Goal: Task Accomplishment & Management: Use online tool/utility

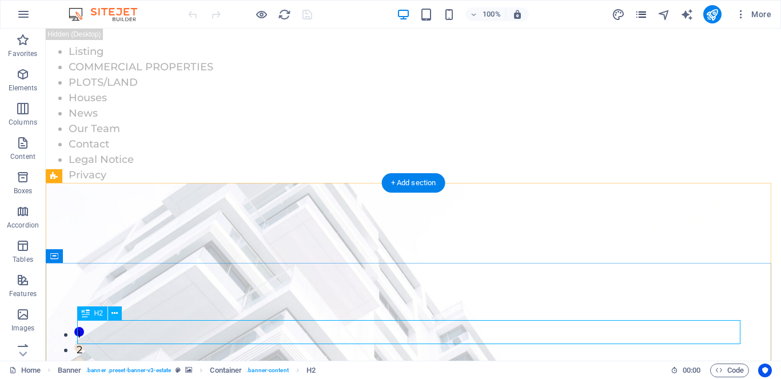
click at [640, 14] on icon "pages" at bounding box center [640, 14] width 13 height 13
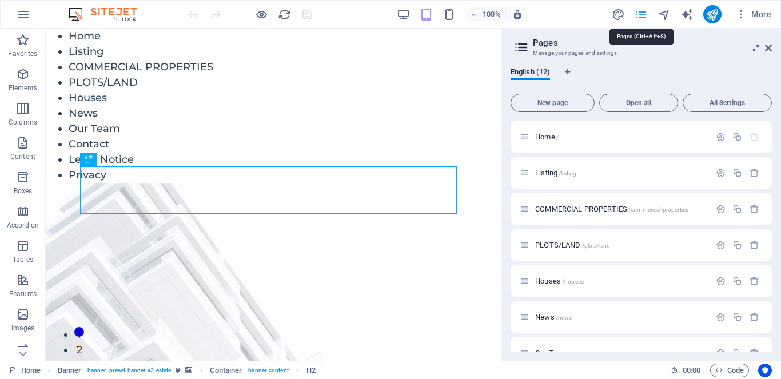
scroll to position [239, 0]
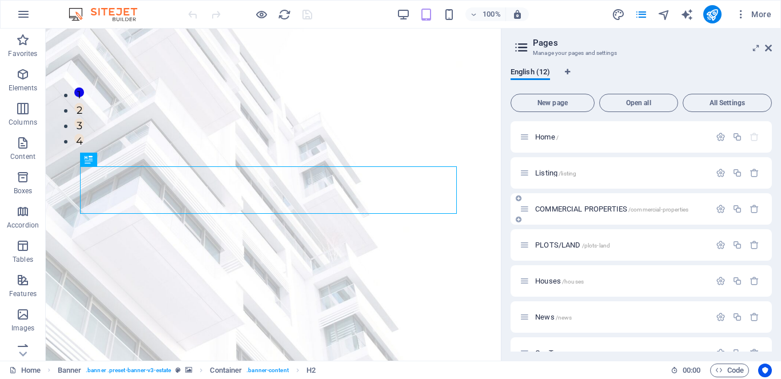
click at [571, 209] on span "COMMERCIAL PROPERTIES /commercial-properties" at bounding box center [611, 209] width 153 height 9
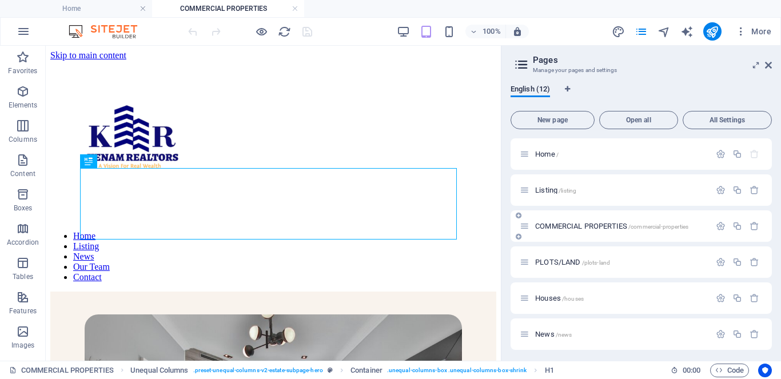
scroll to position [375, 0]
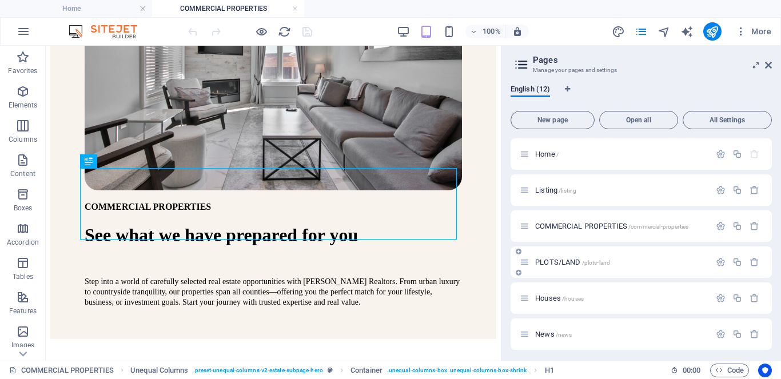
click at [570, 263] on span "PLOTS/LAND /plots-land" at bounding box center [572, 262] width 75 height 9
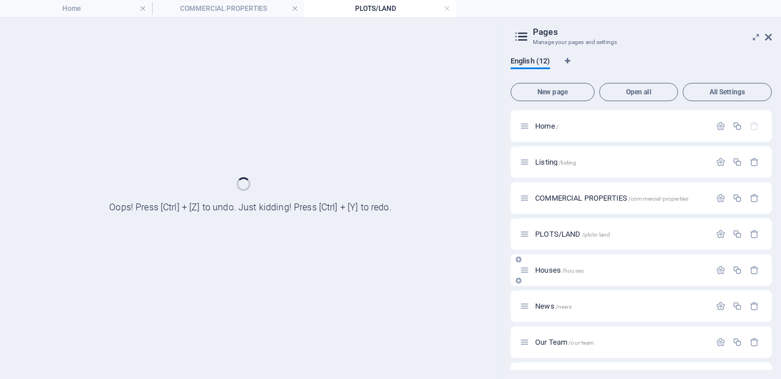
scroll to position [0, 0]
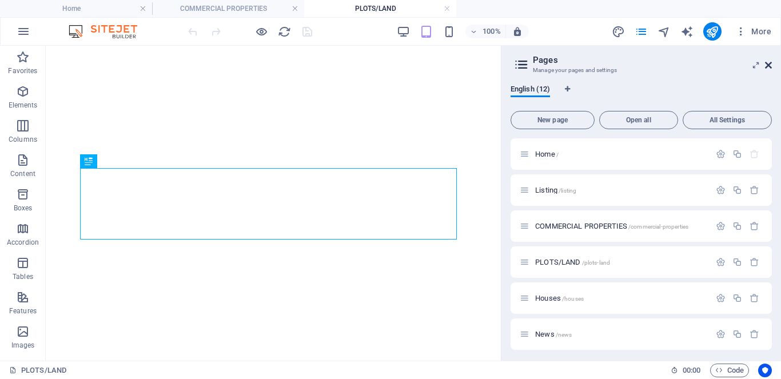
click at [766, 65] on icon at bounding box center [768, 65] width 7 height 9
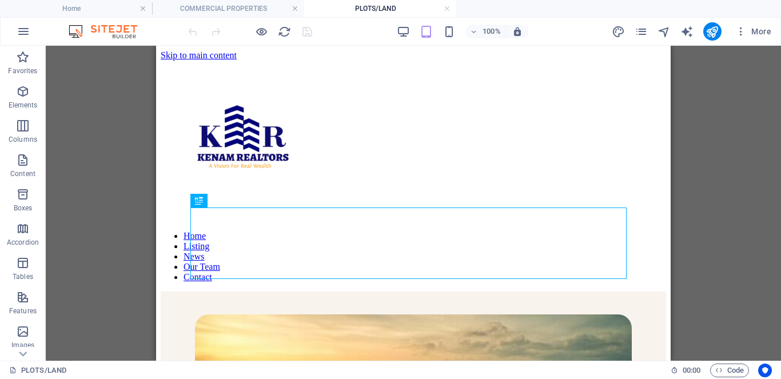
scroll to position [375, 0]
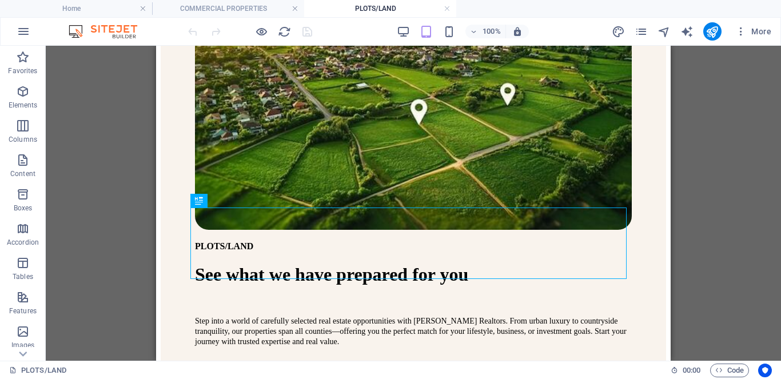
click at [403, 33] on icon "button" at bounding box center [403, 31] width 13 height 13
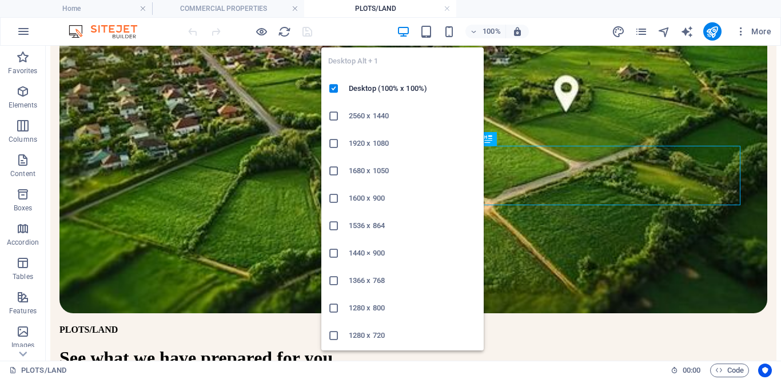
scroll to position [21, 0]
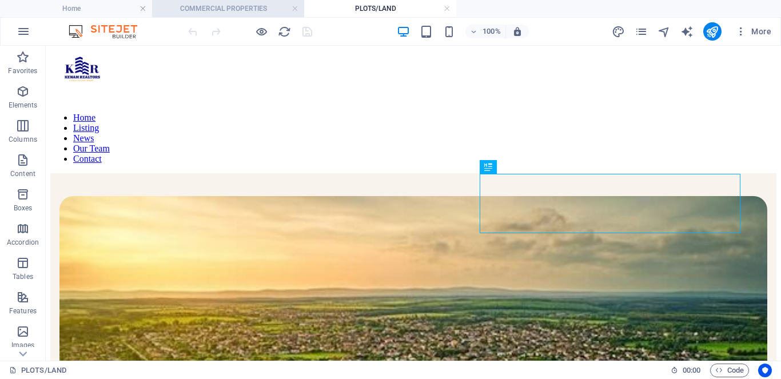
click at [216, 7] on h4 "COMMERCIAL PROPERTIES" at bounding box center [228, 8] width 152 height 13
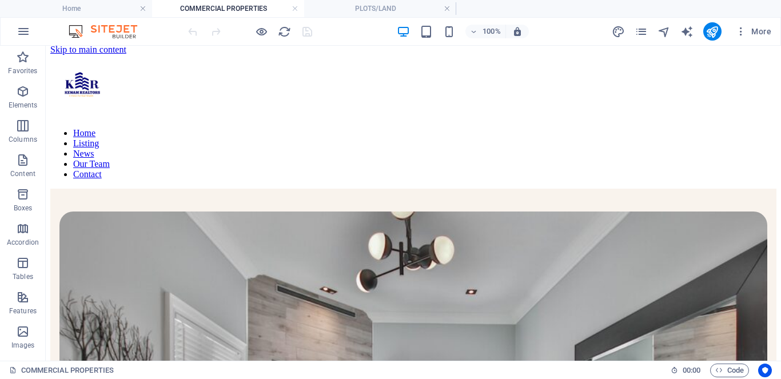
scroll to position [0, 0]
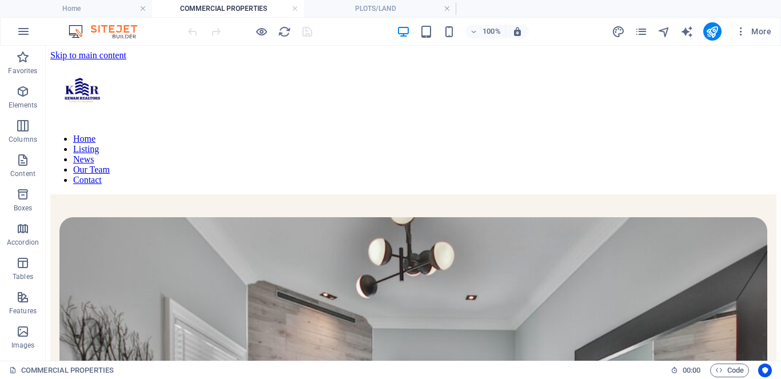
click at [245, 260] on div "Drag here to replace the existing content. Press “Ctrl” if you want to create a…" at bounding box center [413, 203] width 735 height 315
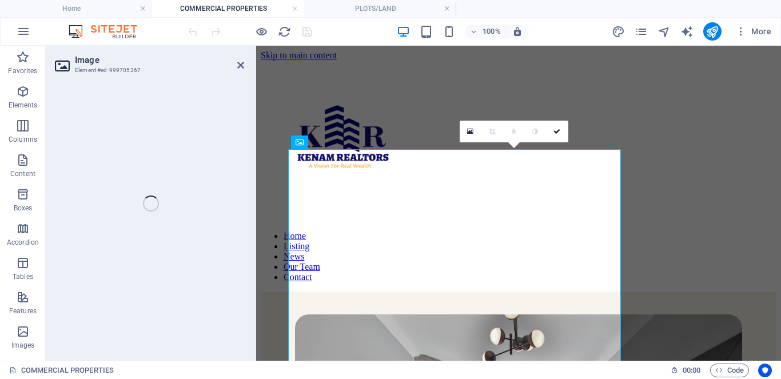
select select "%"
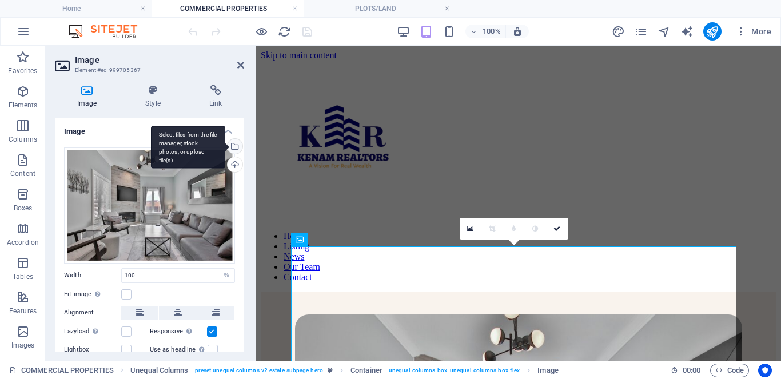
click at [234, 149] on div "Select files from the file manager, stock photos, or upload file(s)" at bounding box center [233, 147] width 17 height 17
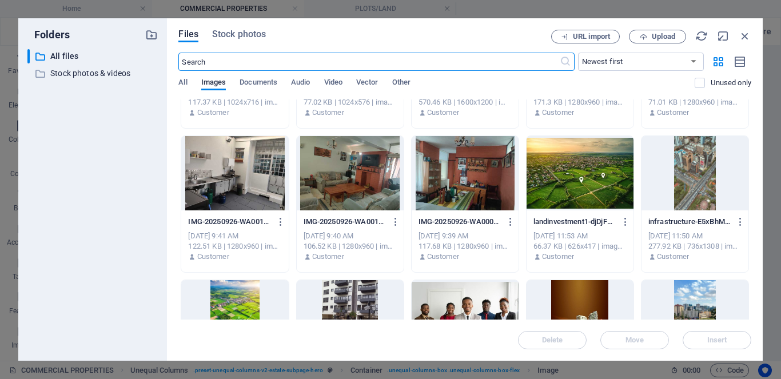
scroll to position [357, 0]
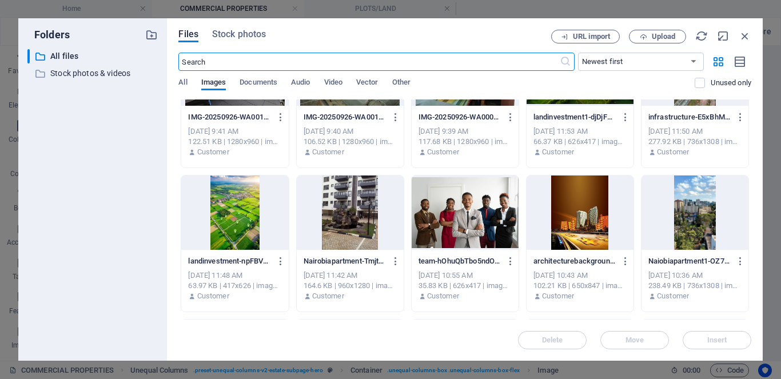
click at [577, 214] on div at bounding box center [579, 212] width 107 height 74
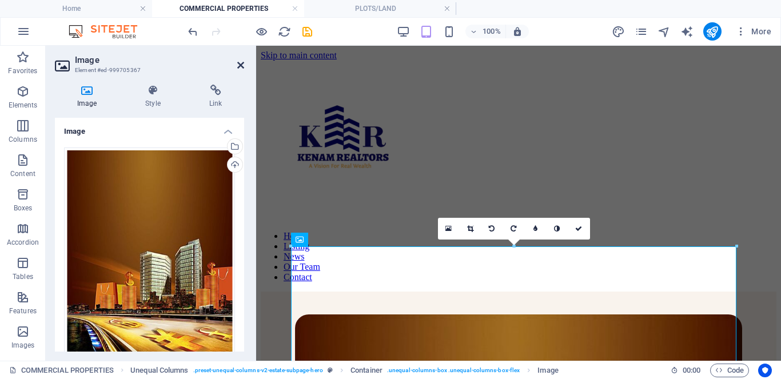
click at [239, 66] on icon at bounding box center [240, 65] width 7 height 9
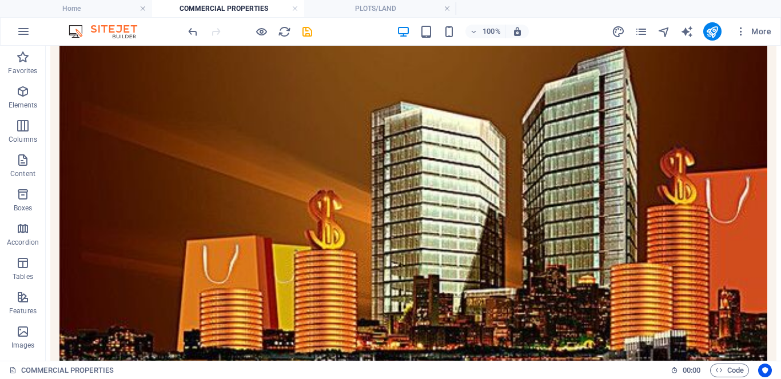
scroll to position [539, 0]
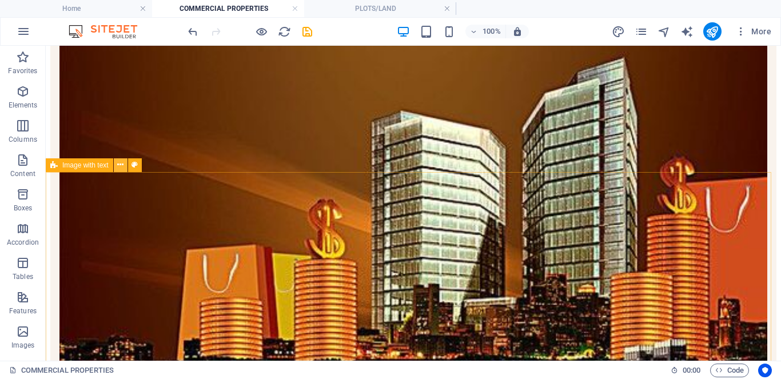
click at [118, 163] on icon at bounding box center [120, 165] width 6 height 12
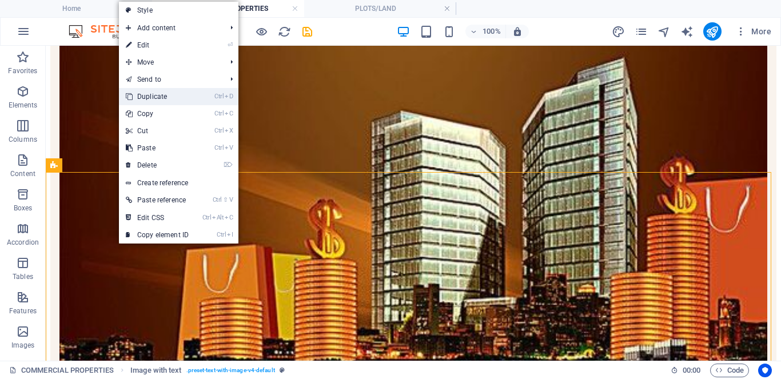
click at [147, 98] on link "Ctrl D Duplicate" at bounding box center [157, 96] width 77 height 17
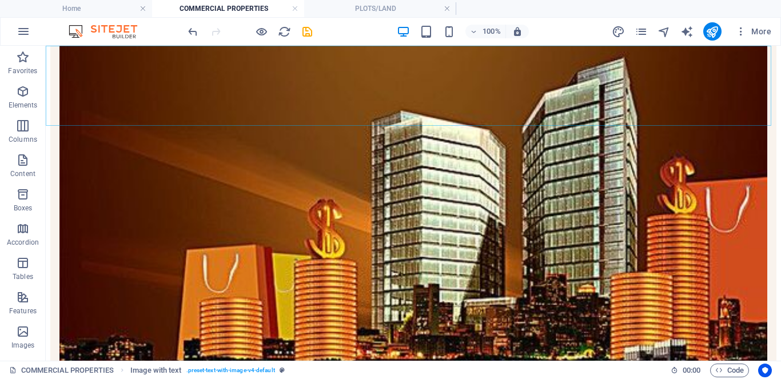
scroll to position [1532, 0]
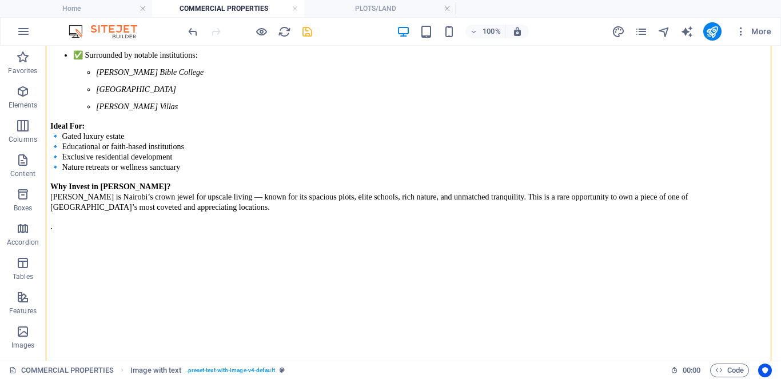
click at [310, 32] on icon "save" at bounding box center [307, 31] width 13 height 13
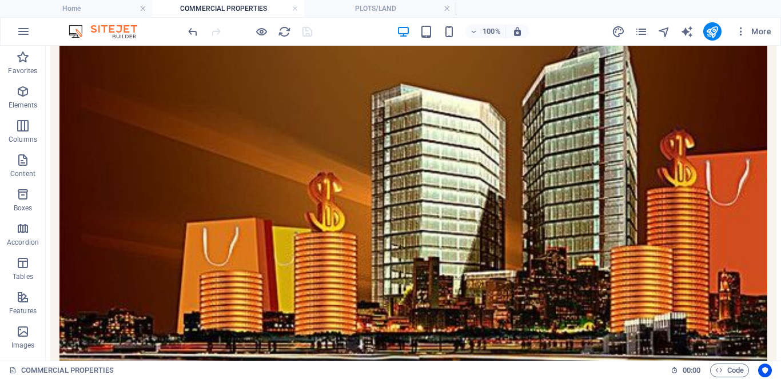
scroll to position [589, 0]
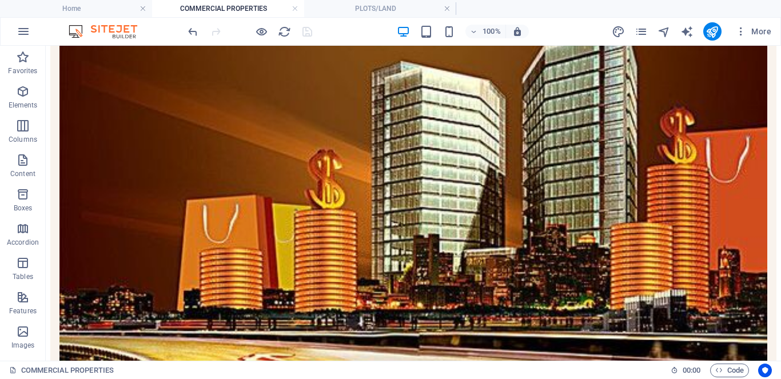
click at [122, 207] on div "Drag here to replace the existing content. Press “Ctrl” if you want to create a…" at bounding box center [413, 203] width 735 height 315
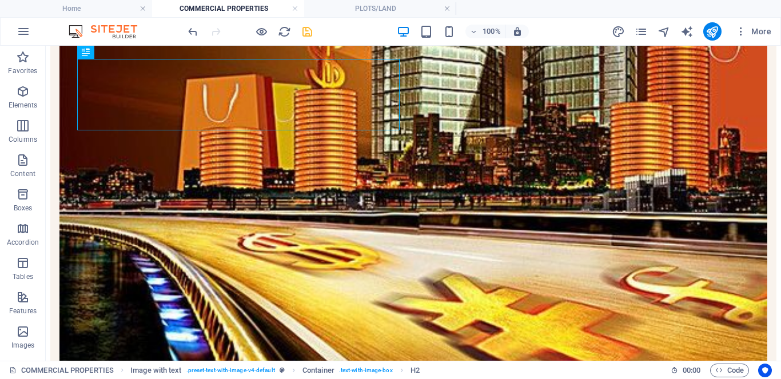
scroll to position [665, 0]
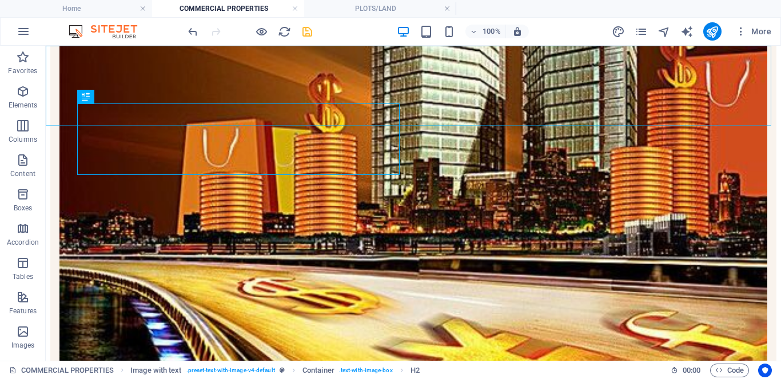
click at [122, 271] on div "Drag here to replace the existing content. Press “Ctrl” if you want to create a…" at bounding box center [413, 203] width 735 height 315
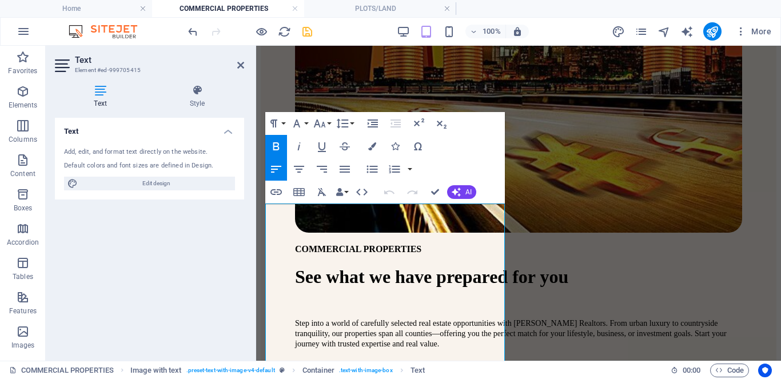
scroll to position [1074, 0]
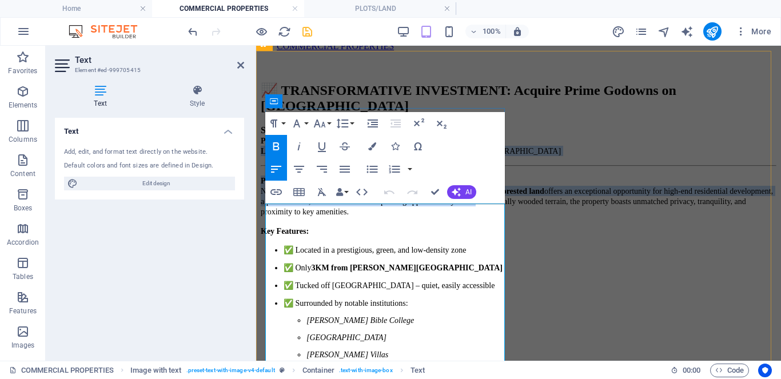
drag, startPoint x: 465, startPoint y: 345, endPoint x: 269, endPoint y: 234, distance: 224.7
click at [269, 234] on div "Size: 2.440 Hectares (Approx. 6 Acres) Price: KES 65 Million Per Acre Location:…" at bounding box center [518, 302] width 515 height 354
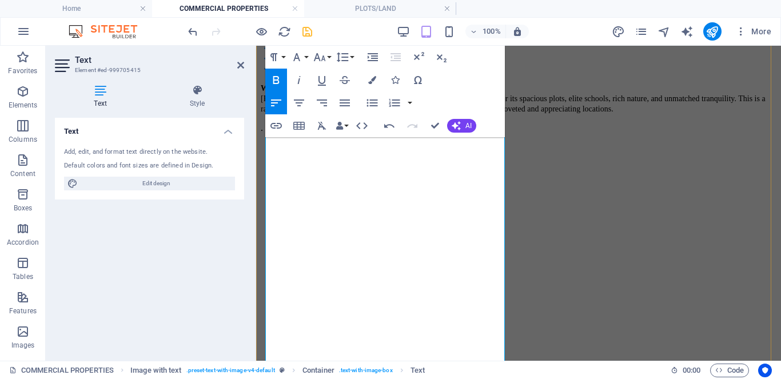
scroll to position [1374, 0]
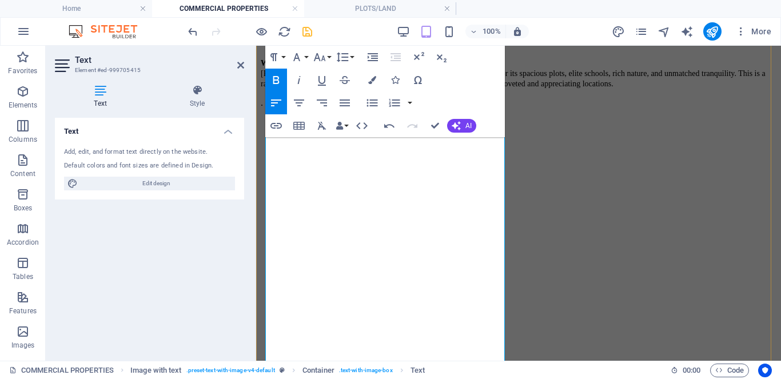
drag, startPoint x: 267, startPoint y: 229, endPoint x: 339, endPoint y: 283, distance: 90.5
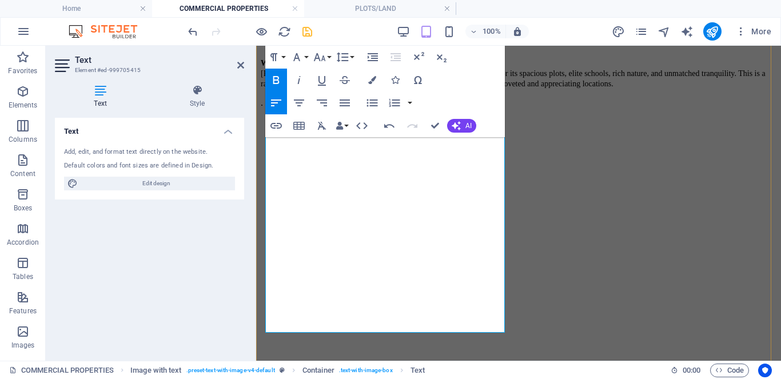
scroll to position [1387, 0]
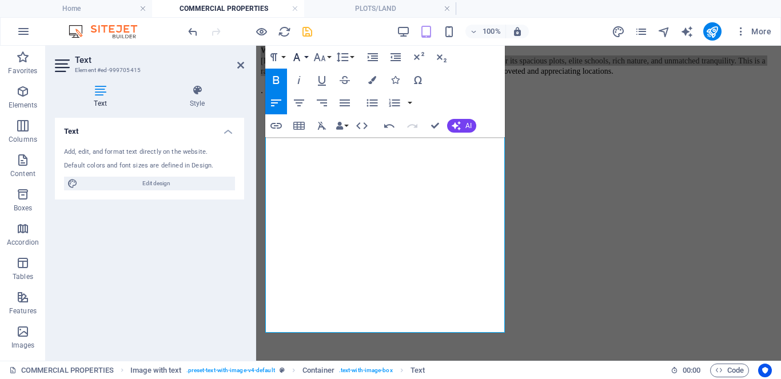
click at [300, 59] on icon "button" at bounding box center [297, 57] width 14 height 14
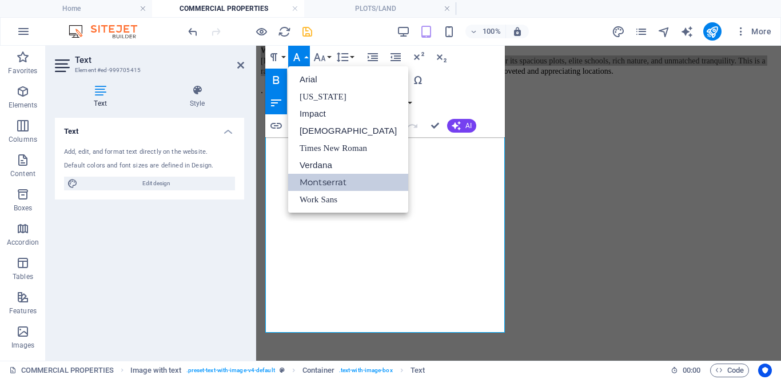
scroll to position [0, 0]
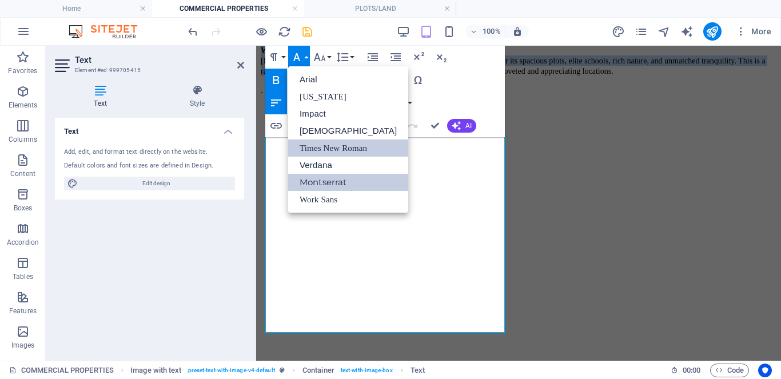
click at [323, 149] on link "Times New Roman" at bounding box center [348, 147] width 120 height 17
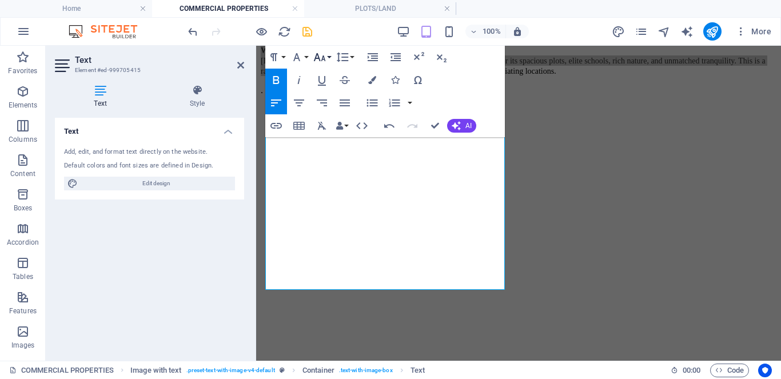
click at [322, 58] on icon "button" at bounding box center [320, 57] width 12 height 8
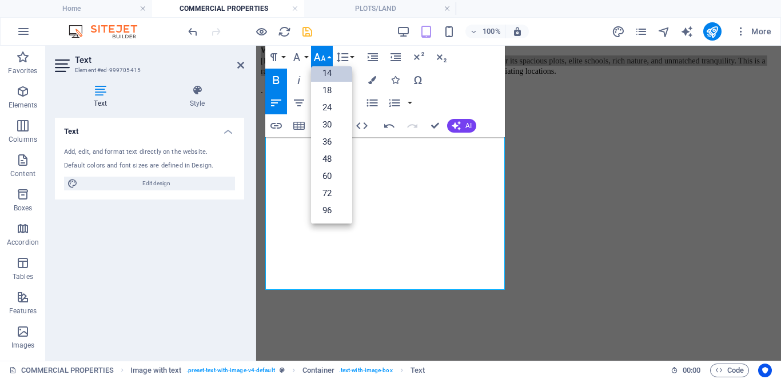
scroll to position [92, 0]
click at [331, 73] on link "14" at bounding box center [331, 73] width 41 height 17
click at [327, 54] on button "Font Size" at bounding box center [322, 57] width 22 height 23
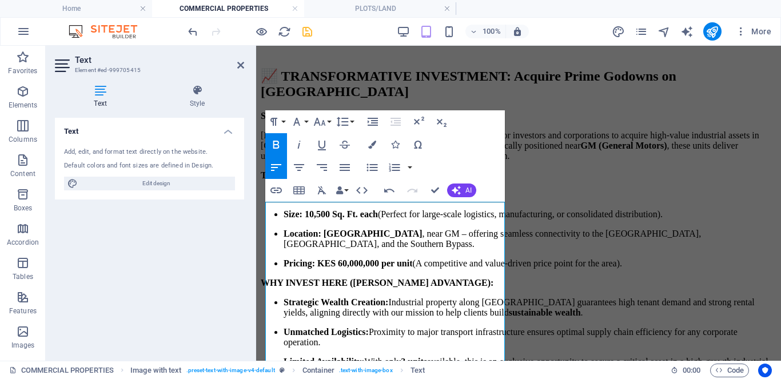
scroll to position [1033, 0]
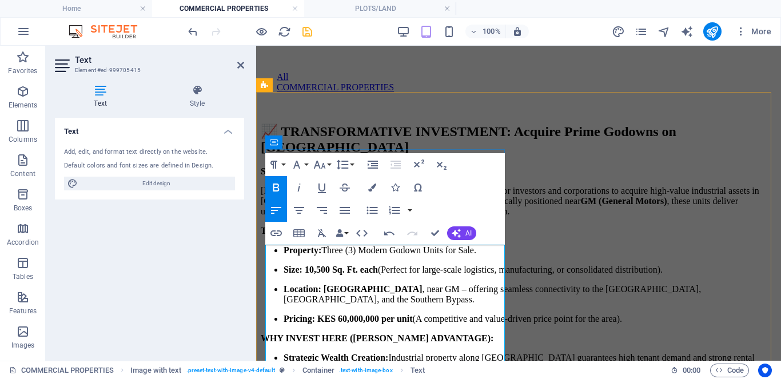
click at [460, 177] on p "Size: 2.440 Hectares (Approx. 6 Acres)" at bounding box center [518, 171] width 515 height 10
drag, startPoint x: 416, startPoint y: 255, endPoint x: 267, endPoint y: 255, distance: 148.6
click at [267, 177] on p "Size: 2.440 Hectares (Approx." at bounding box center [518, 171] width 515 height 10
click at [267, 217] on p "[PERSON_NAME] Realtors Limited presents a rare opportunity for investors and co…" at bounding box center [518, 201] width 515 height 31
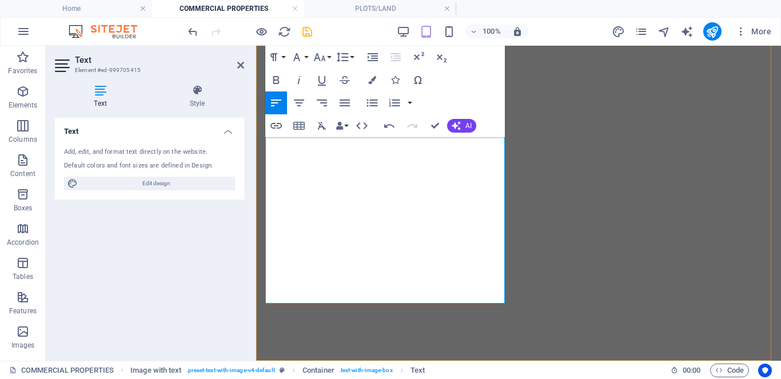
scroll to position [1714, 0]
drag, startPoint x: 266, startPoint y: 254, endPoint x: 333, endPoint y: 259, distance: 67.1
click at [301, 57] on icon "button" at bounding box center [297, 57] width 14 height 14
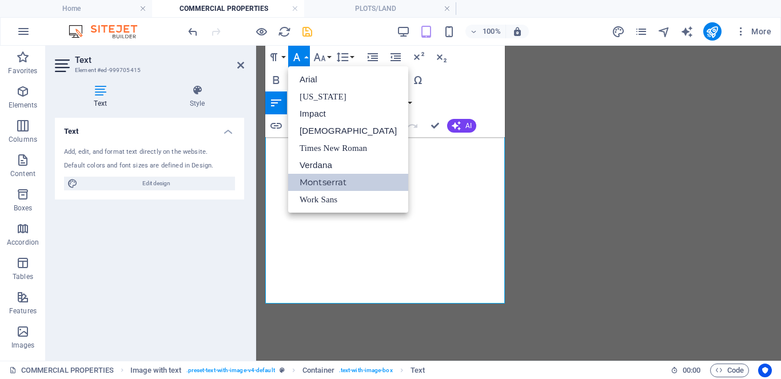
scroll to position [0, 0]
drag, startPoint x: 312, startPoint y: 143, endPoint x: 65, endPoint y: 14, distance: 278.9
click at [312, 143] on link "Times New Roman" at bounding box center [348, 147] width 120 height 17
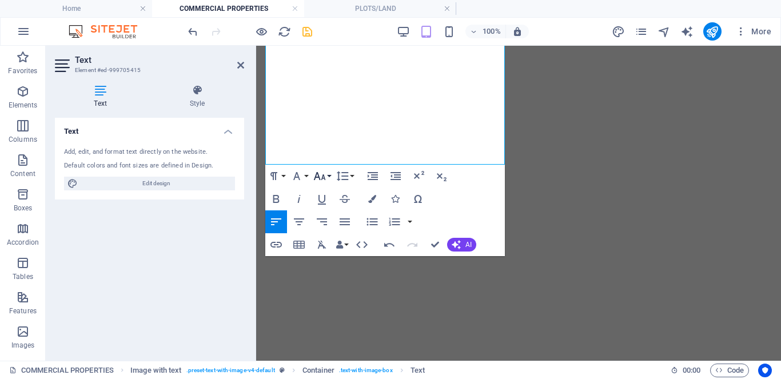
click at [324, 175] on icon "button" at bounding box center [320, 176] width 14 height 14
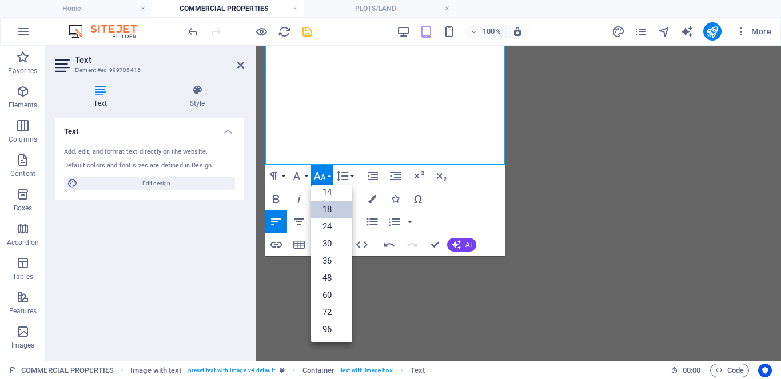
scroll to position [92, 0]
drag, startPoint x: 325, startPoint y: 195, endPoint x: 200, endPoint y: 265, distance: 142.8
click at [325, 195] on link "14" at bounding box center [331, 191] width 41 height 17
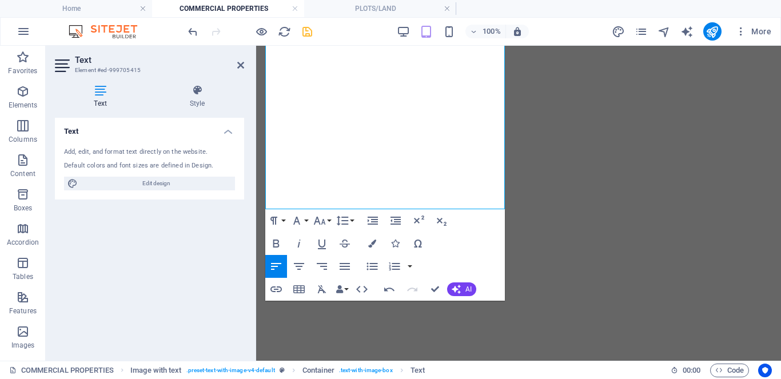
scroll to position [1372, 0]
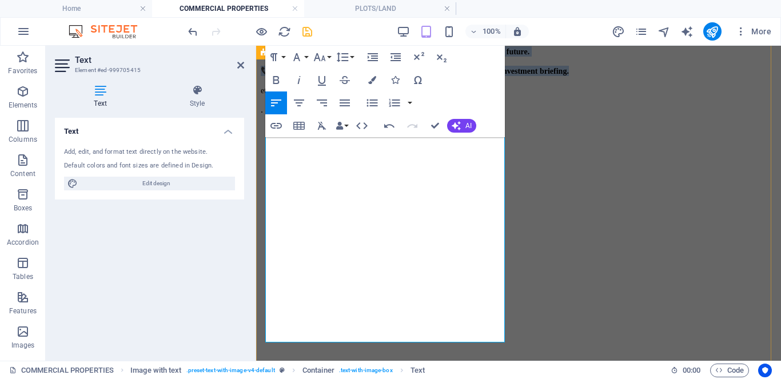
click at [407, 95] on p "eted and appreciating locations." at bounding box center [518, 90] width 515 height 10
drag, startPoint x: 402, startPoint y: 319, endPoint x: 278, endPoint y: 348, distance: 127.3
click at [263, 320] on div "📈 TRANSFORMATIVE INVESTMENT: Acquire Prime Godowns on Mombasa Road [PERSON_NAME…" at bounding box center [518, 260] width 515 height 953
click at [273, 115] on p "." at bounding box center [518, 110] width 515 height 10
click at [271, 115] on p "​" at bounding box center [518, 110] width 515 height 10
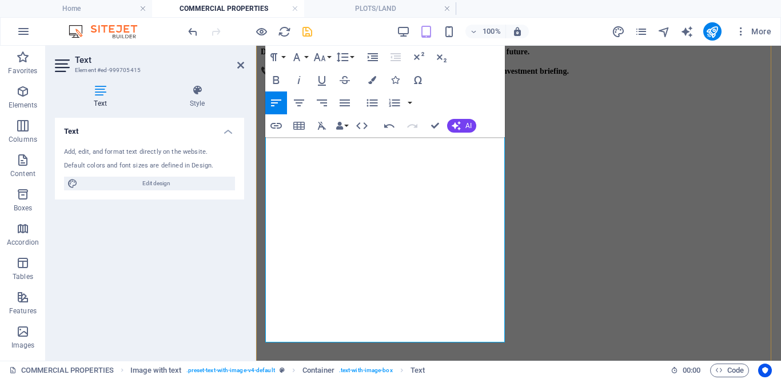
click at [275, 95] on p at bounding box center [518, 90] width 515 height 10
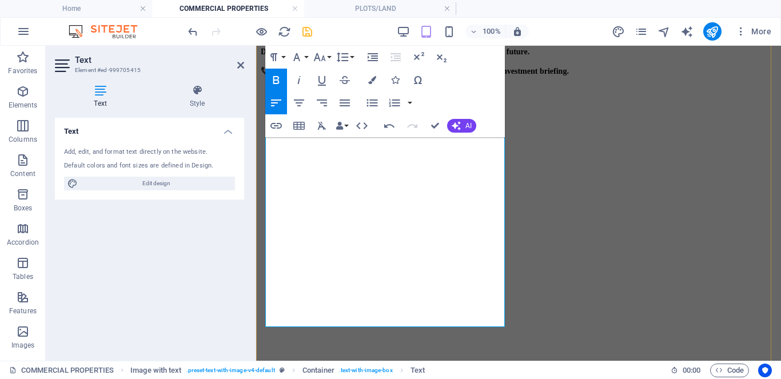
click at [270, 95] on p "​" at bounding box center [518, 90] width 515 height 10
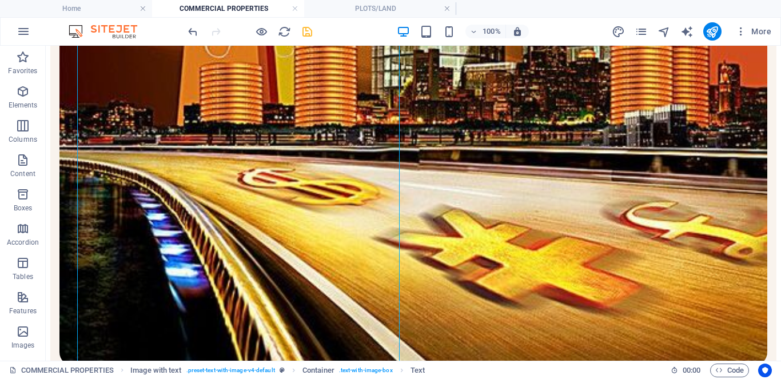
scroll to position [757, 0]
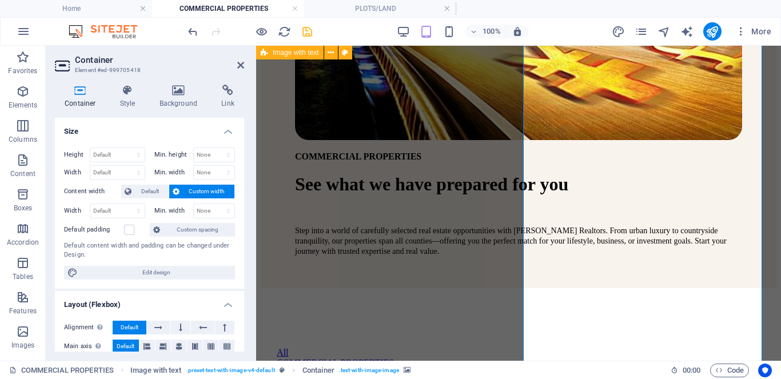
scroll to position [1171, 0]
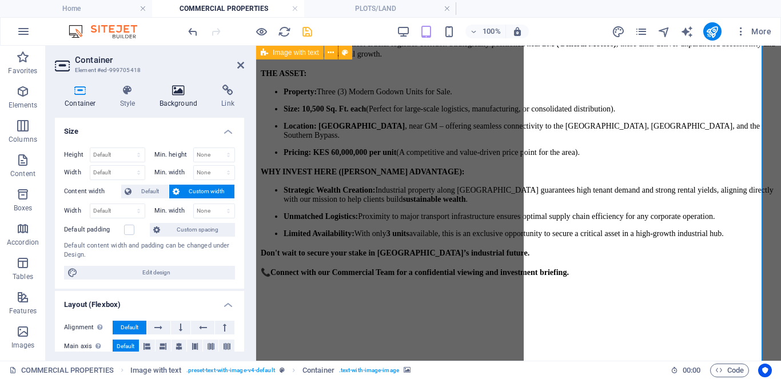
click at [182, 97] on h4 "Background" at bounding box center [181, 97] width 62 height 24
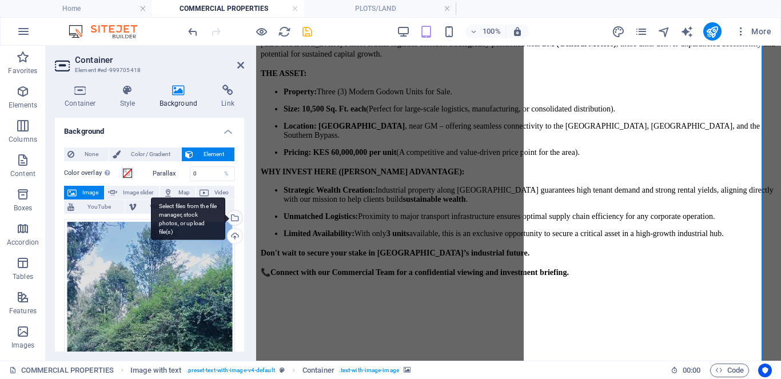
click at [225, 219] on div "Select files from the file manager, stock photos, or upload file(s)" at bounding box center [188, 218] width 74 height 43
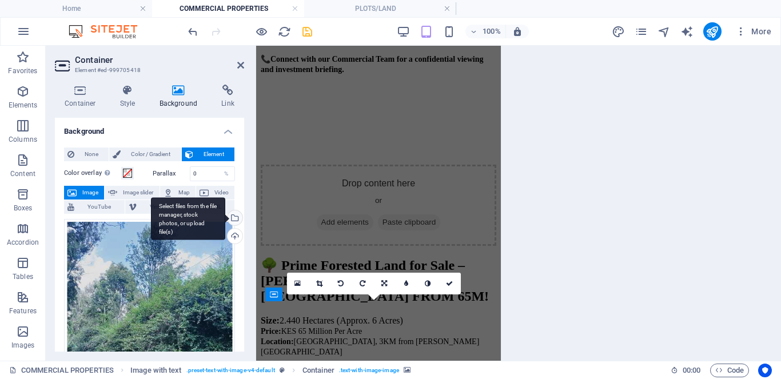
scroll to position [1067, 0]
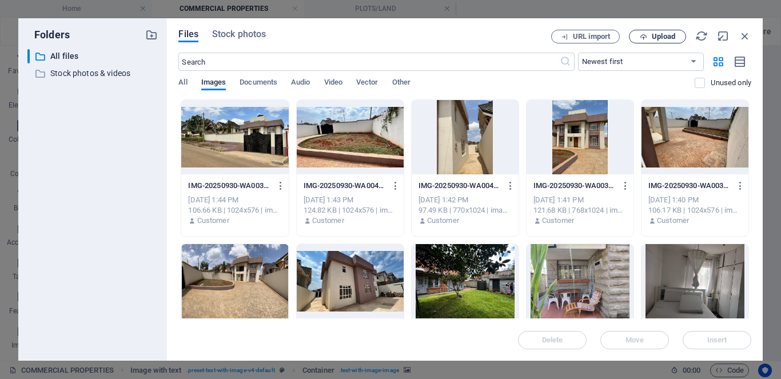
click at [647, 39] on span "Upload" at bounding box center [657, 36] width 47 height 7
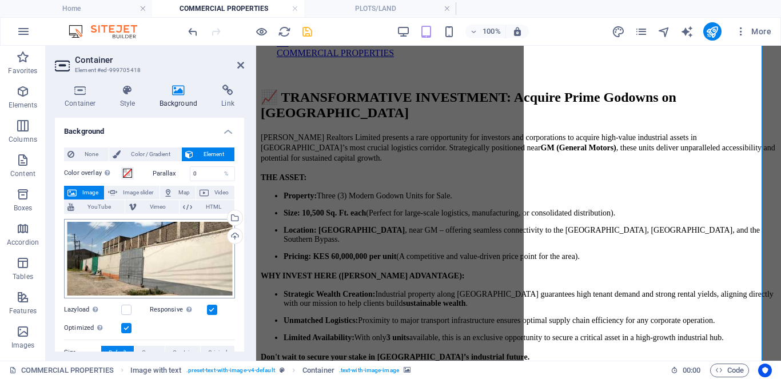
scroll to position [1171, 0]
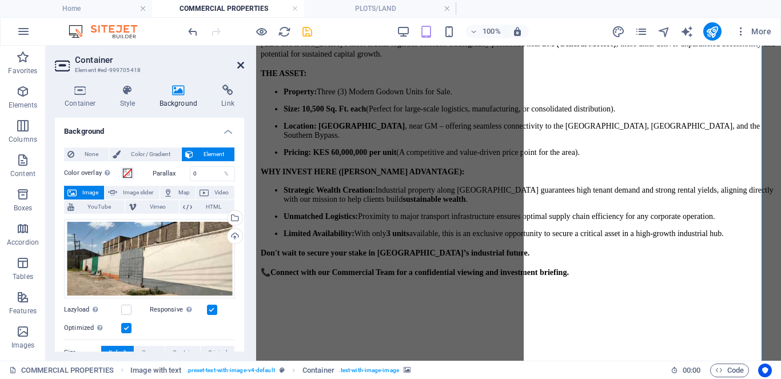
drag, startPoint x: 239, startPoint y: 66, endPoint x: 194, endPoint y: 21, distance: 64.3
click at [239, 66] on icon at bounding box center [240, 65] width 7 height 9
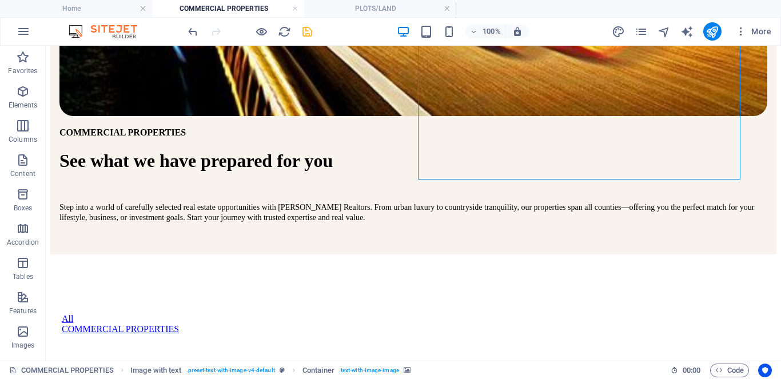
scroll to position [1087, 0]
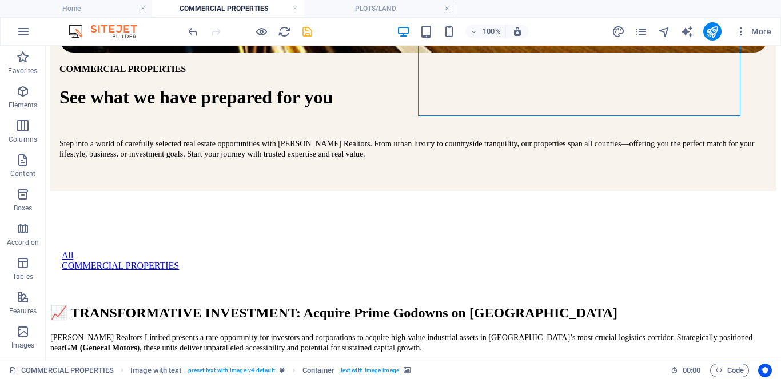
drag, startPoint x: 778, startPoint y: 171, endPoint x: 113, endPoint y: 423, distance: 711.4
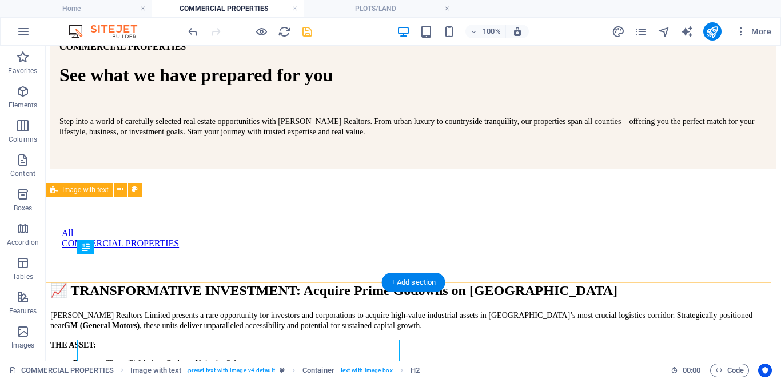
scroll to position [1072, 0]
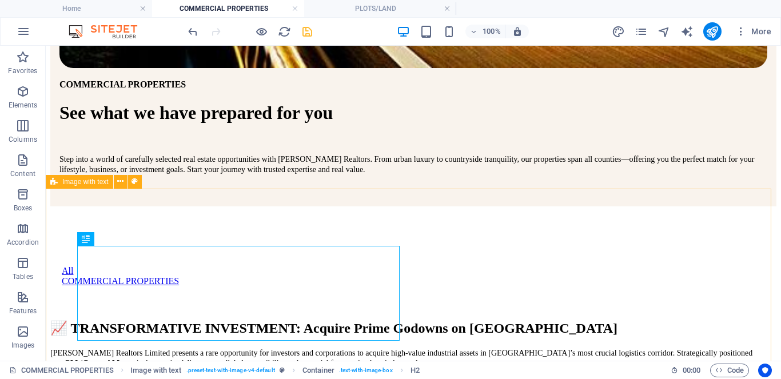
click at [305, 31] on icon "save" at bounding box center [307, 31] width 13 height 13
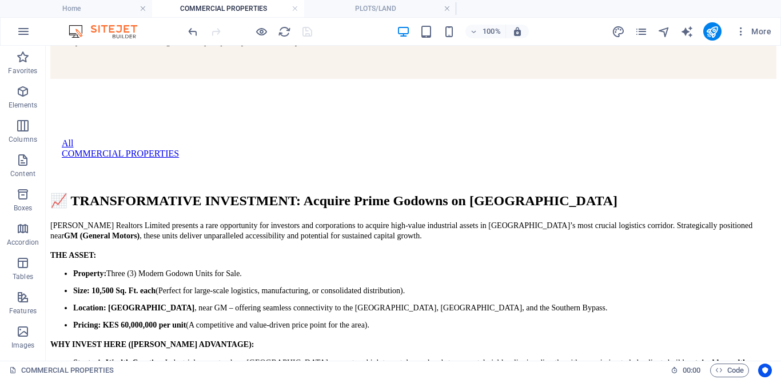
scroll to position [1200, 0]
drag, startPoint x: 774, startPoint y: 230, endPoint x: 46, endPoint y: 416, distance: 751.5
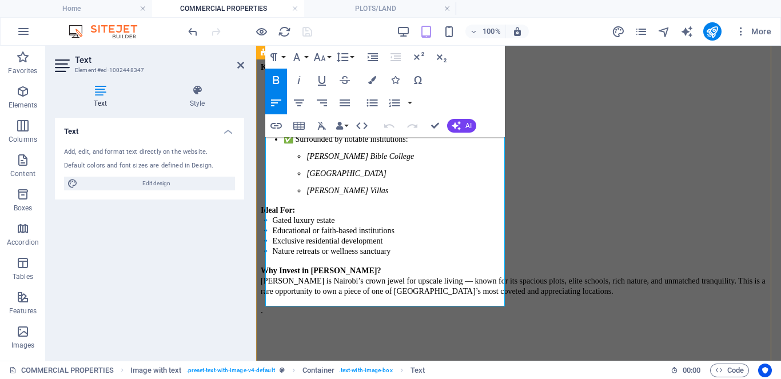
scroll to position [2142, 0]
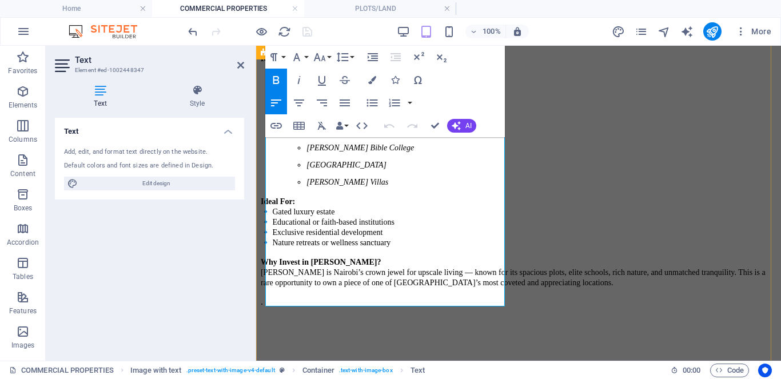
drag, startPoint x: 267, startPoint y: 286, endPoint x: 307, endPoint y: 306, distance: 45.5
click at [307, 306] on div "Size: 2.440 Hectares (Approx. 6 Acres) Price: KES 65 Million Per Acre Location:…" at bounding box center [518, 130] width 515 height 354
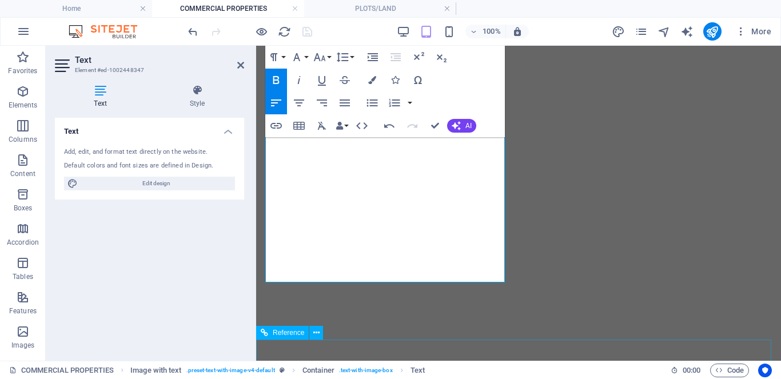
scroll to position [2412, 0]
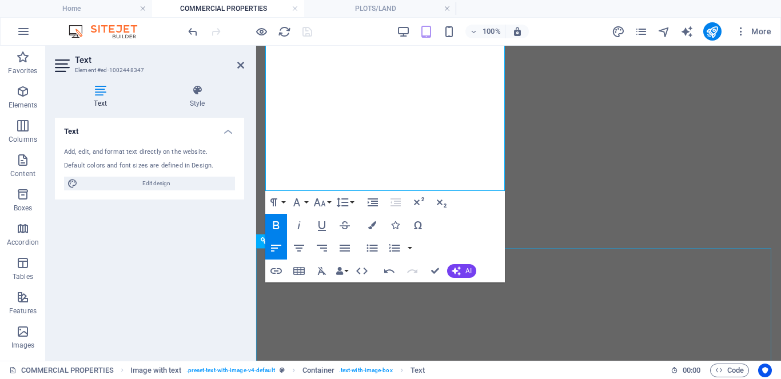
drag, startPoint x: 266, startPoint y: 279, endPoint x: 435, endPoint y: 262, distance: 170.0
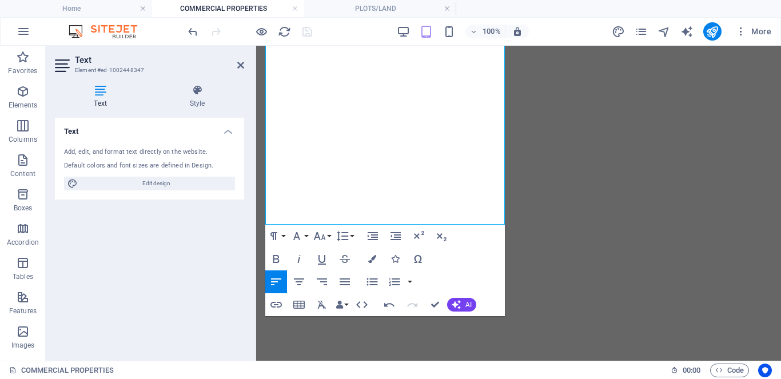
scroll to position [2378, 0]
click at [301, 235] on icon "button" at bounding box center [297, 236] width 14 height 14
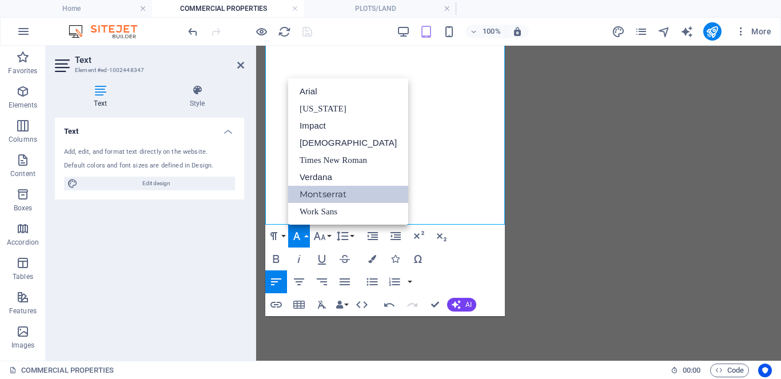
scroll to position [0, 0]
drag, startPoint x: 317, startPoint y: 157, endPoint x: 67, endPoint y: 193, distance: 252.3
click at [317, 157] on link "Times New Roman" at bounding box center [348, 159] width 120 height 17
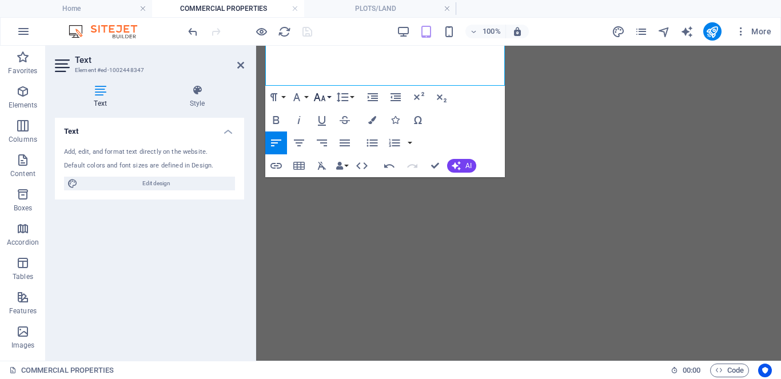
click at [317, 102] on icon "button" at bounding box center [320, 97] width 14 height 14
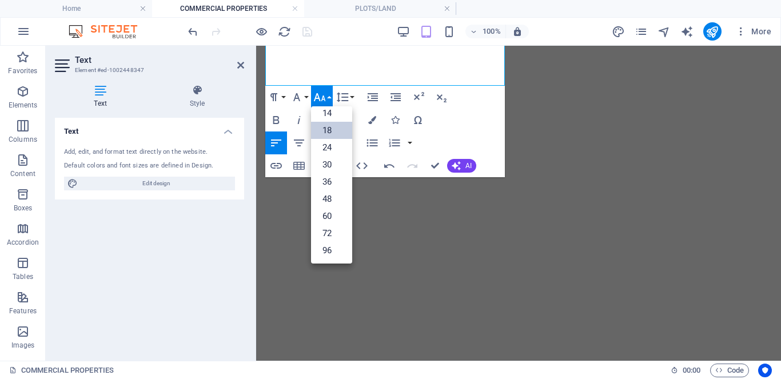
scroll to position [92, 0]
click at [320, 110] on link "14" at bounding box center [331, 113] width 41 height 17
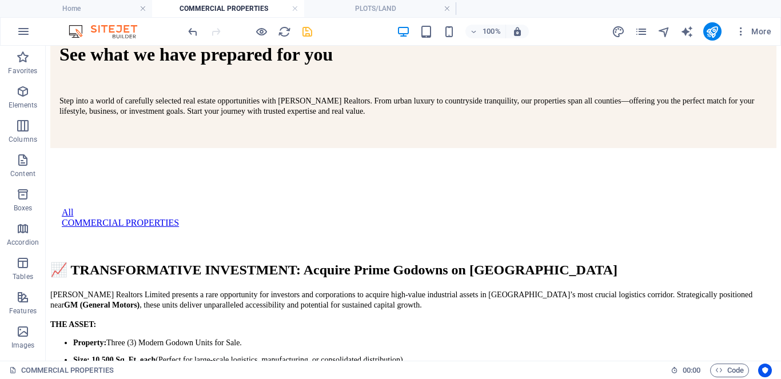
scroll to position [1170, 0]
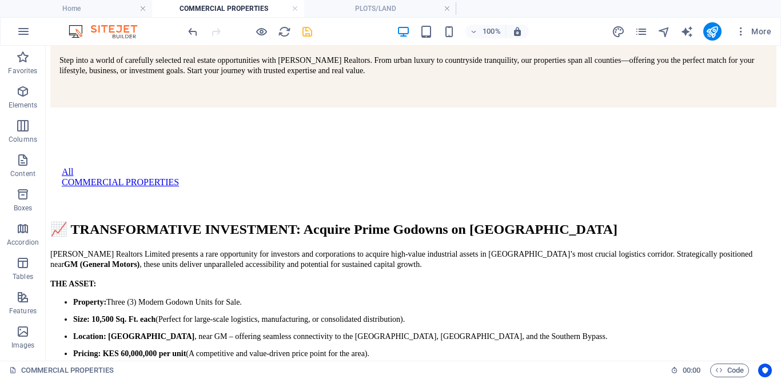
drag, startPoint x: 776, startPoint y: 271, endPoint x: 199, endPoint y: 423, distance: 595.8
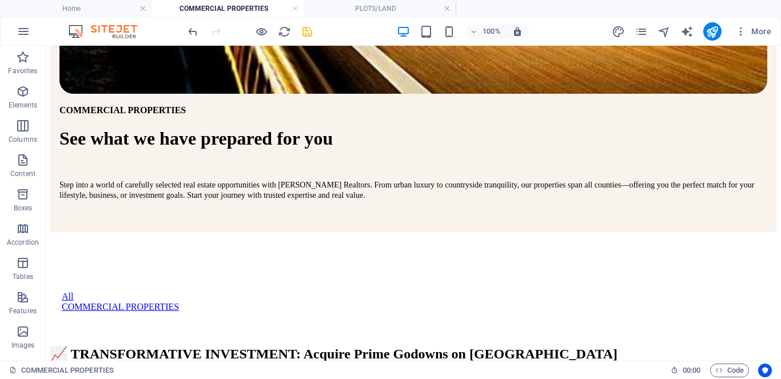
scroll to position [1042, 0]
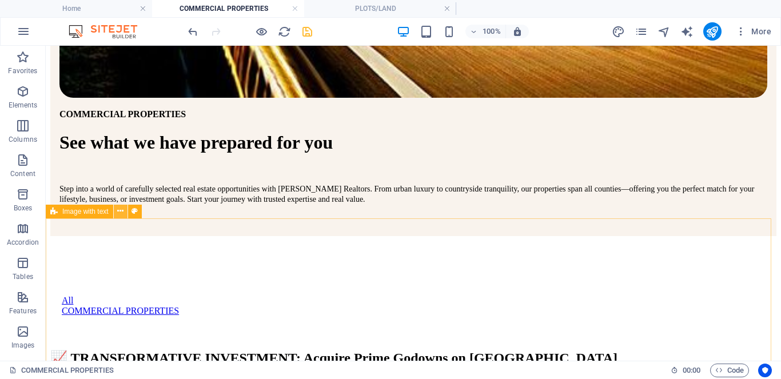
click at [120, 214] on icon at bounding box center [120, 211] width 6 height 12
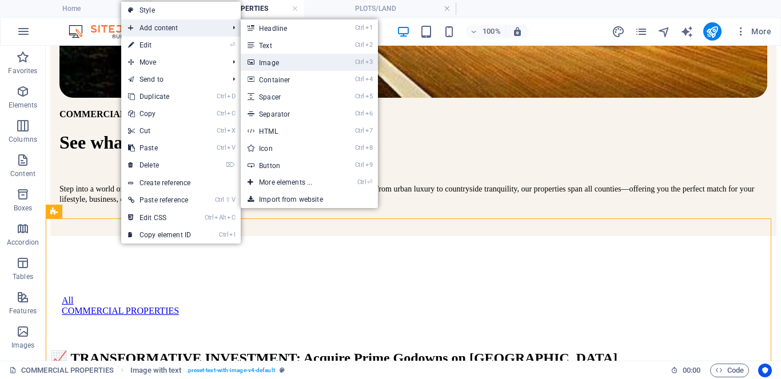
click at [268, 62] on link "Ctrl 3 Image" at bounding box center [288, 62] width 94 height 17
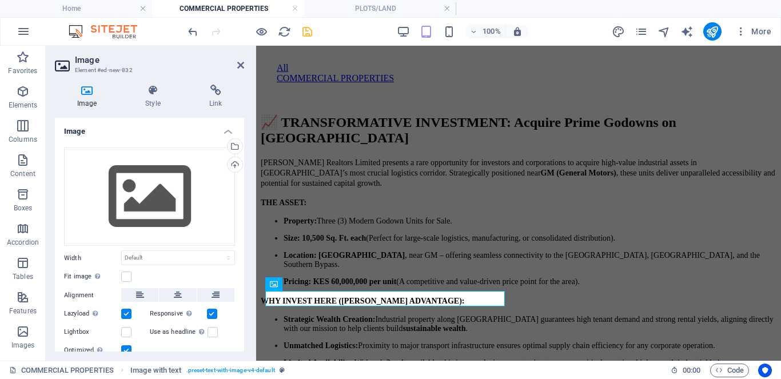
scroll to position [1507, 0]
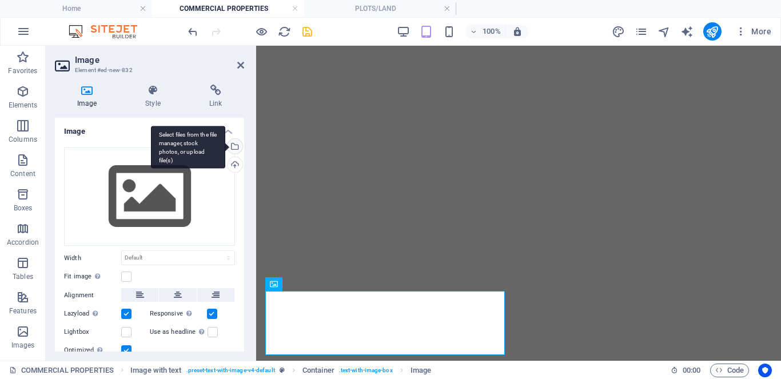
click at [235, 149] on div "Select files from the file manager, stock photos, or upload file(s)" at bounding box center [233, 147] width 17 height 17
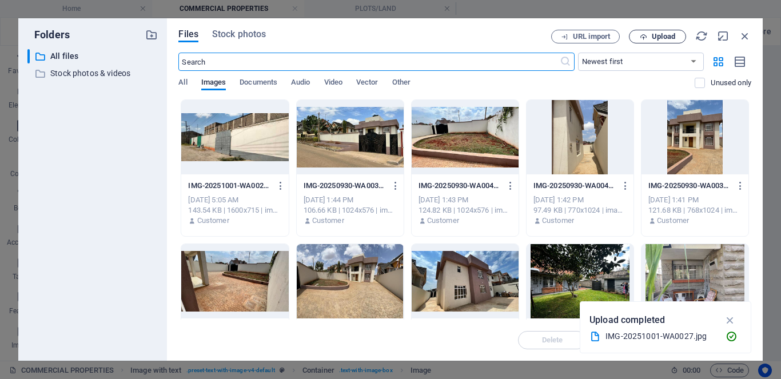
click at [653, 41] on button "Upload" at bounding box center [657, 37] width 57 height 14
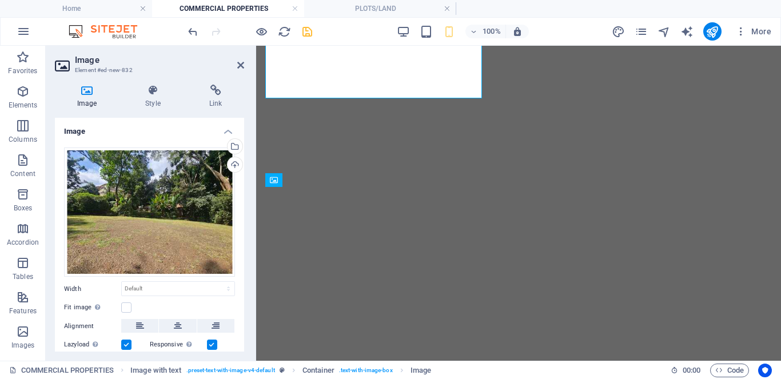
scroll to position [1611, 0]
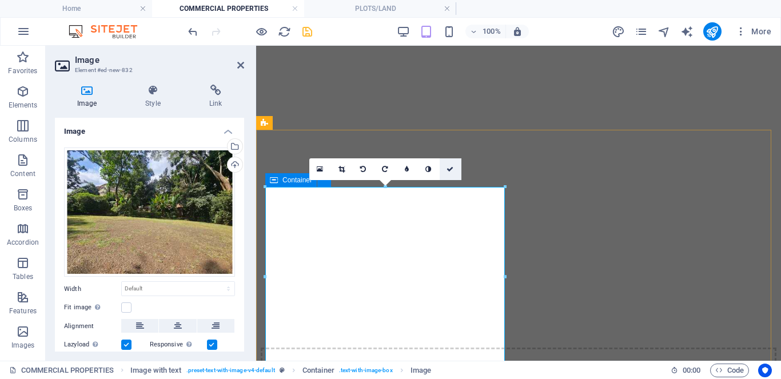
click at [450, 168] on icon at bounding box center [449, 169] width 7 height 7
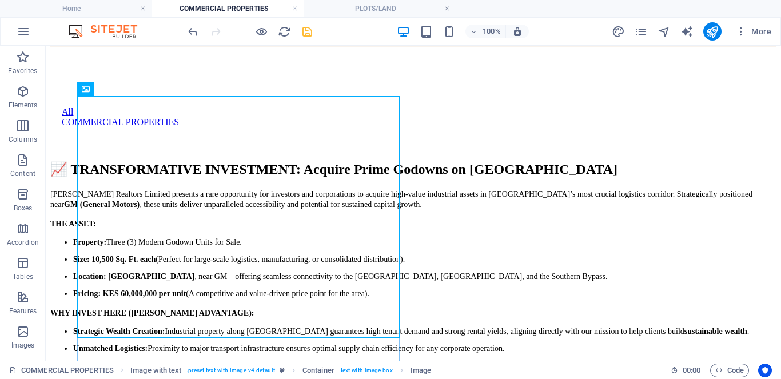
scroll to position [1284, 0]
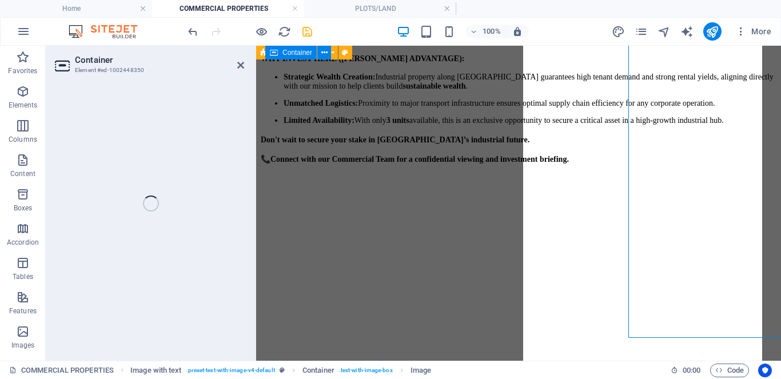
scroll to position [1778, 0]
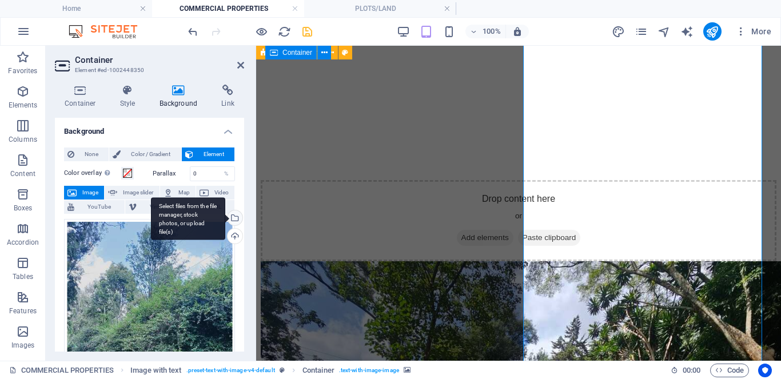
click at [225, 220] on div "Select files from the file manager, stock photos, or upload file(s)" at bounding box center [188, 218] width 74 height 43
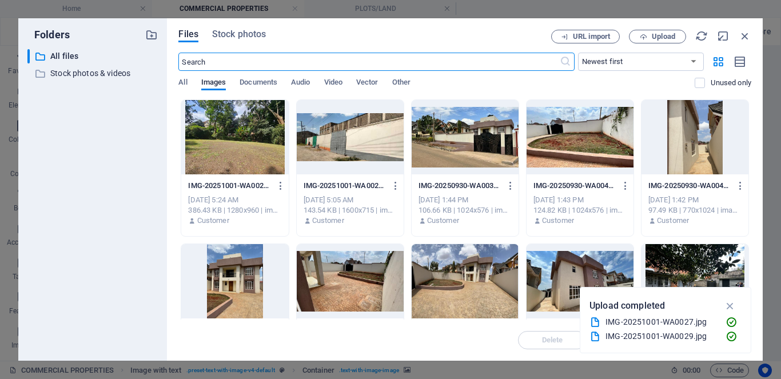
scroll to position [2077, 0]
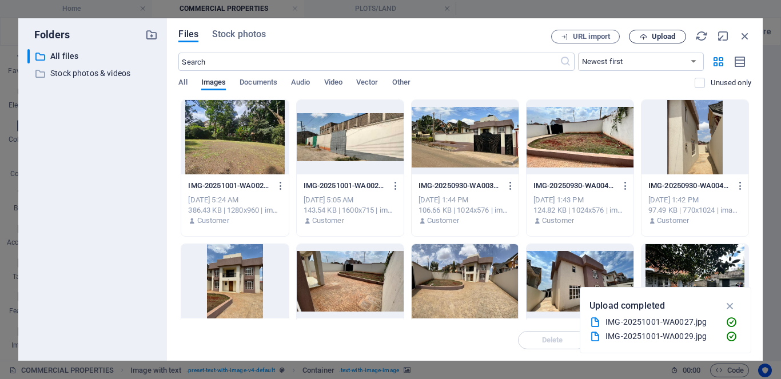
click at [644, 39] on icon "button" at bounding box center [642, 36] width 7 height 7
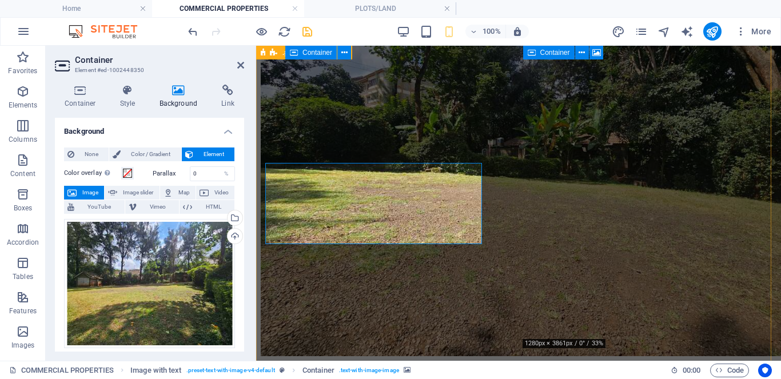
scroll to position [2181, 0]
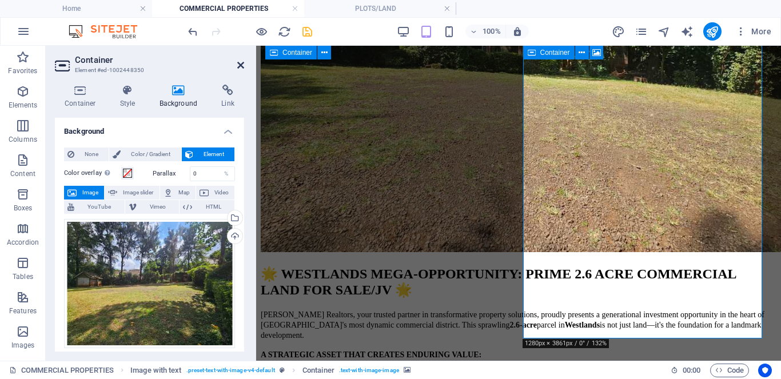
click at [239, 63] on icon at bounding box center [240, 65] width 7 height 9
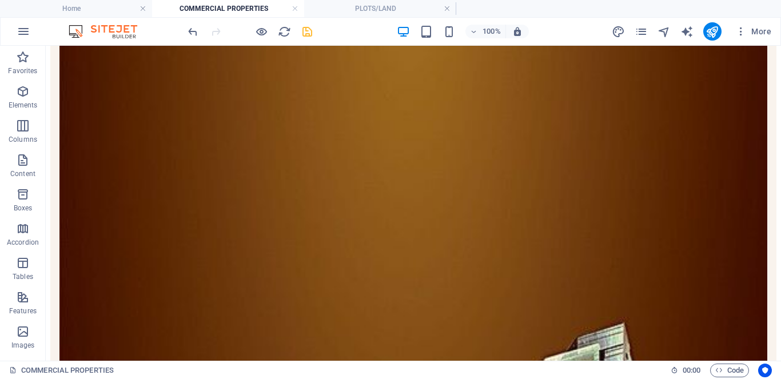
scroll to position [287, 0]
click at [307, 34] on icon "save" at bounding box center [307, 31] width 13 height 13
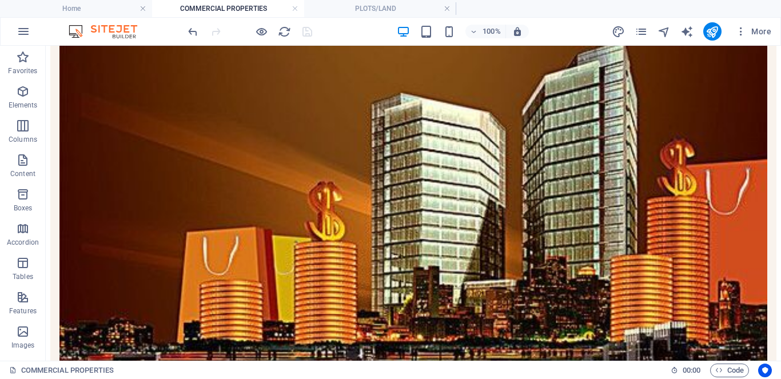
scroll to position [579, 0]
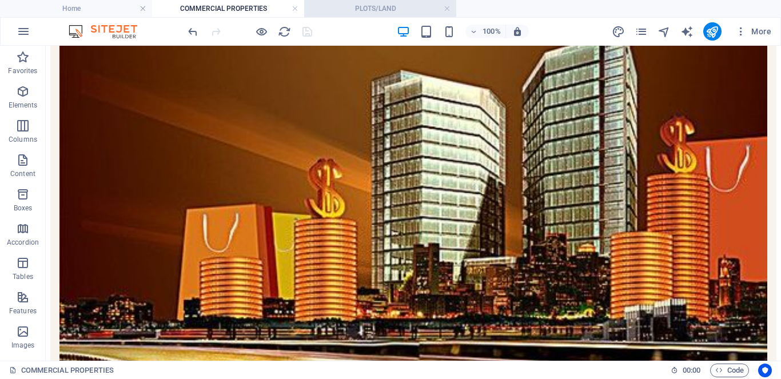
click at [347, 11] on h4 "PLOTS/LAND" at bounding box center [380, 8] width 152 height 13
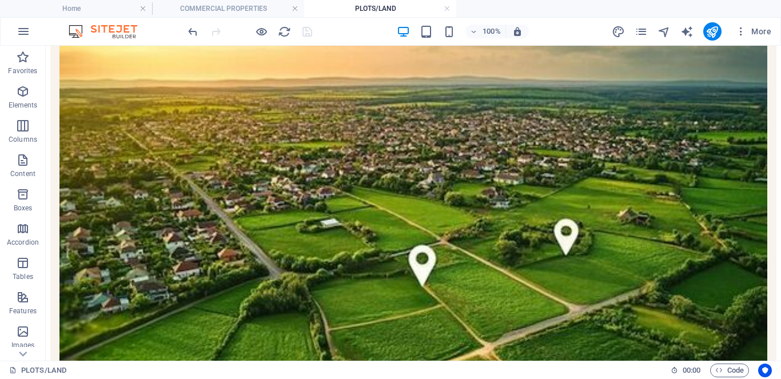
scroll to position [254, 0]
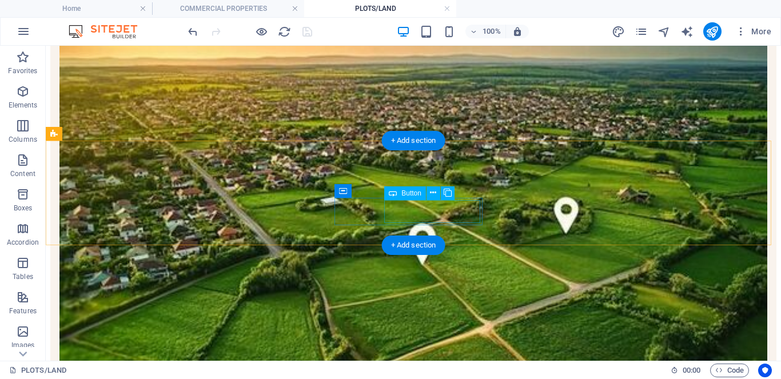
click at [216, 215] on div "PLOTS/LAND See what we have prepared for you Step into a world of carefully sel…" at bounding box center [413, 257] width 726 height 633
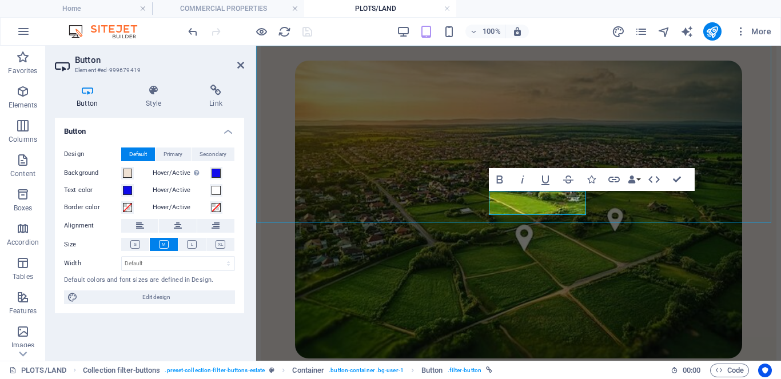
scroll to position [608, 0]
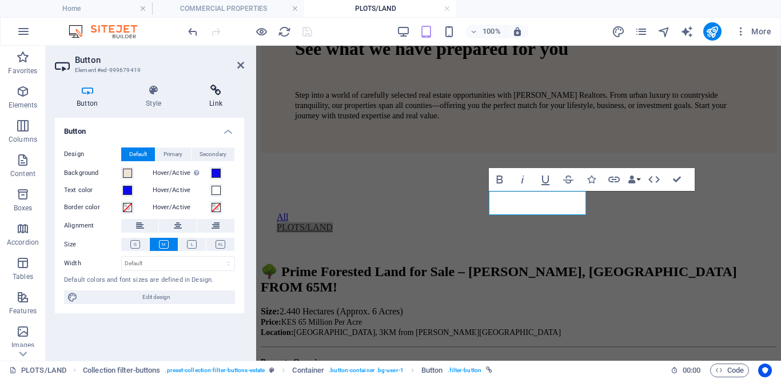
click at [212, 94] on icon at bounding box center [215, 90] width 57 height 11
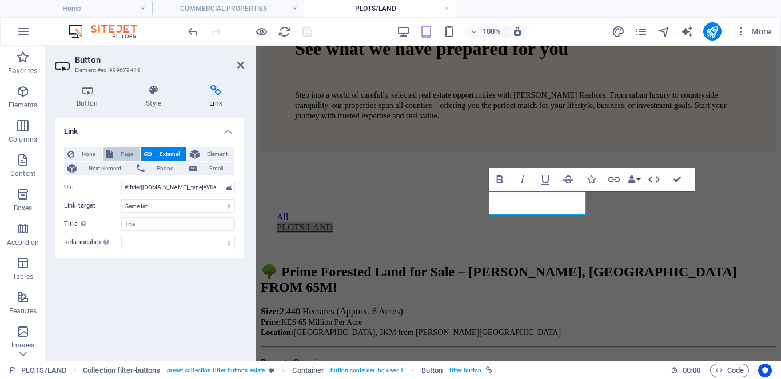
click at [122, 155] on span "Page" at bounding box center [127, 154] width 20 height 14
click at [225, 189] on select "Home Listing COMMERCIAL PROPERTIES PLOTS/LAND Houses News Our Team Contact Lega…" at bounding box center [178, 188] width 114 height 14
select select "3"
click at [121, 181] on select "Home Listing COMMERCIAL PROPERTIES PLOTS/LAND Houses News Our Team Contact Lega…" at bounding box center [178, 188] width 114 height 14
click at [240, 69] on icon at bounding box center [240, 65] width 7 height 9
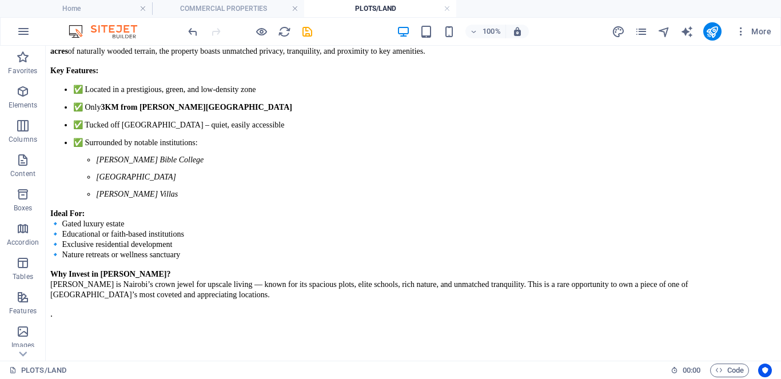
scroll to position [994, 0]
click at [120, 183] on icon at bounding box center [120, 181] width 6 height 12
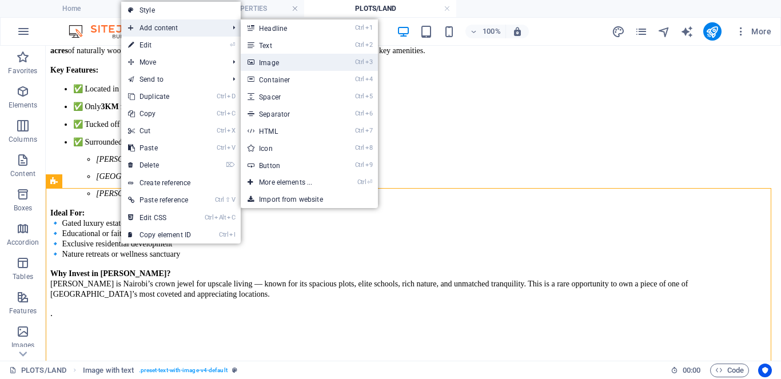
click at [272, 59] on link "Ctrl 3 Image" at bounding box center [288, 62] width 94 height 17
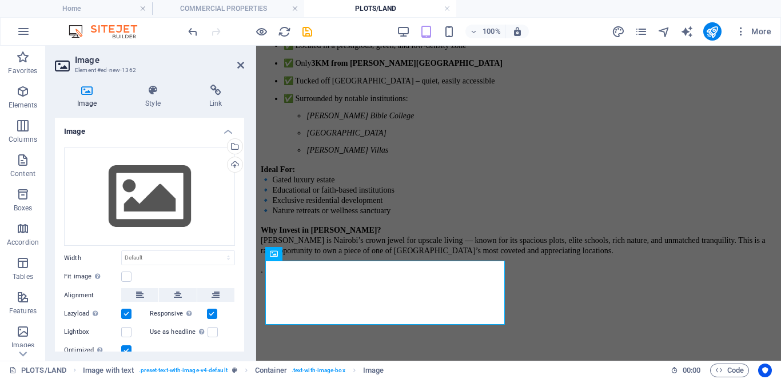
scroll to position [1379, 0]
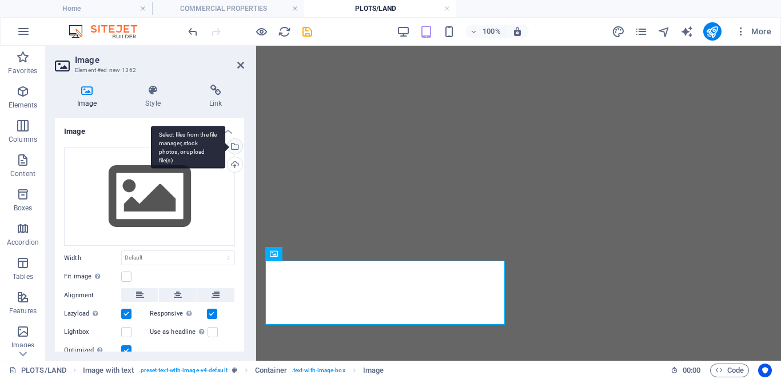
click at [225, 145] on div "Select files from the file manager, stock photos, or upload file(s)" at bounding box center [188, 147] width 74 height 43
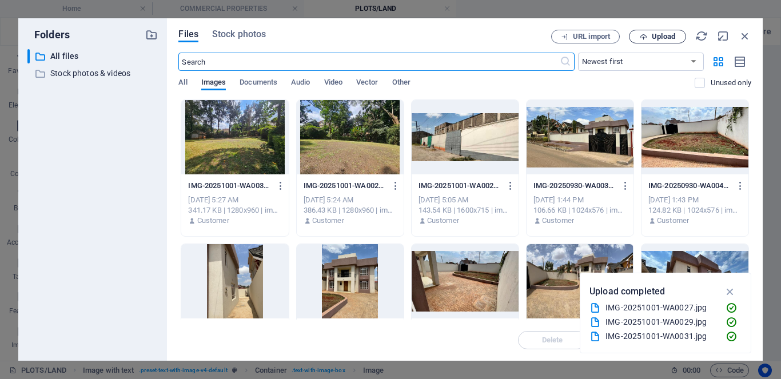
click at [648, 39] on span "Upload" at bounding box center [657, 36] width 47 height 7
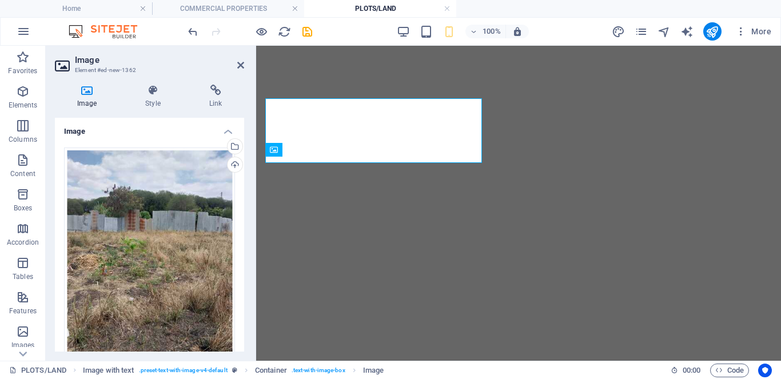
scroll to position [1483, 0]
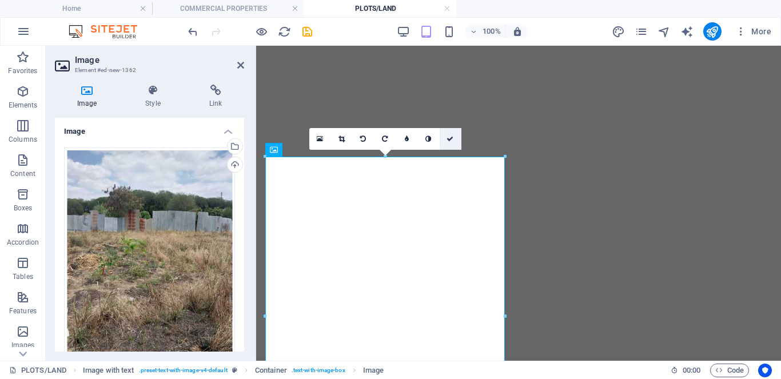
click at [448, 139] on icon at bounding box center [449, 138] width 7 height 7
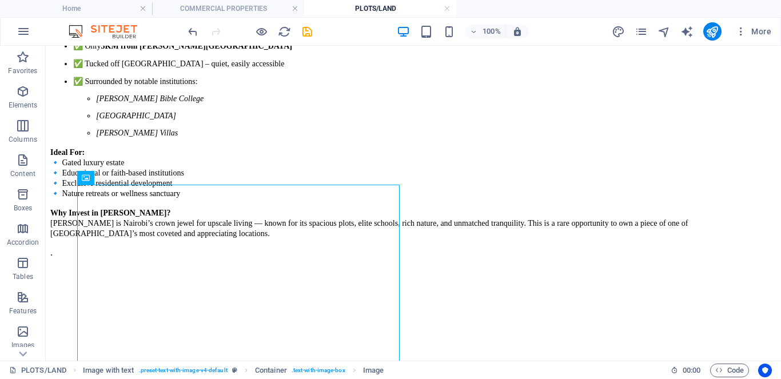
scroll to position [1024, 0]
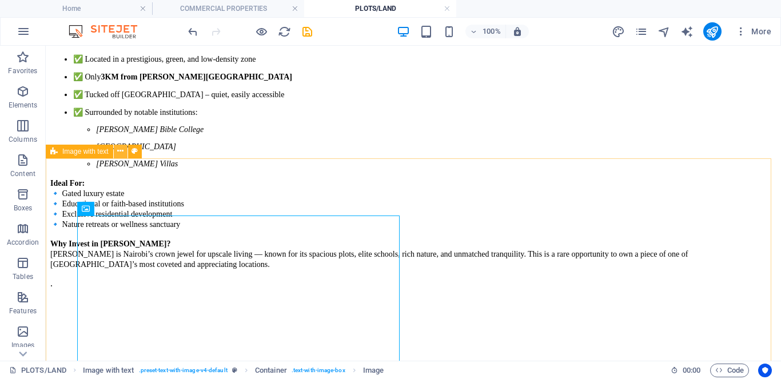
click at [121, 152] on icon at bounding box center [120, 151] width 6 height 12
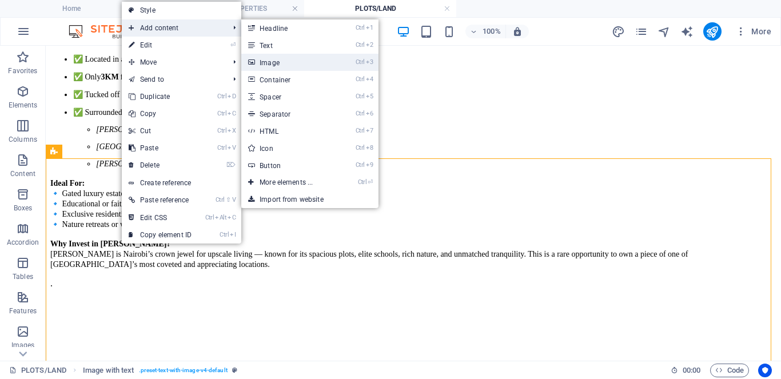
click at [269, 59] on link "Ctrl 3 Image" at bounding box center [288, 62] width 94 height 17
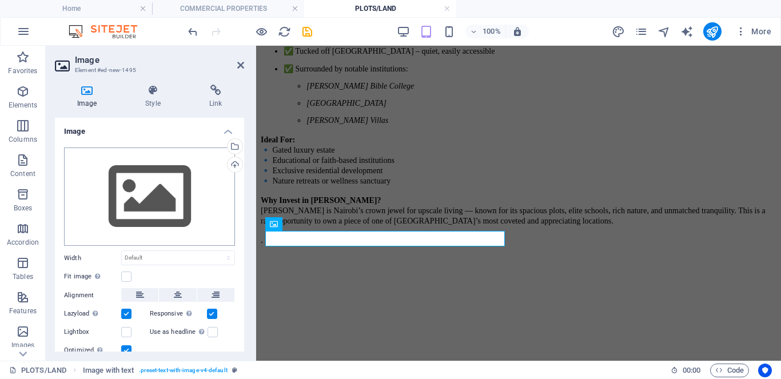
scroll to position [1409, 0]
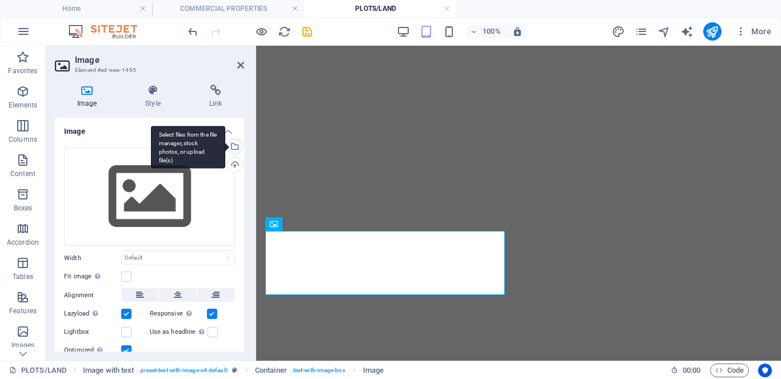
click at [237, 147] on div "Select files from the file manager, stock photos, or upload file(s)" at bounding box center [233, 147] width 17 height 17
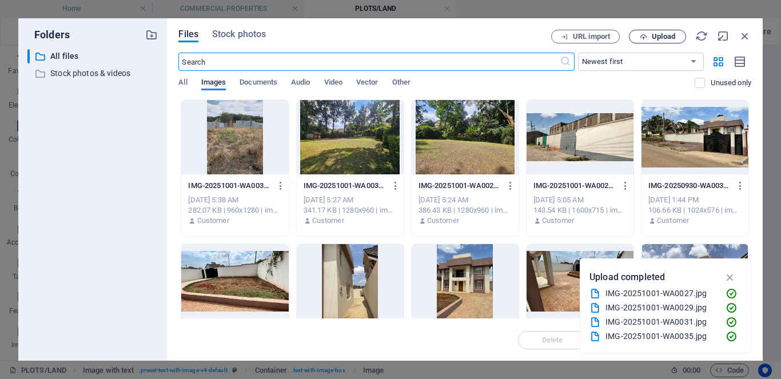
click at [658, 38] on span "Upload" at bounding box center [662, 36] width 23 height 7
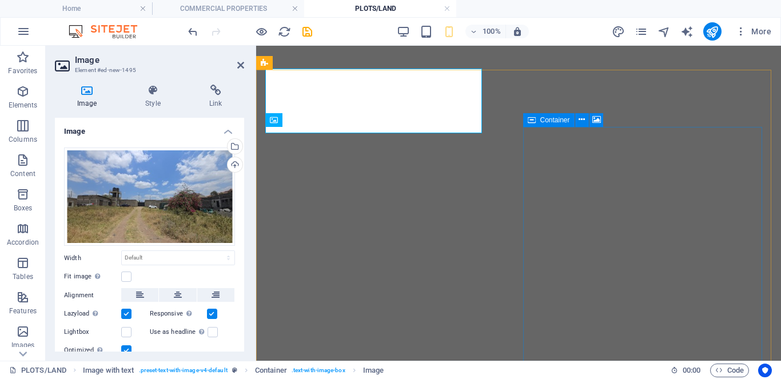
scroll to position [1513, 0]
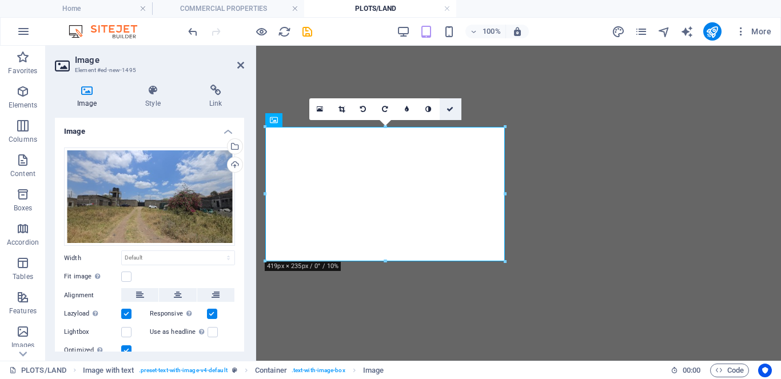
click at [448, 106] on icon at bounding box center [449, 109] width 7 height 7
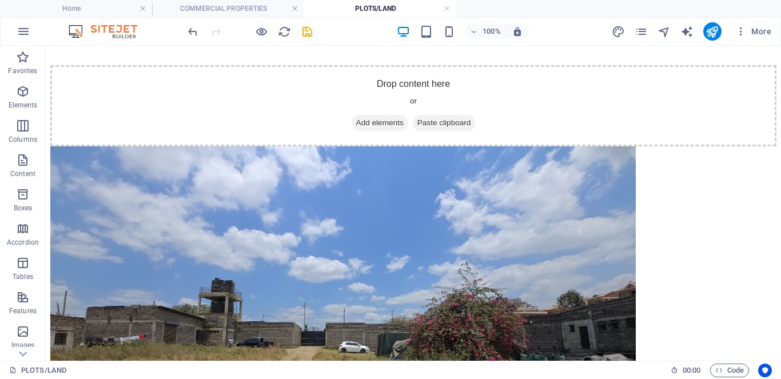
scroll to position [1845, 0]
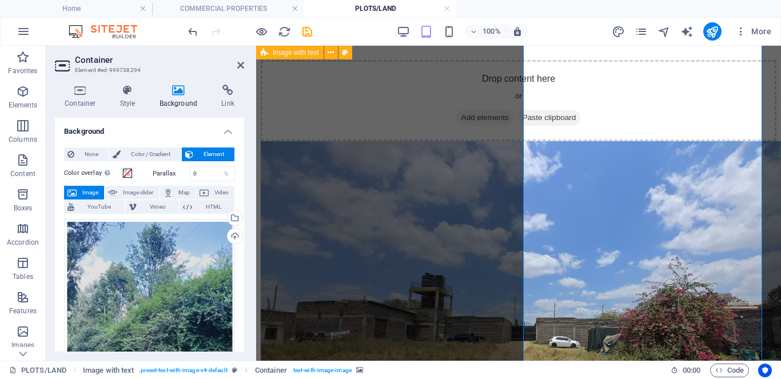
scroll to position [2088, 0]
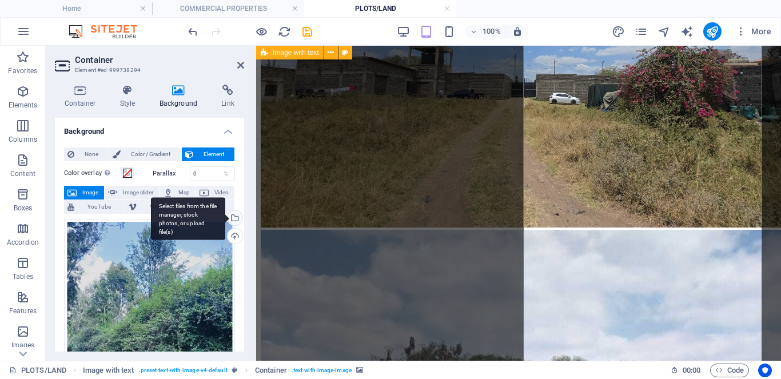
click at [225, 219] on div "Select files from the file manager, stock photos, or upload file(s)" at bounding box center [188, 218] width 74 height 43
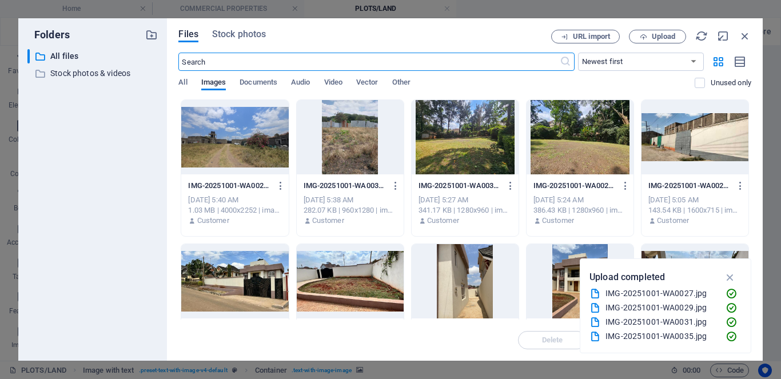
scroll to position [2345, 0]
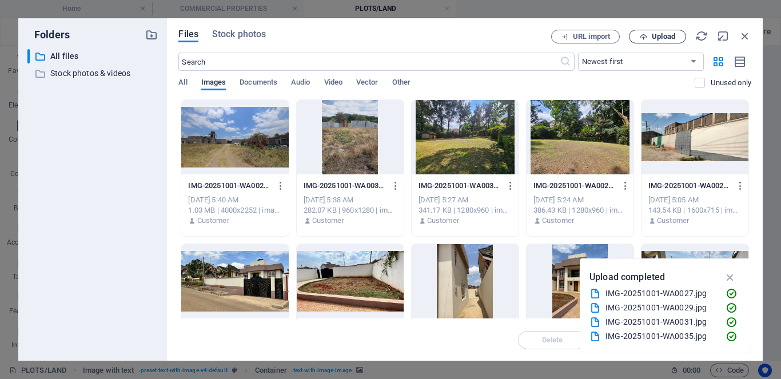
click at [657, 37] on span "Upload" at bounding box center [662, 36] width 23 height 7
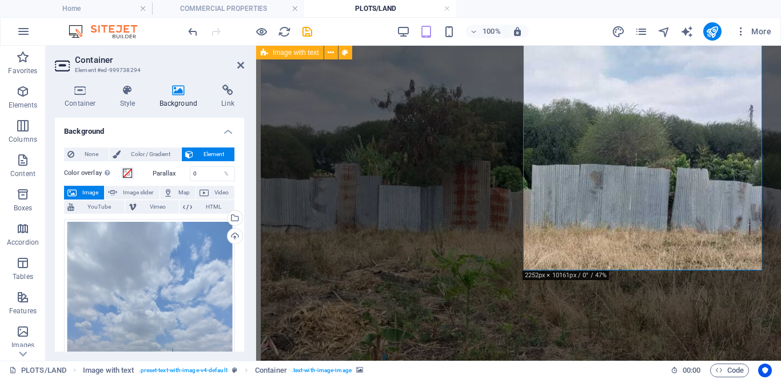
scroll to position [2449, 0]
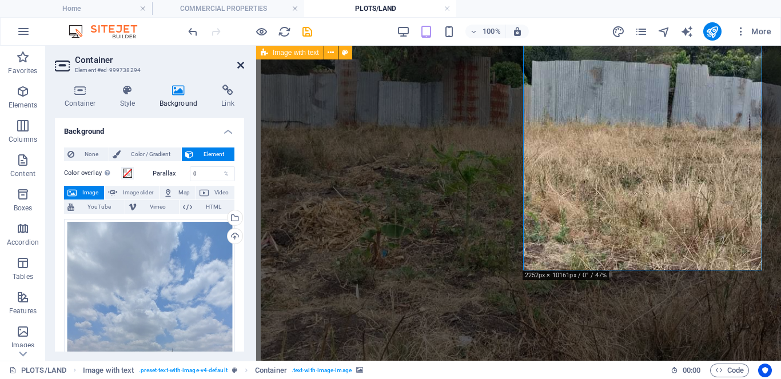
click at [239, 67] on icon at bounding box center [240, 65] width 7 height 9
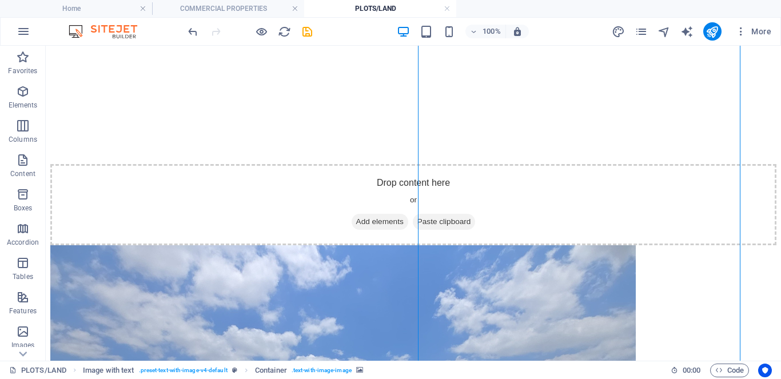
scroll to position [1641, 0]
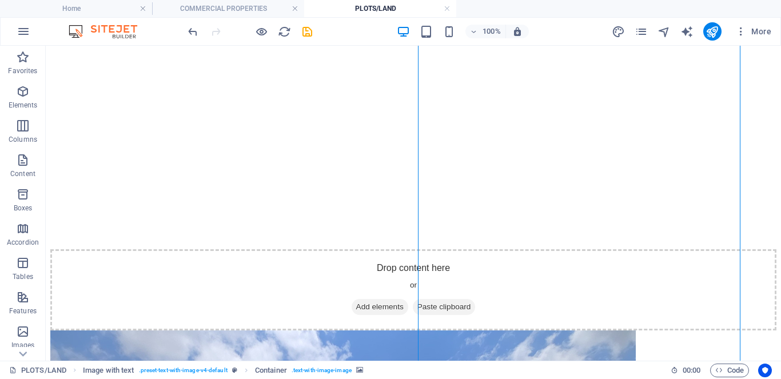
drag, startPoint x: 776, startPoint y: 261, endPoint x: 145, endPoint y: 408, distance: 647.8
click at [217, 231] on div "Drag here to replace the existing content. Press “Ctrl” if you want to create a…" at bounding box center [413, 203] width 735 height 315
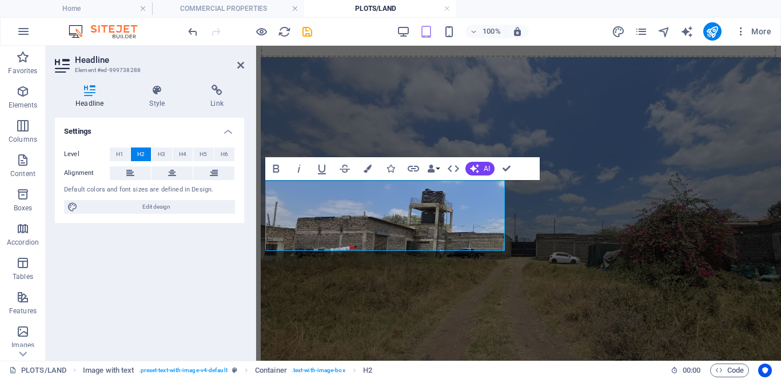
scroll to position [1854, 0]
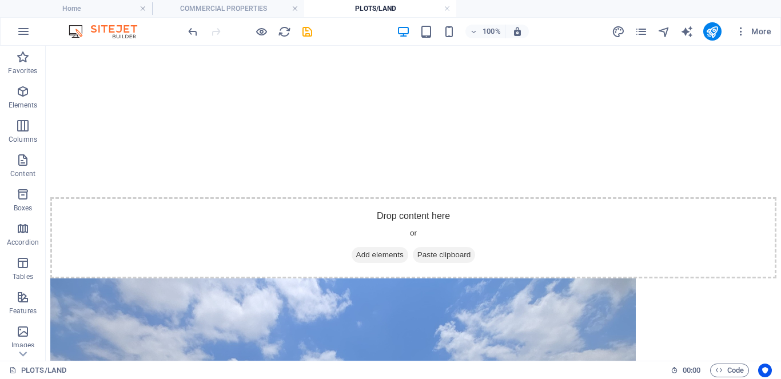
scroll to position [1759, 0]
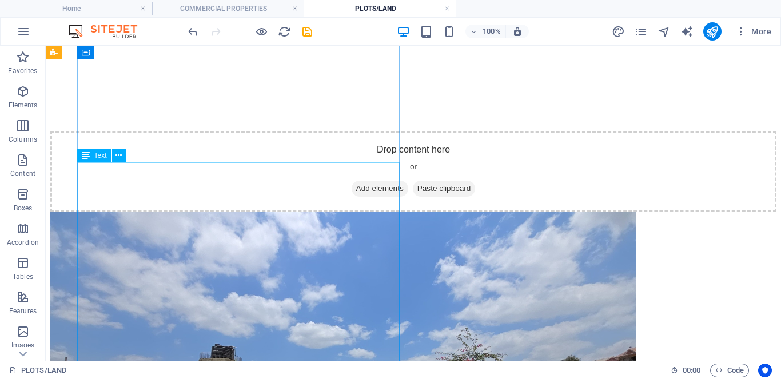
click at [90, 167] on div "Drag here to replace the existing content. Press “Ctrl” if you want to create a…" at bounding box center [413, 203] width 735 height 315
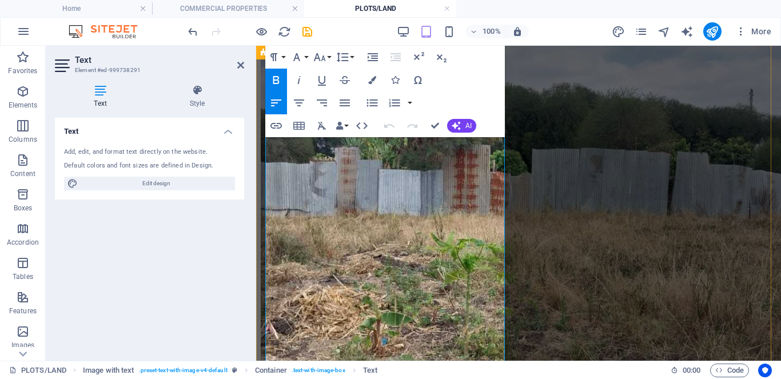
scroll to position [2377, 0]
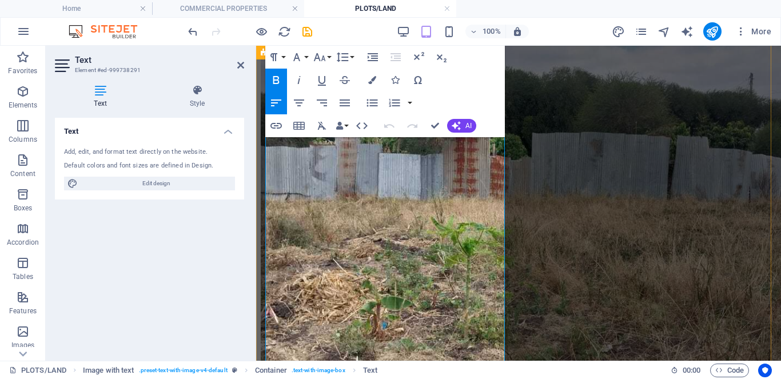
drag, startPoint x: 266, startPoint y: 239, endPoint x: 445, endPoint y: 333, distance: 202.2
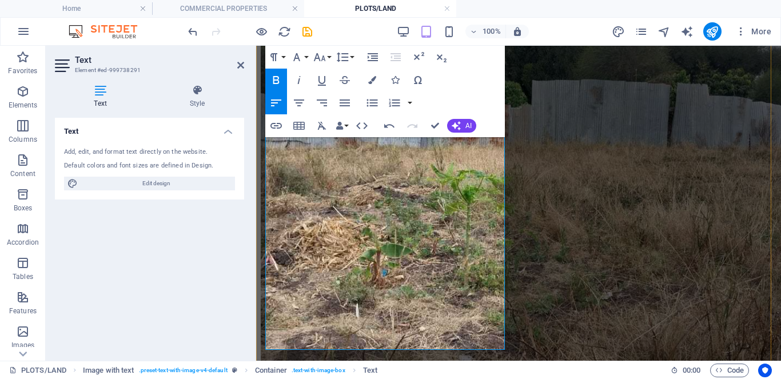
scroll to position [2440, 0]
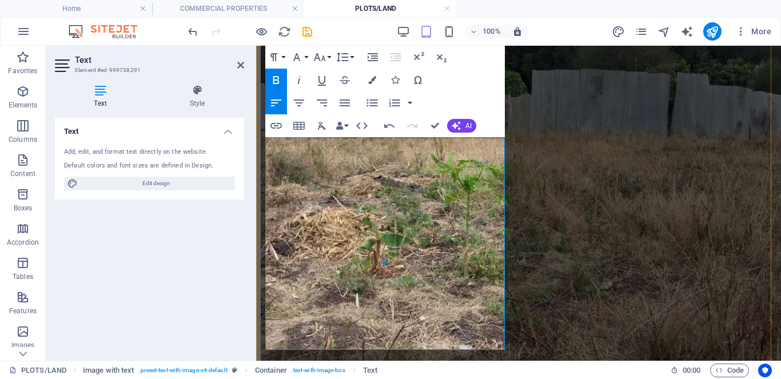
drag, startPoint x: 267, startPoint y: 281, endPoint x: 371, endPoint y: 337, distance: 117.9
click at [299, 59] on icon "button" at bounding box center [297, 57] width 14 height 14
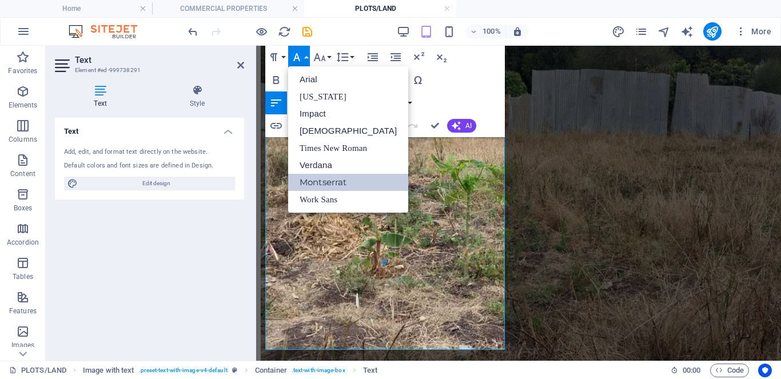
scroll to position [0, 0]
click at [322, 144] on link "Times New Roman" at bounding box center [348, 147] width 120 height 17
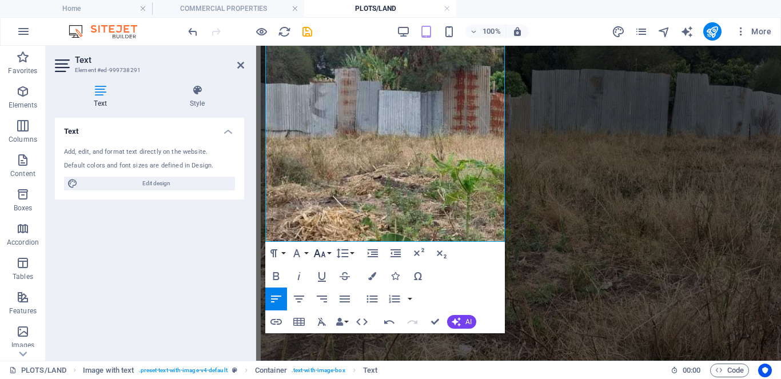
click at [325, 256] on icon "button" at bounding box center [320, 253] width 12 height 8
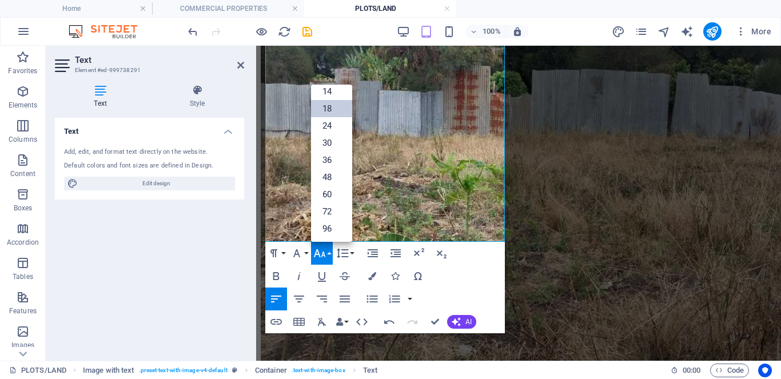
scroll to position [92, 0]
click at [333, 91] on link "14" at bounding box center [331, 91] width 41 height 17
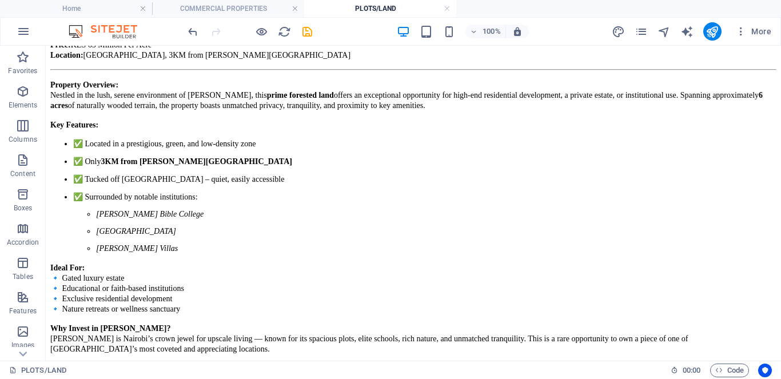
scroll to position [933, 0]
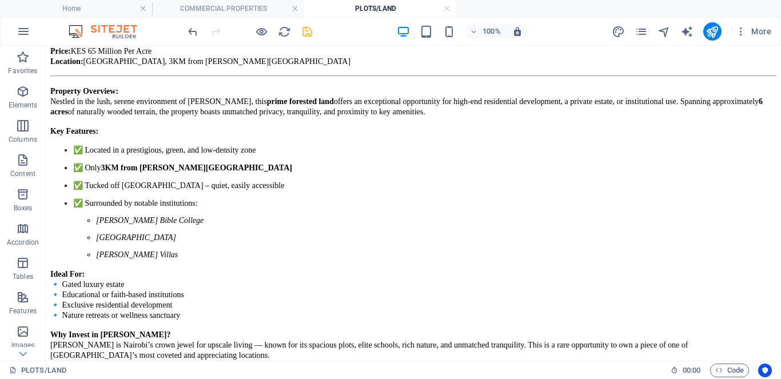
click at [310, 35] on icon "save" at bounding box center [307, 31] width 13 height 13
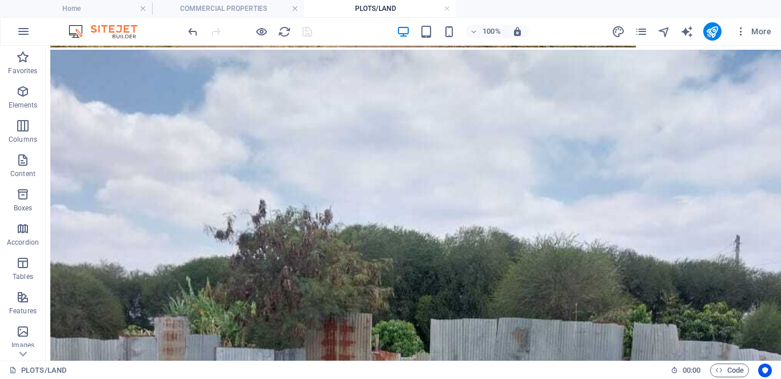
scroll to position [2166, 0]
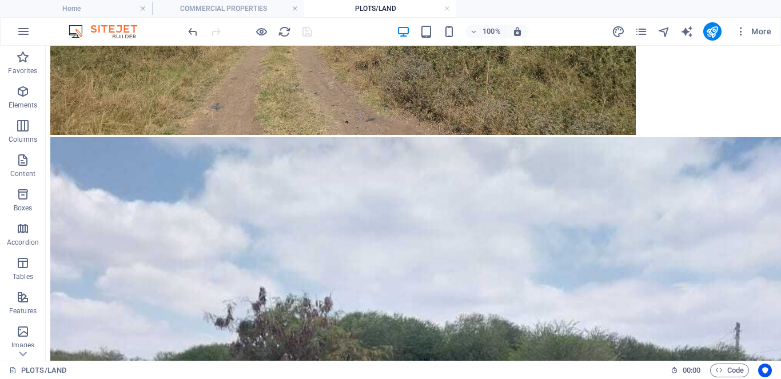
click at [146, 232] on div "Drag here to replace the existing content. Press “Ctrl” if you want to create a…" at bounding box center [413, 203] width 735 height 315
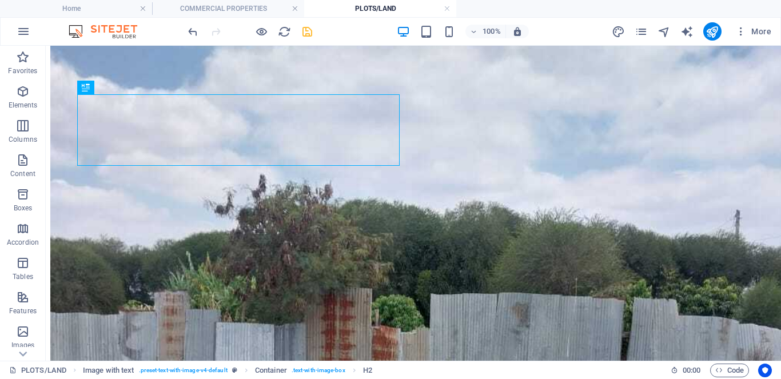
scroll to position [2122, 0]
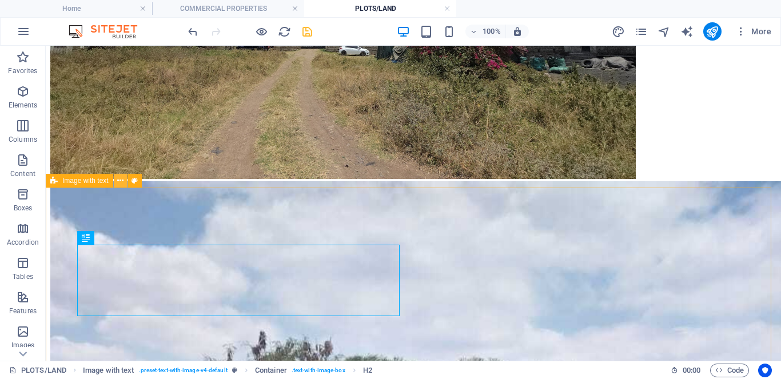
click at [121, 183] on icon at bounding box center [120, 181] width 6 height 12
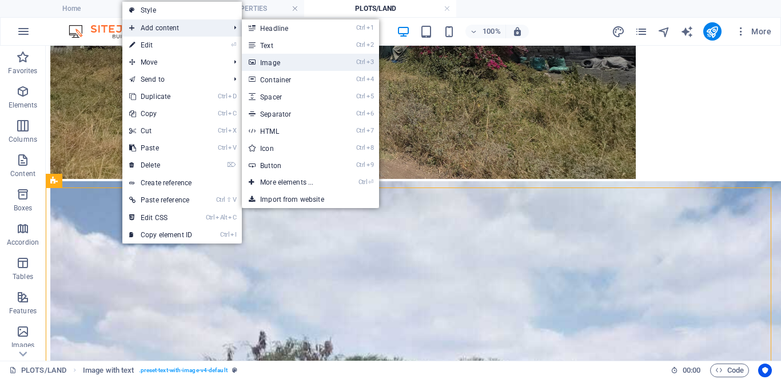
click at [270, 61] on link "Ctrl 3 Image" at bounding box center [289, 62] width 94 height 17
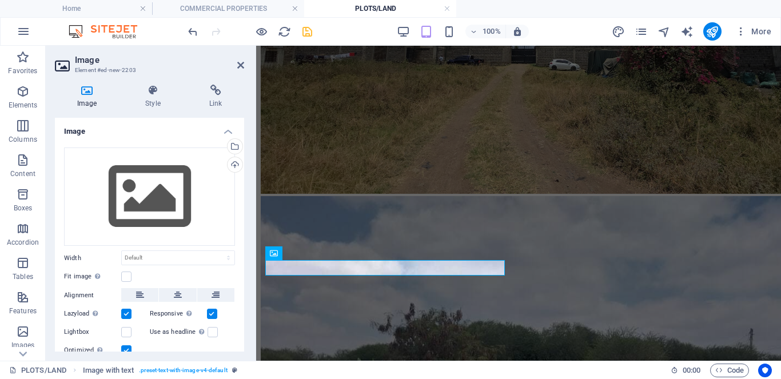
scroll to position [2420, 0]
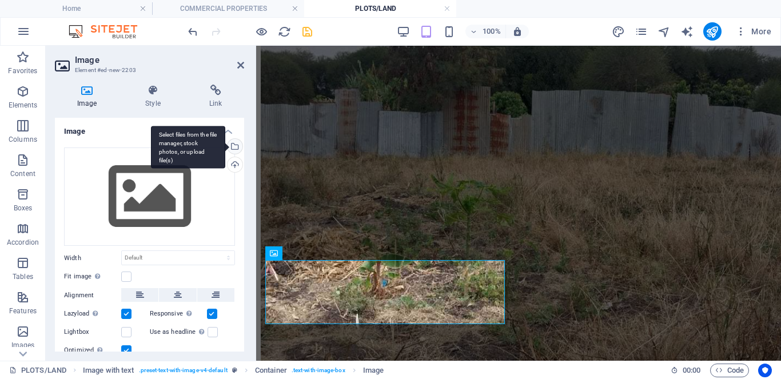
click at [232, 145] on div "Select files from the file manager, stock photos, or upload file(s)" at bounding box center [233, 147] width 17 height 17
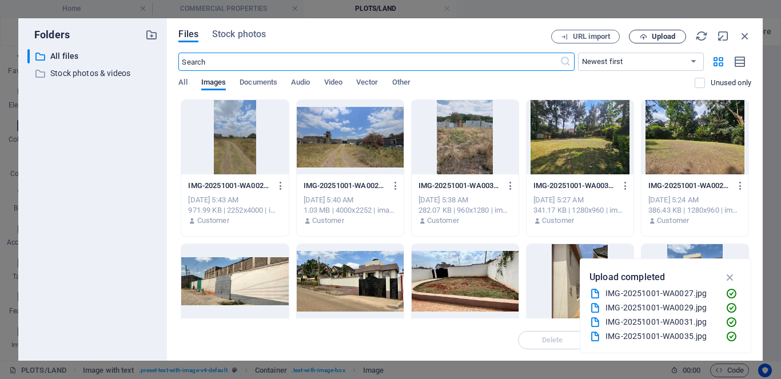
click at [636, 37] on span "Upload" at bounding box center [657, 36] width 47 height 7
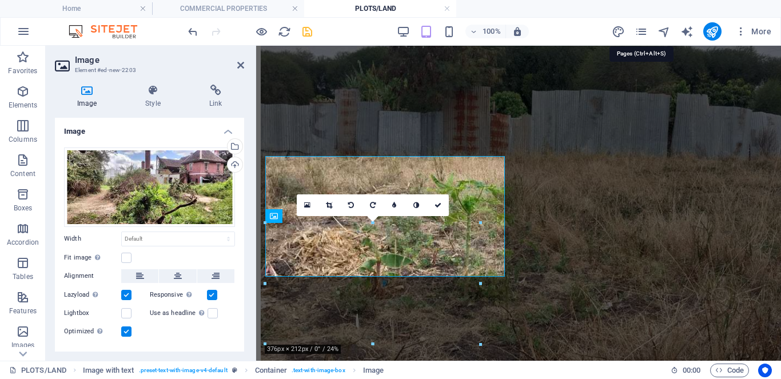
scroll to position [2524, 0]
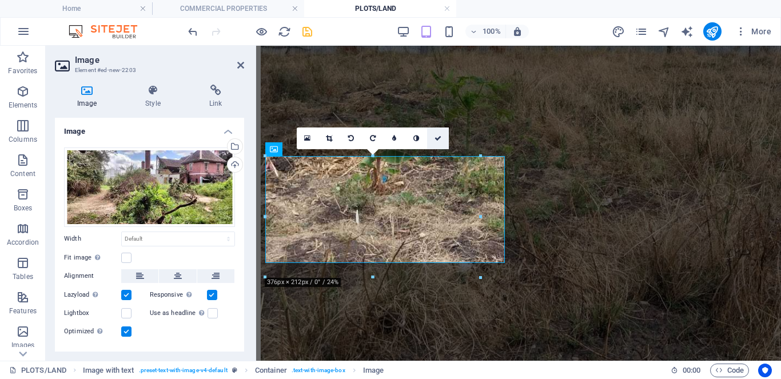
click at [435, 137] on icon at bounding box center [437, 138] width 7 height 7
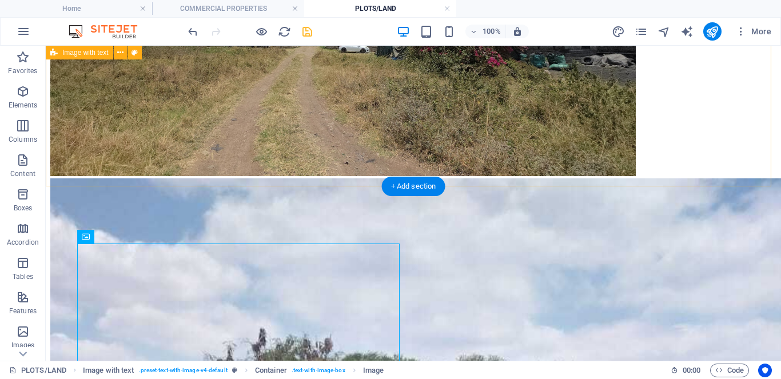
scroll to position [2123, 0]
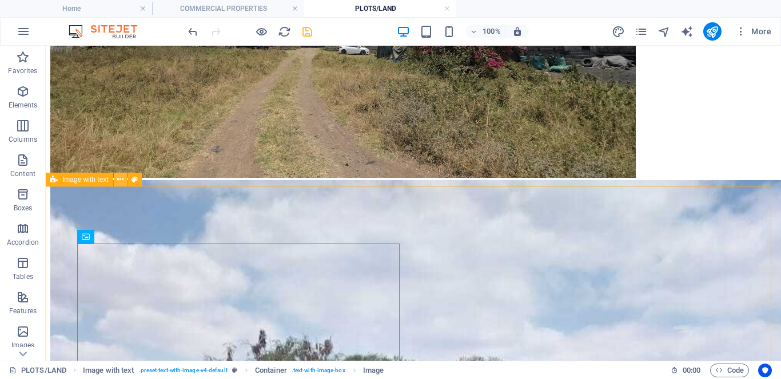
click at [121, 181] on icon at bounding box center [120, 180] width 6 height 12
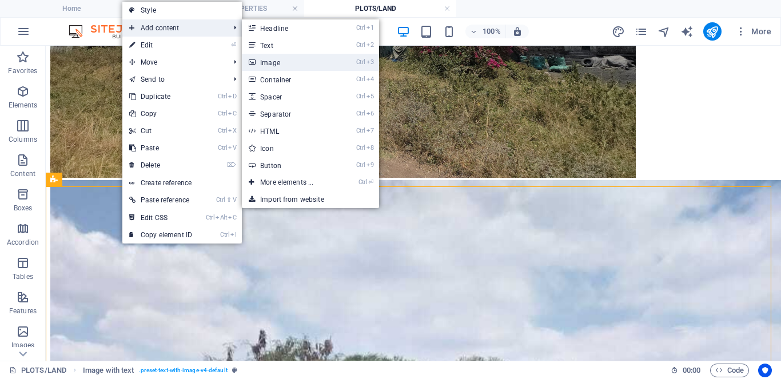
click at [279, 65] on link "Ctrl 3 Image" at bounding box center [289, 62] width 94 height 17
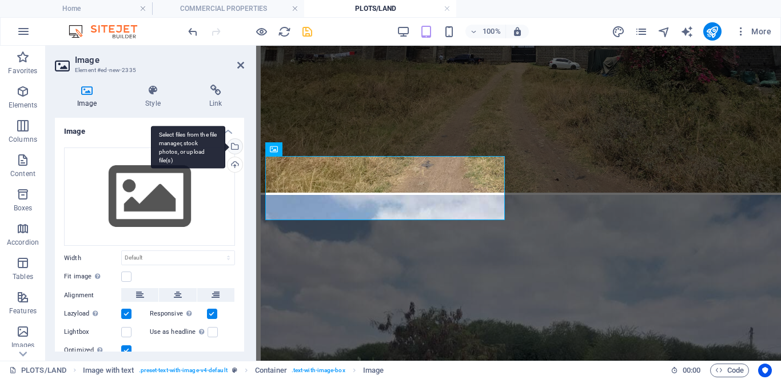
scroll to position [2524, 0]
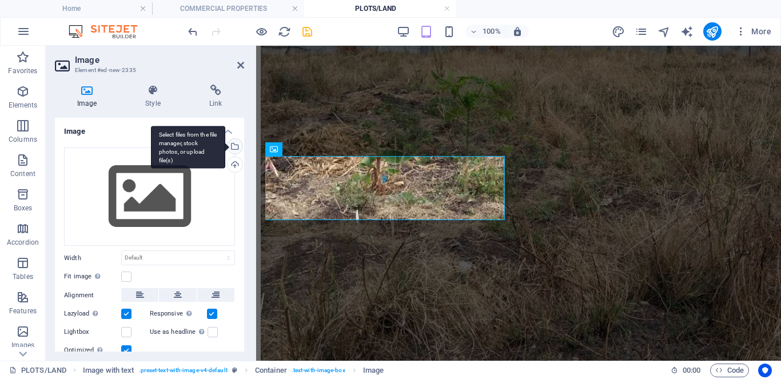
click at [234, 146] on div "Select files from the file manager, stock photos, or upload file(s)" at bounding box center [233, 147] width 17 height 17
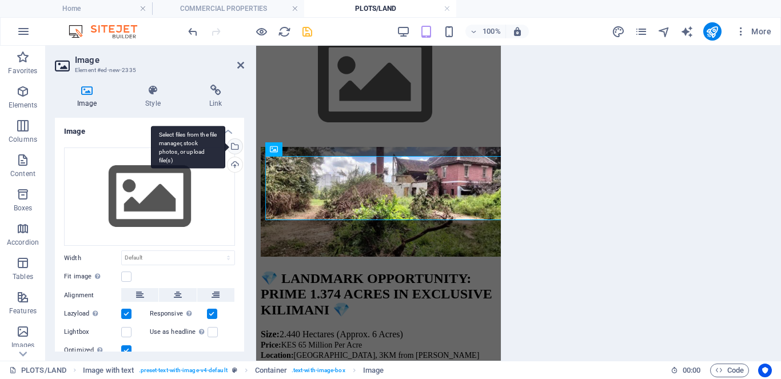
scroll to position [2420, 0]
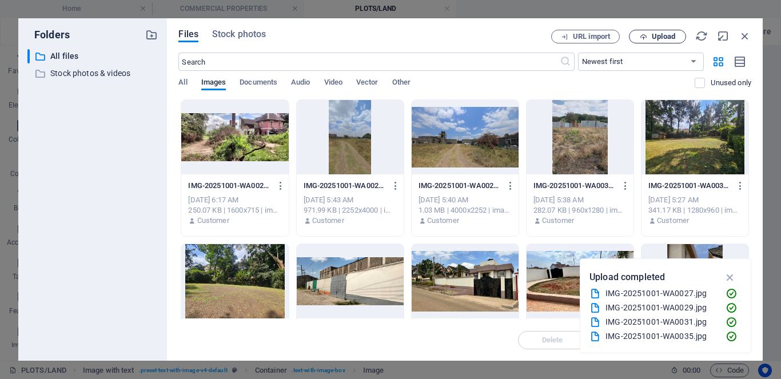
click at [663, 38] on span "Upload" at bounding box center [662, 36] width 23 height 7
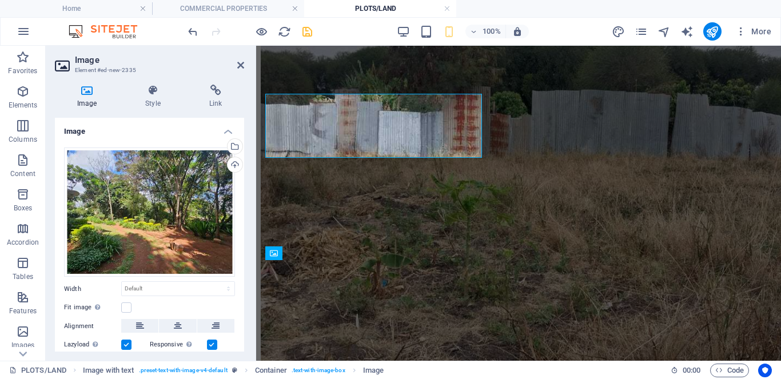
scroll to position [2524, 0]
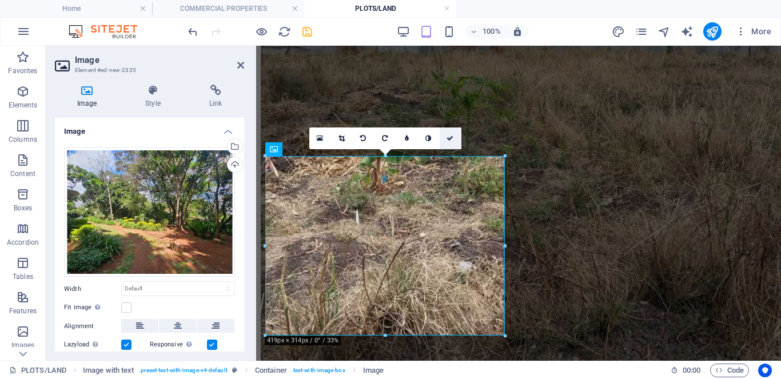
drag, startPoint x: 450, startPoint y: 140, endPoint x: 403, endPoint y: 94, distance: 65.9
click at [450, 140] on icon at bounding box center [449, 138] width 7 height 7
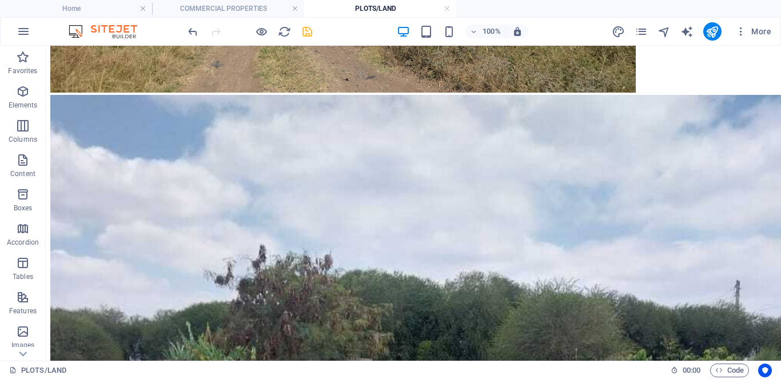
scroll to position [2187, 0]
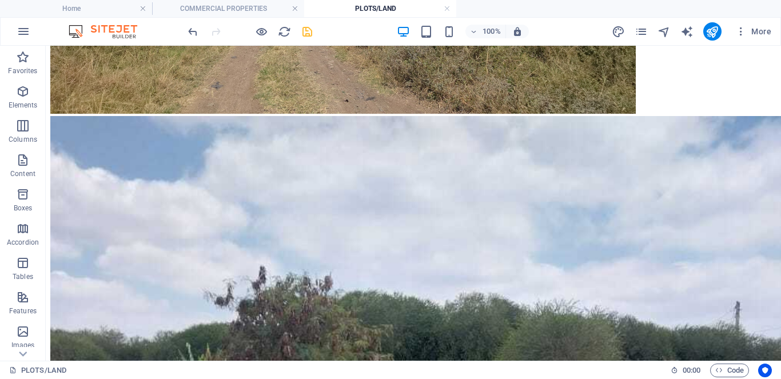
click at [306, 33] on icon "save" at bounding box center [307, 31] width 13 height 13
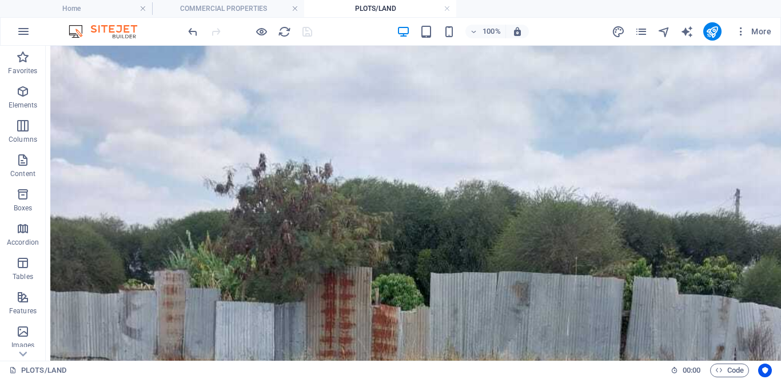
scroll to position [2328, 0]
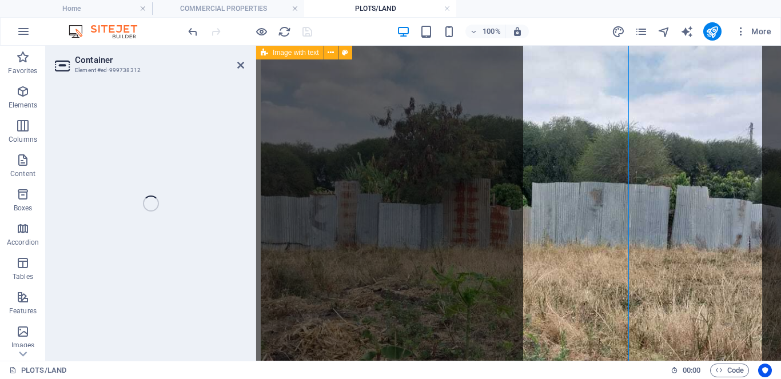
scroll to position [2641, 0]
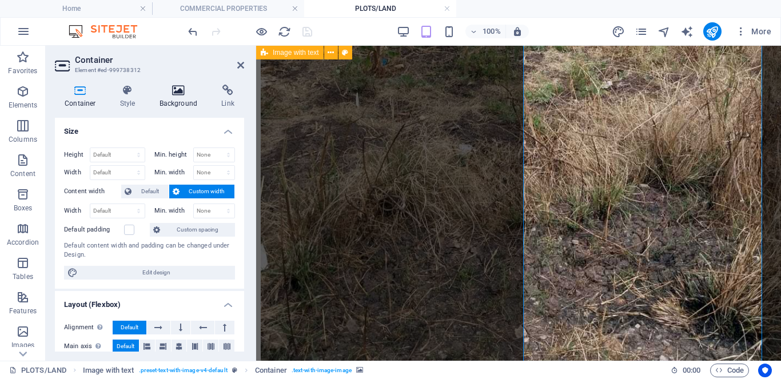
click at [181, 93] on icon at bounding box center [179, 90] width 58 height 11
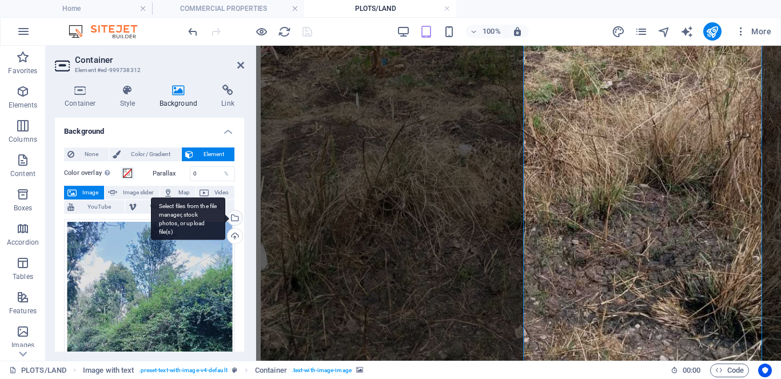
click at [225, 221] on div "Select files from the file manager, stock photos, or upload file(s)" at bounding box center [188, 218] width 74 height 43
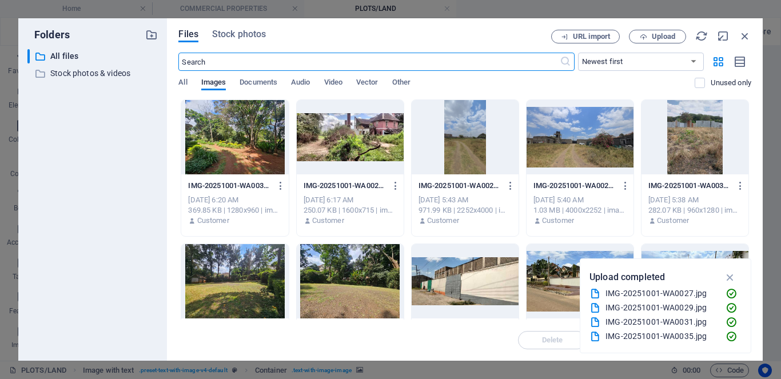
scroll to position [3251, 0]
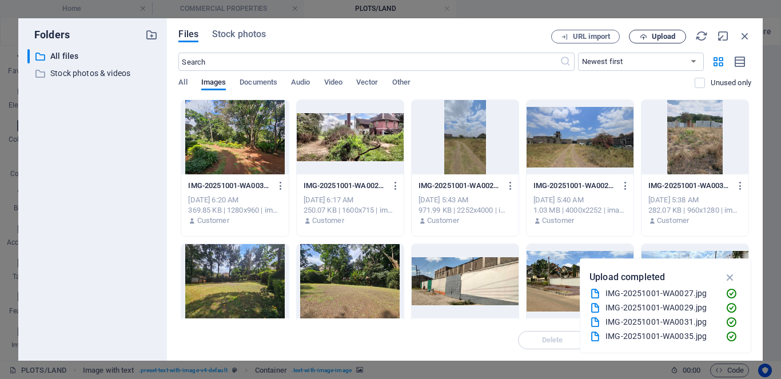
click at [668, 40] on span "Upload" at bounding box center [662, 36] width 23 height 7
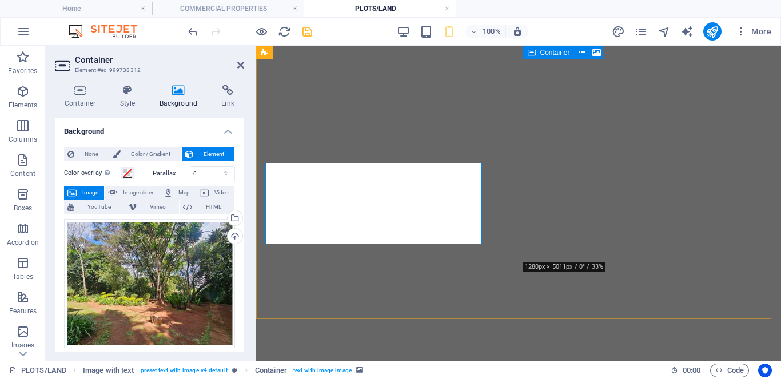
scroll to position [3355, 0]
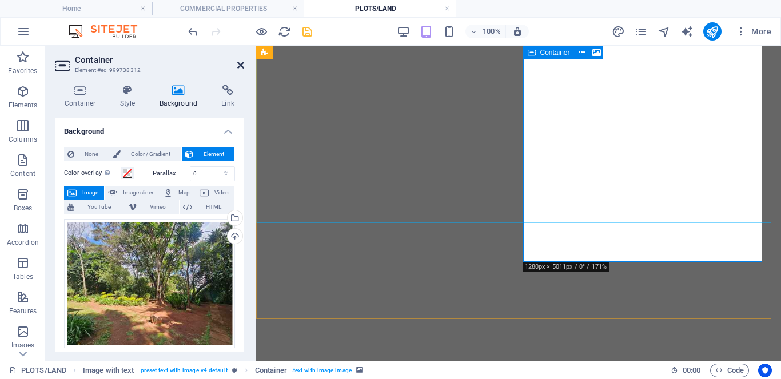
click at [239, 67] on icon at bounding box center [240, 65] width 7 height 9
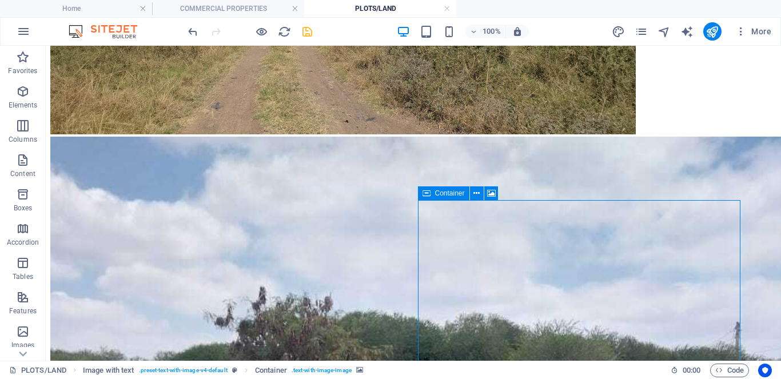
scroll to position [2110, 0]
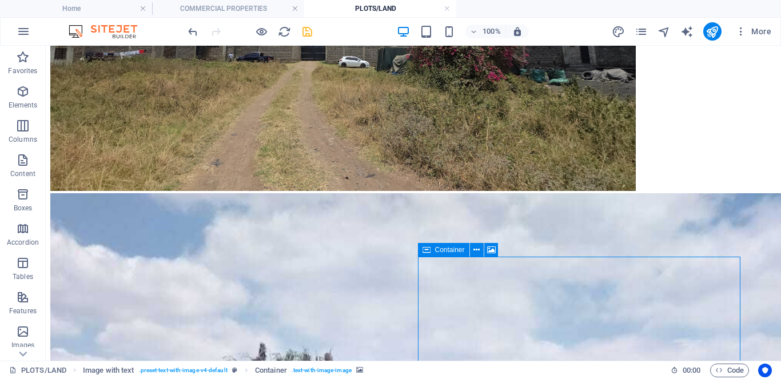
click at [305, 35] on icon "save" at bounding box center [307, 31] width 13 height 13
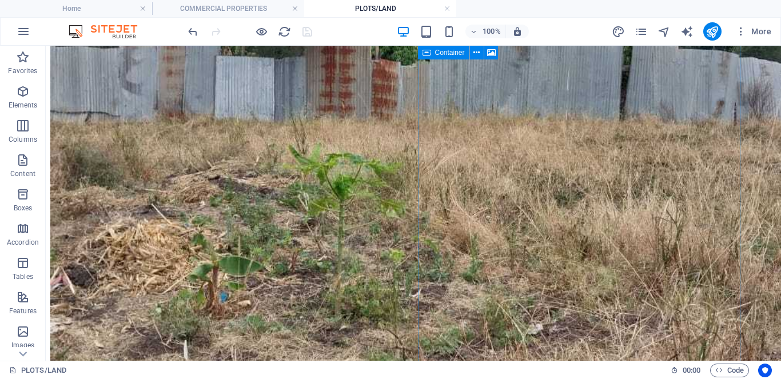
scroll to position [2636, 0]
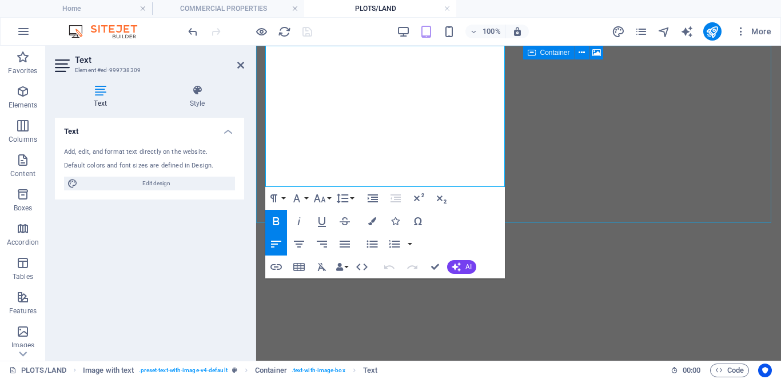
scroll to position [3429, 0]
drag, startPoint x: 266, startPoint y: 274, endPoint x: 467, endPoint y: 150, distance: 236.3
click at [238, 66] on icon at bounding box center [240, 65] width 7 height 9
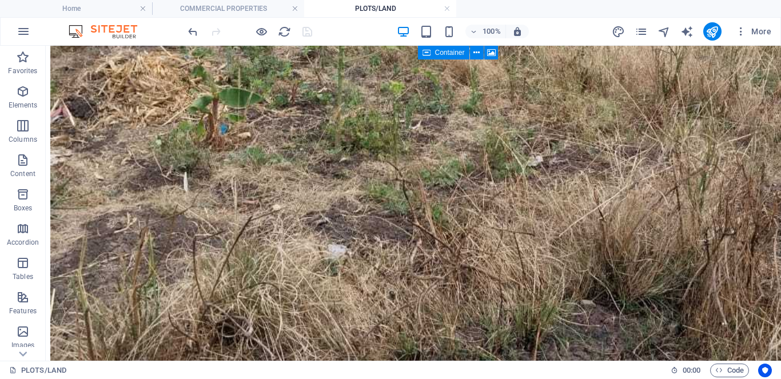
scroll to position [2643, 0]
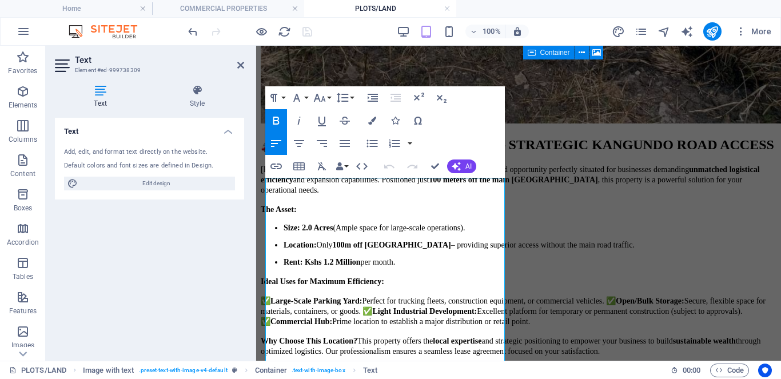
scroll to position [2797, 0]
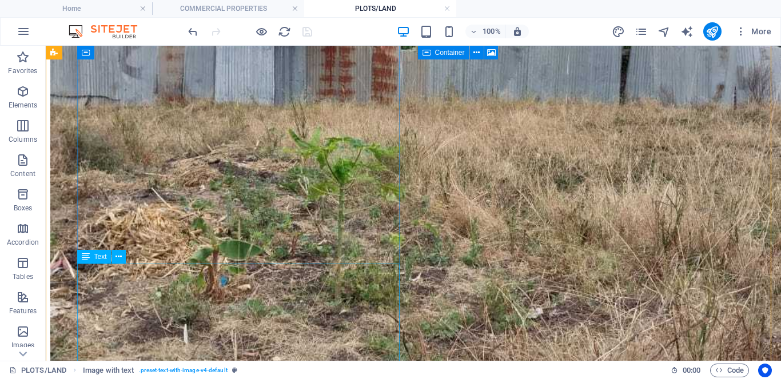
scroll to position [2560, 0]
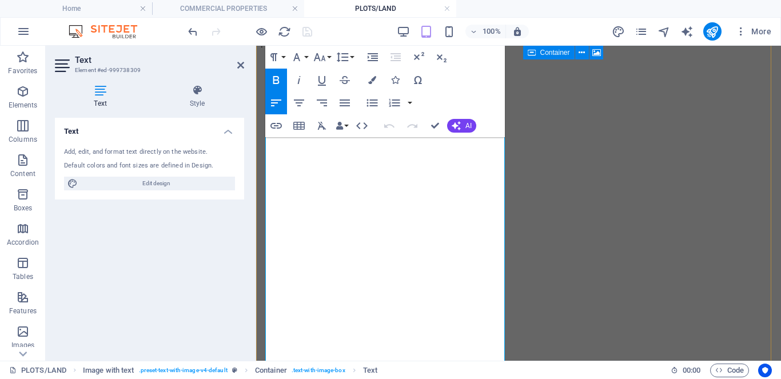
scroll to position [3278, 0]
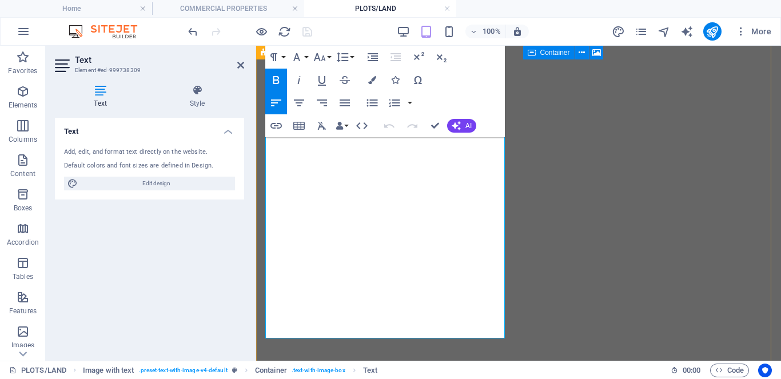
drag, startPoint x: 265, startPoint y: 317, endPoint x: 318, endPoint y: 317, distance: 53.2
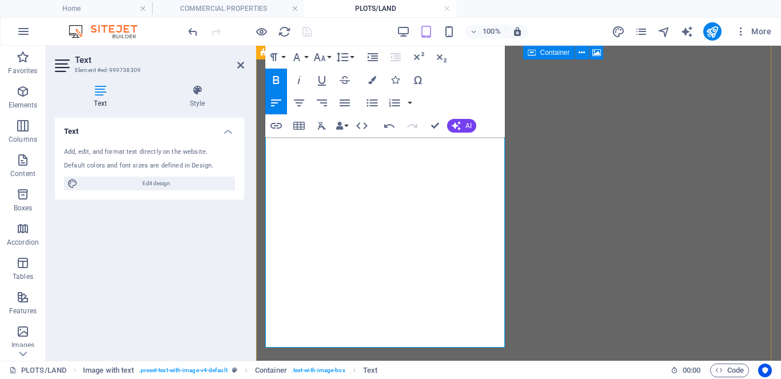
scroll to position [3331, 0]
drag, startPoint x: 267, startPoint y: 264, endPoint x: 496, endPoint y: 330, distance: 238.6
click at [298, 58] on icon "button" at bounding box center [296, 57] width 7 height 8
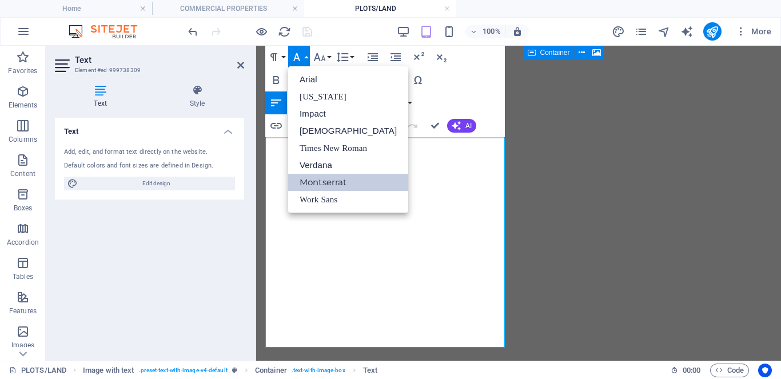
scroll to position [0, 0]
click at [319, 148] on link "Times New Roman" at bounding box center [348, 147] width 120 height 17
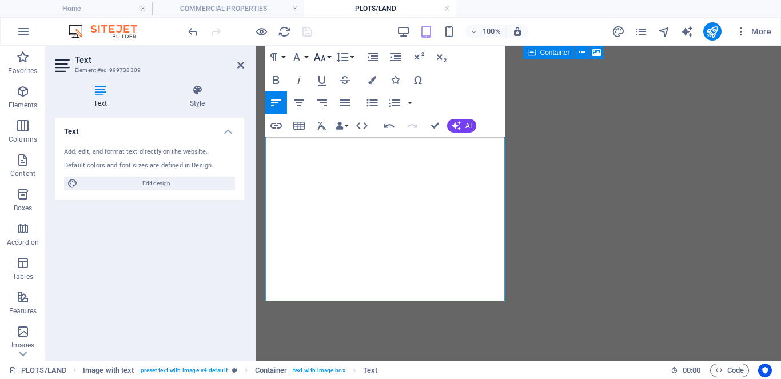
click at [324, 59] on icon "button" at bounding box center [320, 57] width 12 height 8
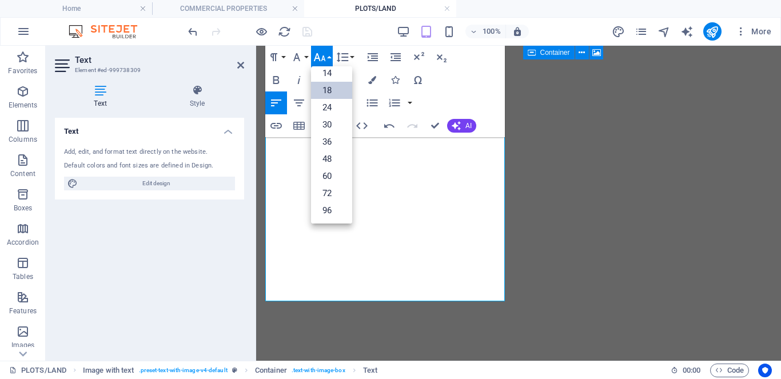
scroll to position [92, 0]
click at [325, 75] on link "14" at bounding box center [331, 73] width 41 height 17
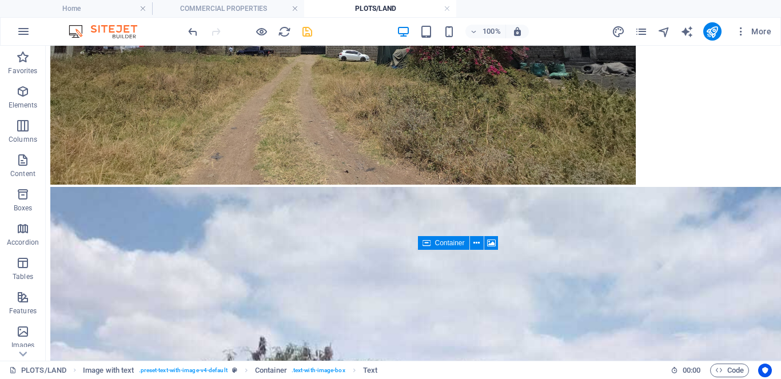
scroll to position [2117, 0]
click at [306, 32] on icon "save" at bounding box center [307, 31] width 13 height 13
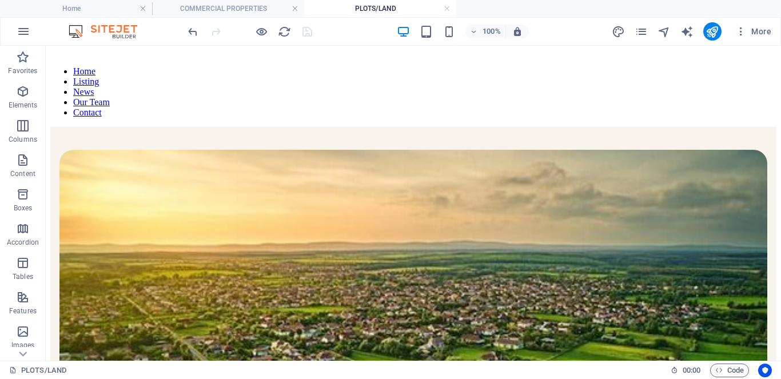
scroll to position [0, 0]
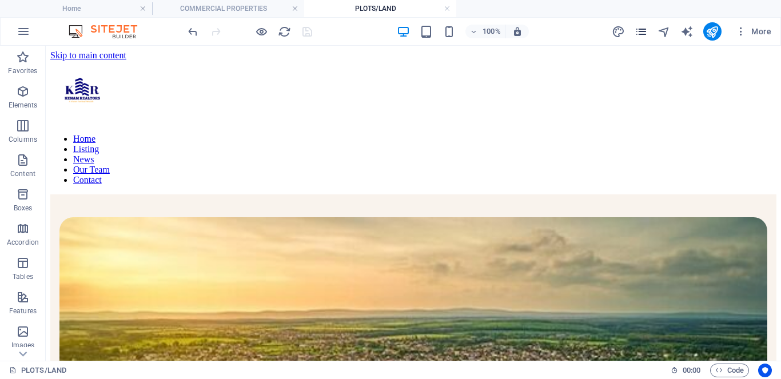
click at [643, 34] on icon "pages" at bounding box center [640, 31] width 13 height 13
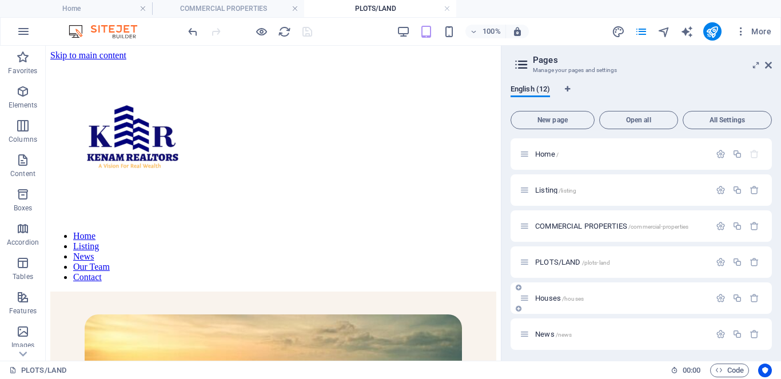
click at [554, 297] on span "Houses /houses" at bounding box center [559, 298] width 49 height 9
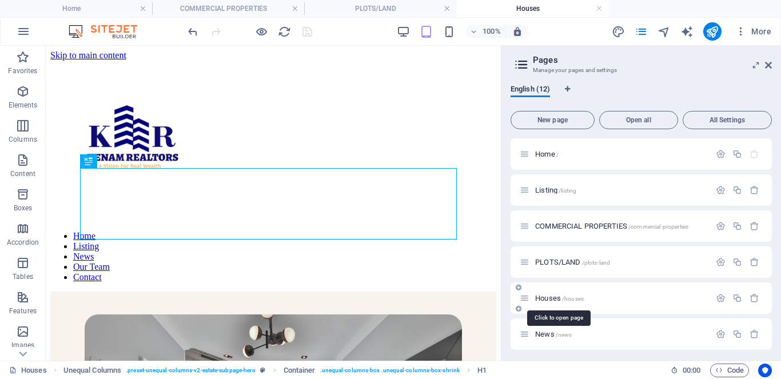
scroll to position [375, 0]
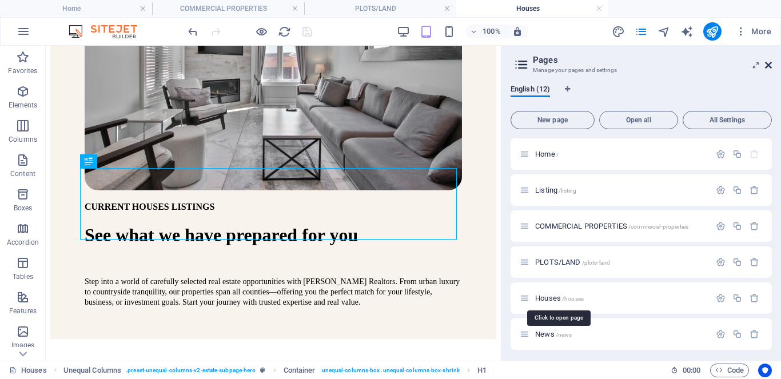
click at [768, 65] on icon at bounding box center [768, 65] width 7 height 9
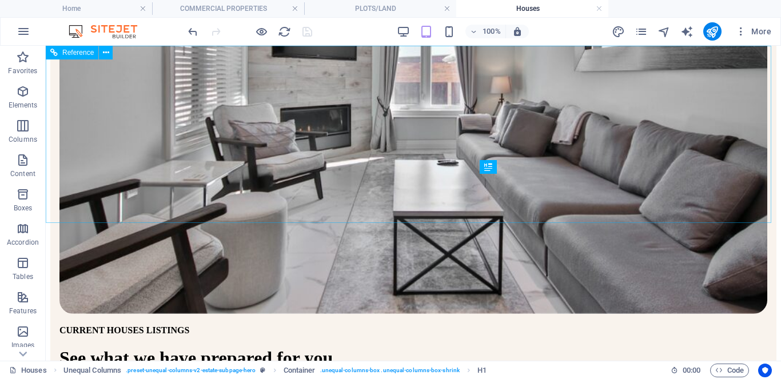
scroll to position [21, 0]
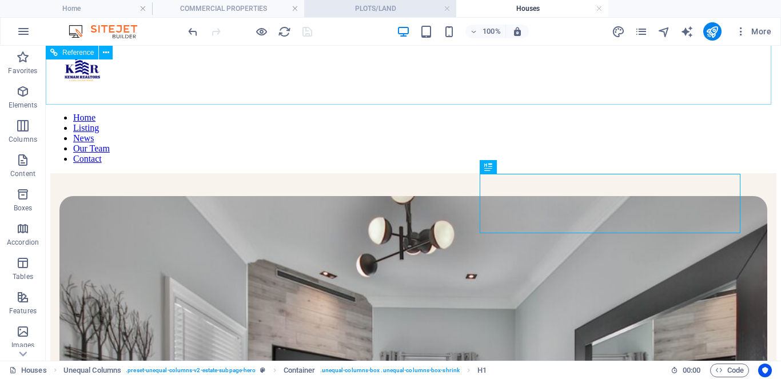
click at [351, 10] on h4 "PLOTS/LAND" at bounding box center [380, 8] width 152 height 13
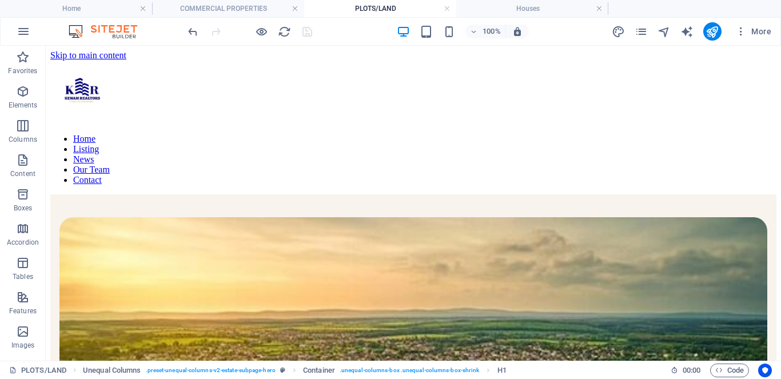
scroll to position [0, 0]
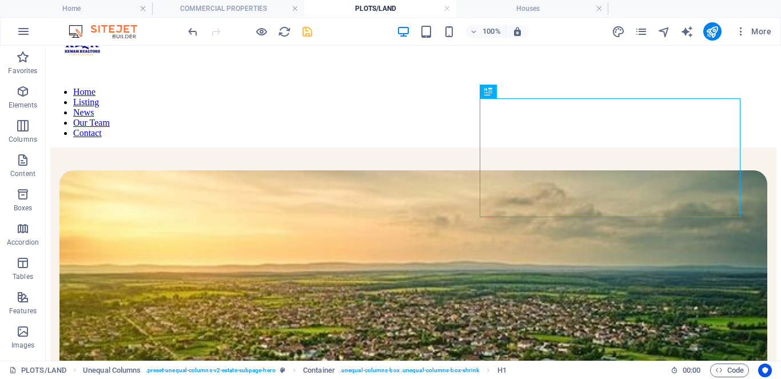
scroll to position [81, 0]
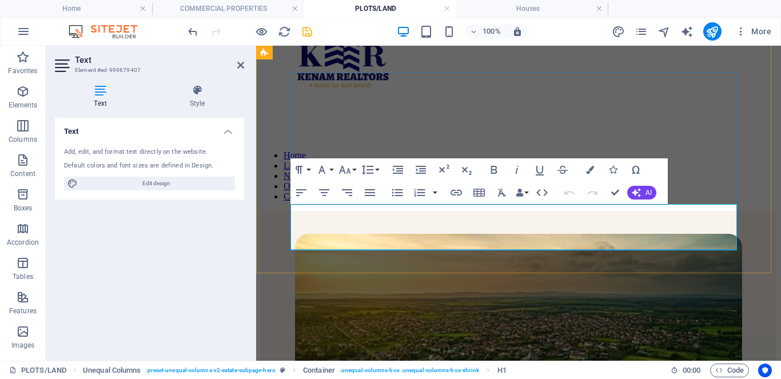
scroll to position [406, 0]
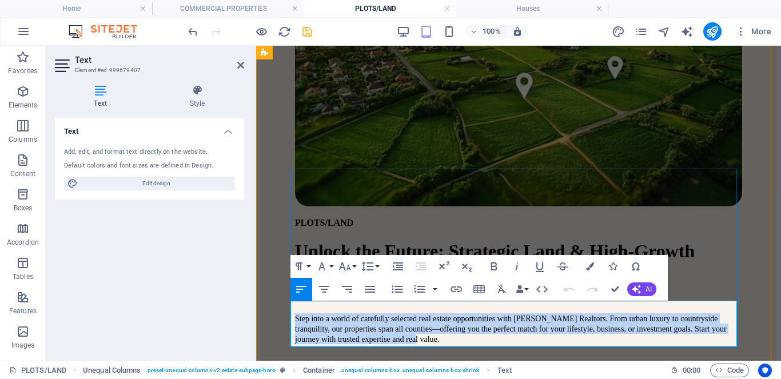
drag, startPoint x: 651, startPoint y: 341, endPoint x: 291, endPoint y: 310, distance: 361.4
click at [295, 313] on p "Step into a world of carefully selected real estate opportunities with [PERSON_…" at bounding box center [518, 328] width 447 height 31
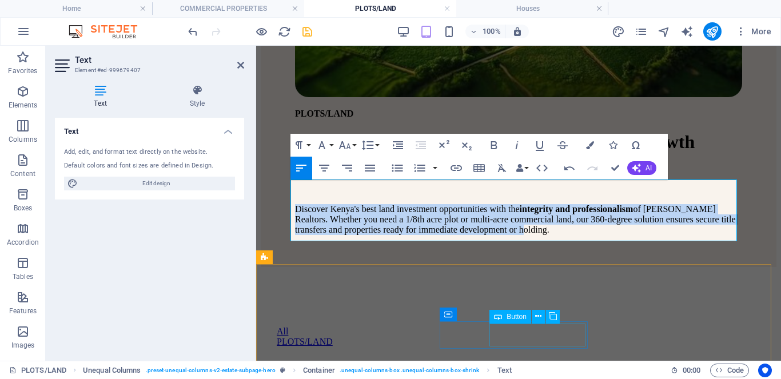
scroll to position [527, 0]
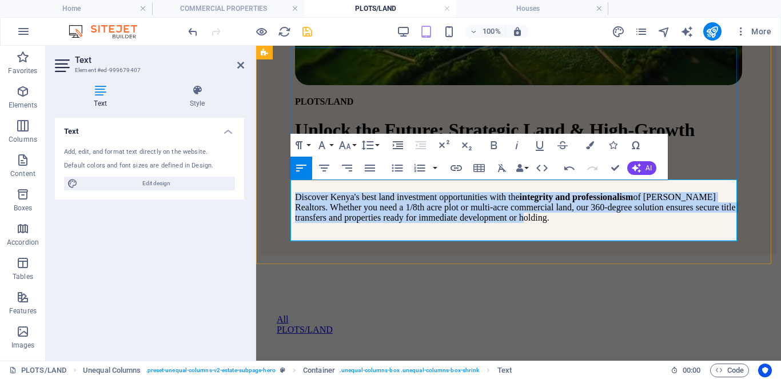
drag, startPoint x: 292, startPoint y: 306, endPoint x: 529, endPoint y: 235, distance: 247.0
click at [529, 223] on p "Discover Kenya's best land investment opportunities with the integrity and prof…" at bounding box center [518, 207] width 447 height 31
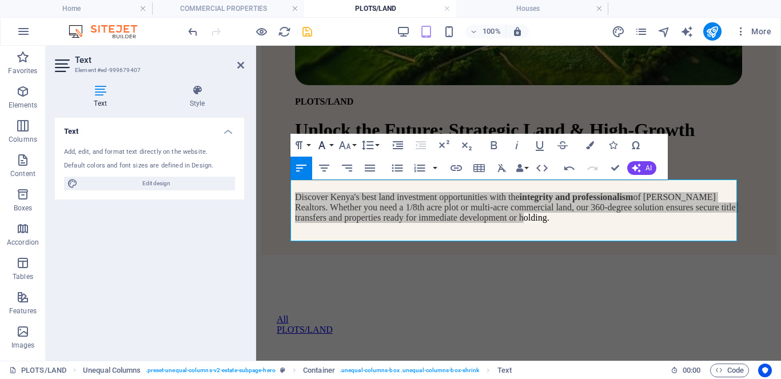
click at [329, 149] on button "Font Family" at bounding box center [324, 145] width 22 height 23
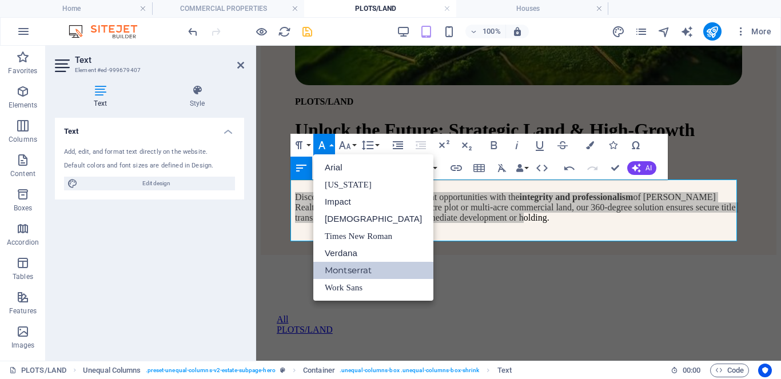
scroll to position [0, 0]
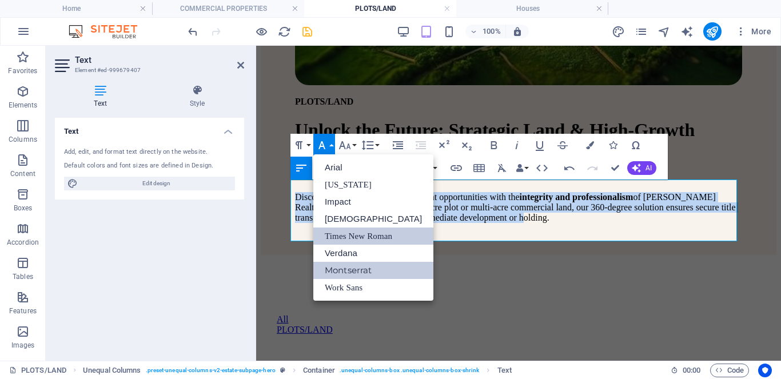
click at [337, 229] on link "Times New Roman" at bounding box center [373, 235] width 120 height 17
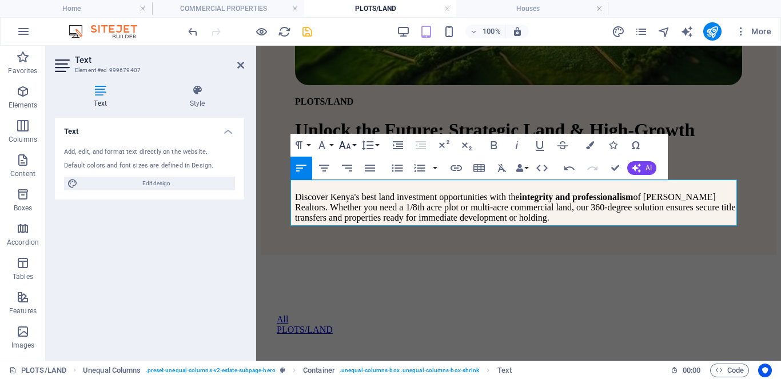
click at [350, 145] on icon "button" at bounding box center [345, 145] width 14 height 14
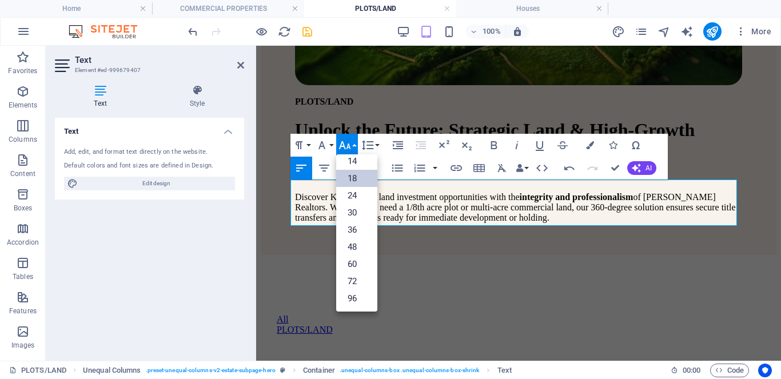
scroll to position [92, 0]
click at [350, 145] on icon "button" at bounding box center [345, 145] width 14 height 14
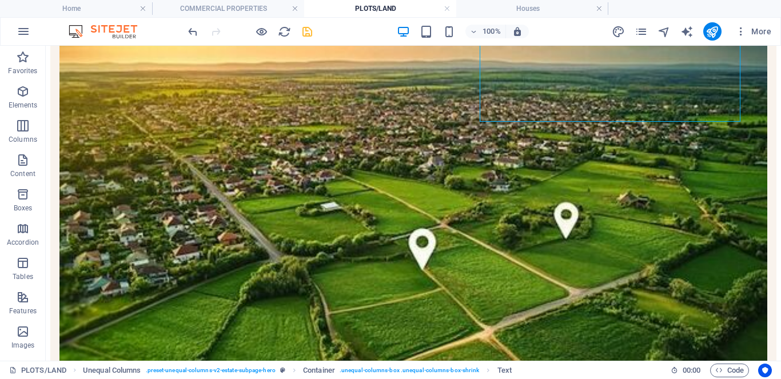
scroll to position [289, 0]
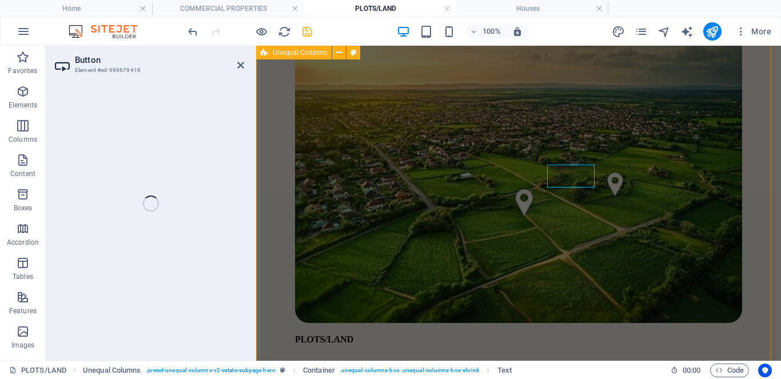
select select
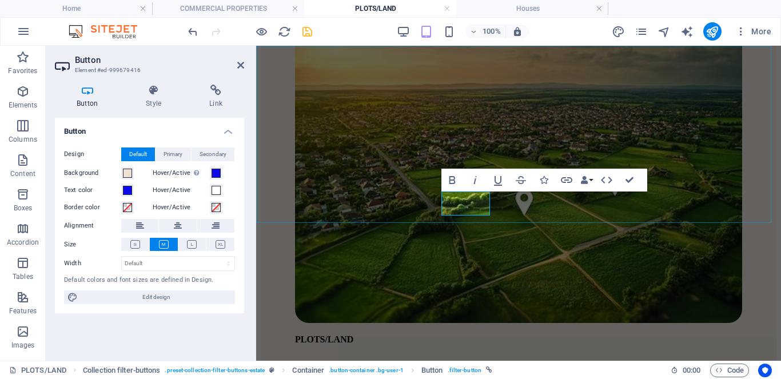
scroll to position [643, 0]
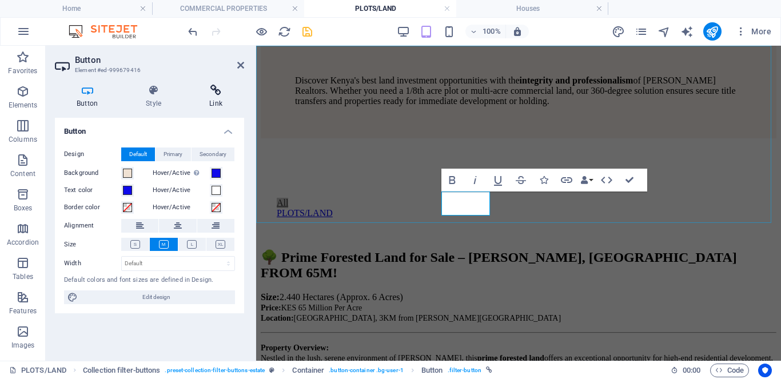
click at [215, 95] on icon at bounding box center [215, 90] width 57 height 11
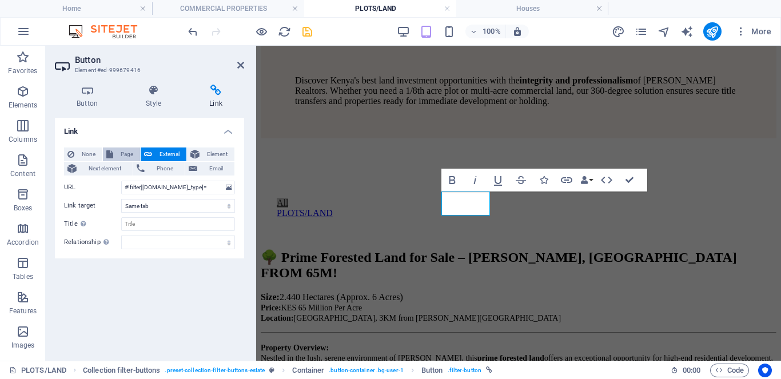
click at [110, 153] on icon at bounding box center [109, 154] width 7 height 14
click at [229, 189] on select "Home Listing COMMERCIAL PROPERTIES PLOTS/LAND Houses News Our Team Contact Lega…" at bounding box center [178, 188] width 114 height 14
select select "1"
click at [121, 181] on select "Home Listing COMMERCIAL PROPERTIES PLOTS/LAND Houses News Our Team Contact Lega…" at bounding box center [178, 188] width 114 height 14
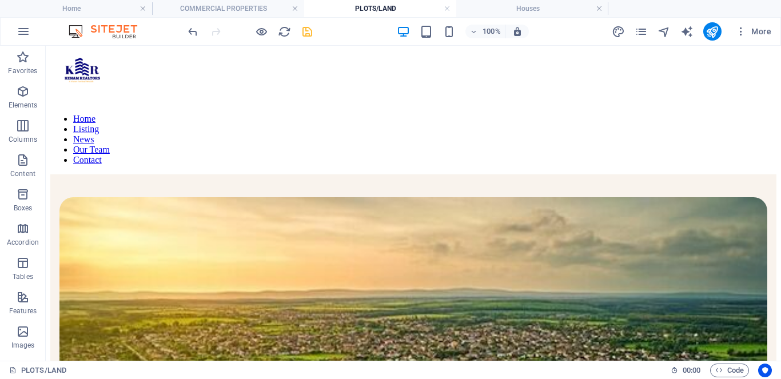
scroll to position [0, 0]
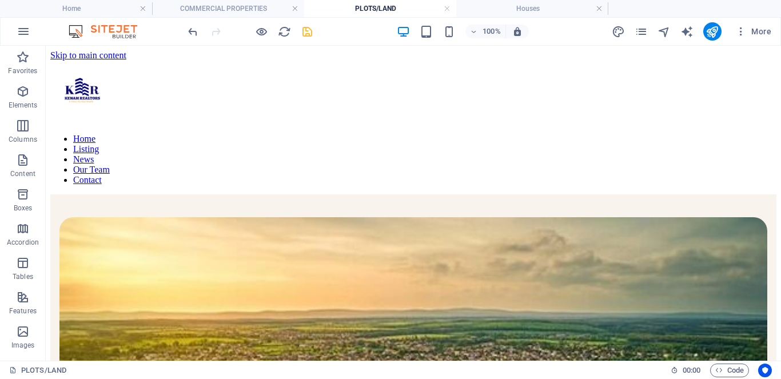
click at [309, 32] on icon "save" at bounding box center [307, 31] width 13 height 13
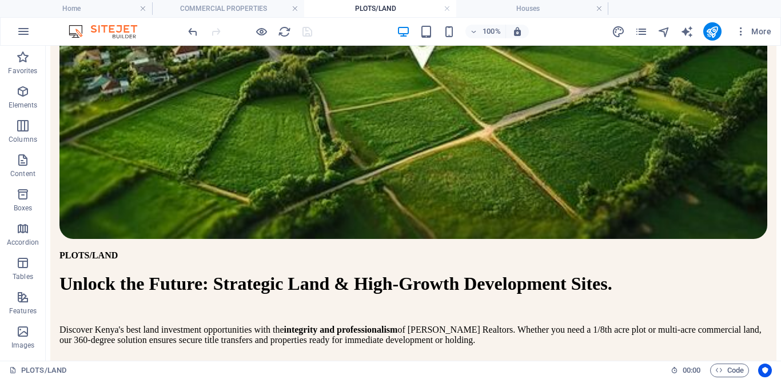
scroll to position [463, 0]
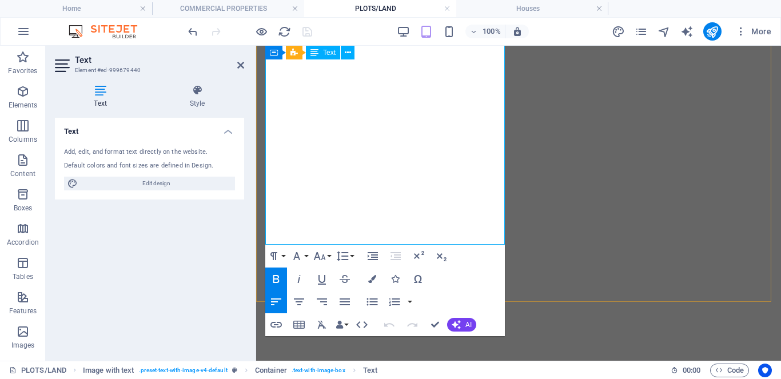
scroll to position [1316, 0]
drag, startPoint x: 266, startPoint y: 262, endPoint x: 309, endPoint y: 229, distance: 54.2
click at [302, 258] on icon "button" at bounding box center [297, 256] width 14 height 14
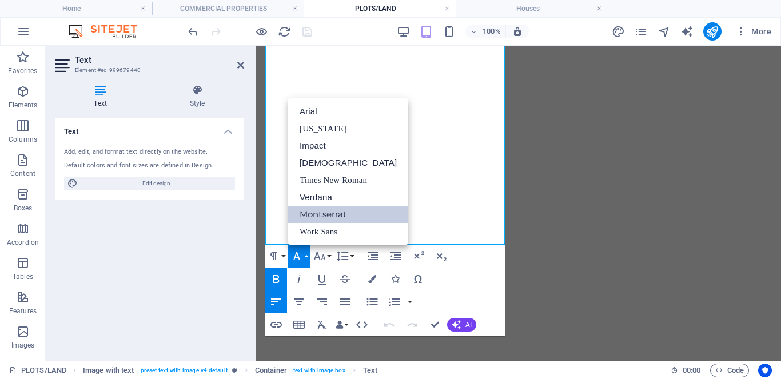
scroll to position [0, 0]
click at [319, 182] on link "Times New Roman" at bounding box center [348, 179] width 120 height 17
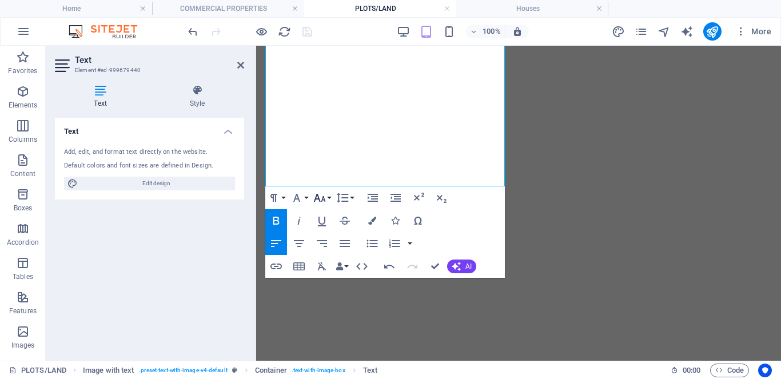
click at [322, 201] on icon "button" at bounding box center [320, 198] width 14 height 14
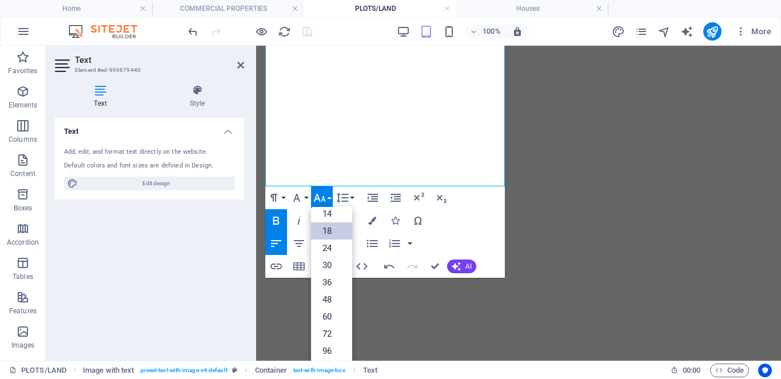
scroll to position [92, 0]
click at [327, 215] on link "14" at bounding box center [331, 213] width 41 height 17
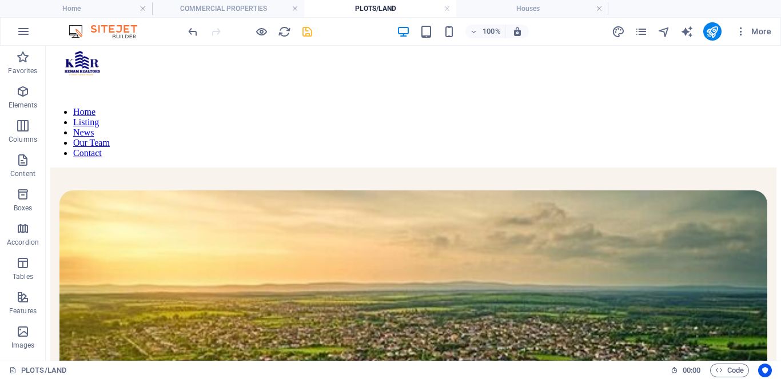
scroll to position [0, 0]
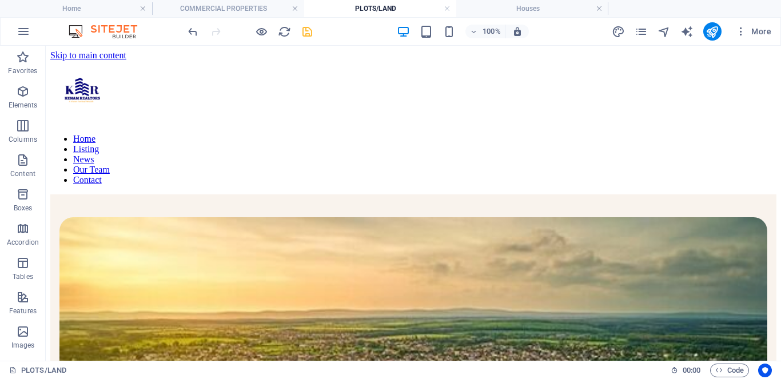
click at [308, 34] on icon "save" at bounding box center [307, 31] width 13 height 13
click at [517, 7] on h4 "Houses" at bounding box center [532, 8] width 152 height 13
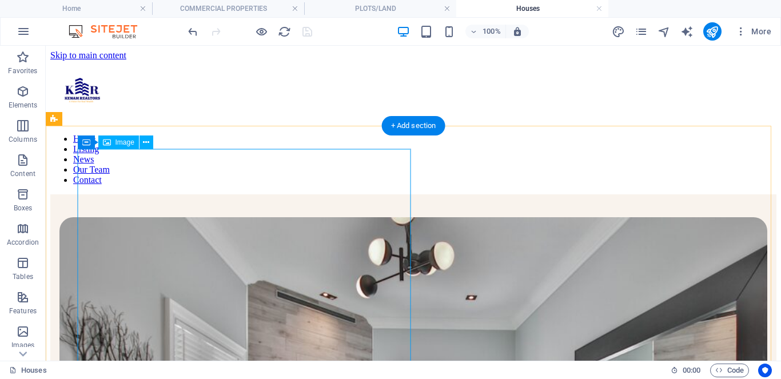
scroll to position [21, 0]
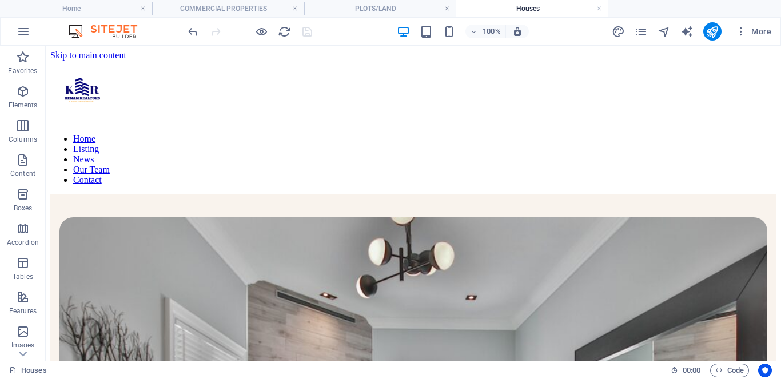
scroll to position [21, 0]
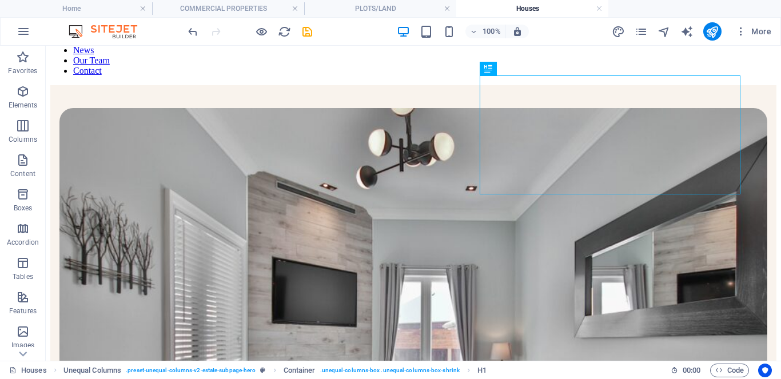
scroll to position [86, 0]
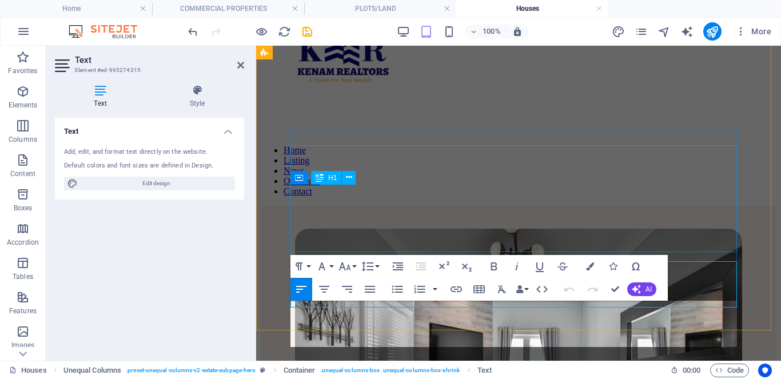
scroll to position [406, 0]
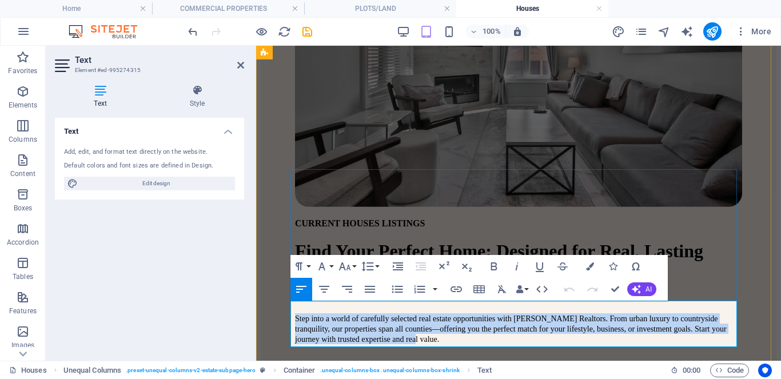
drag, startPoint x: 650, startPoint y: 341, endPoint x: 291, endPoint y: 311, distance: 360.1
click at [295, 313] on p "Step into a world of carefully selected real estate opportunities with [PERSON_…" at bounding box center [518, 328] width 447 height 31
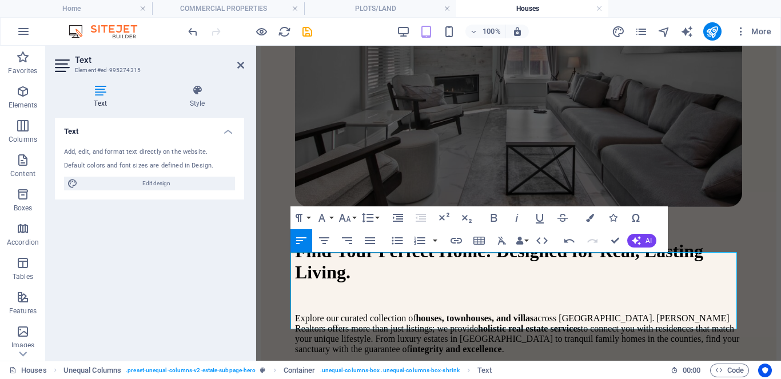
scroll to position [454, 0]
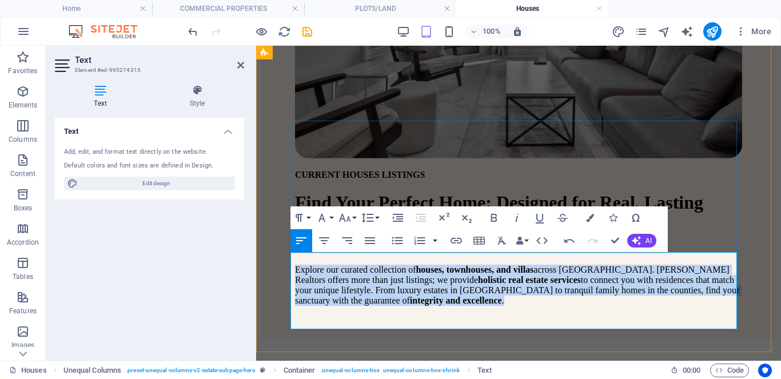
drag, startPoint x: 291, startPoint y: 259, endPoint x: 488, endPoint y: 321, distance: 206.4
click at [488, 306] on p "Explore our curated collection of houses, townhouses, and villas across Kenya. …" at bounding box center [518, 285] width 447 height 41
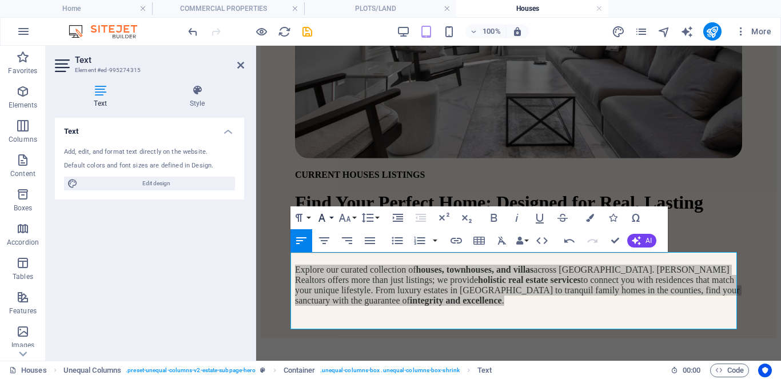
click at [320, 217] on icon "button" at bounding box center [321, 218] width 7 height 8
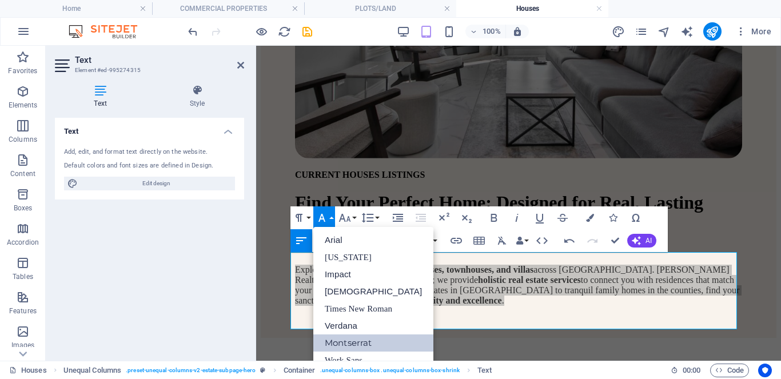
scroll to position [0, 0]
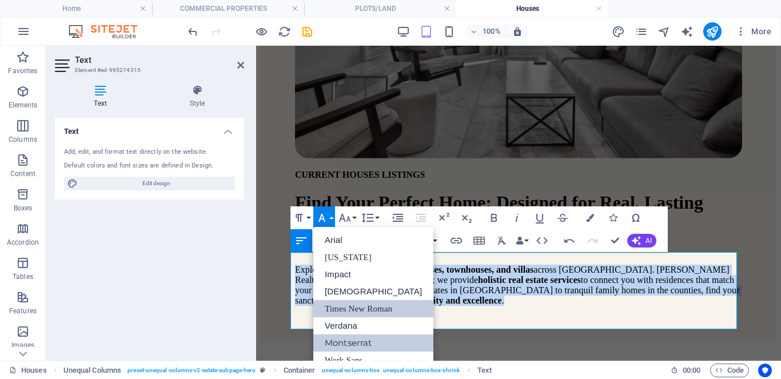
click at [346, 304] on link "Times New Roman" at bounding box center [373, 308] width 120 height 17
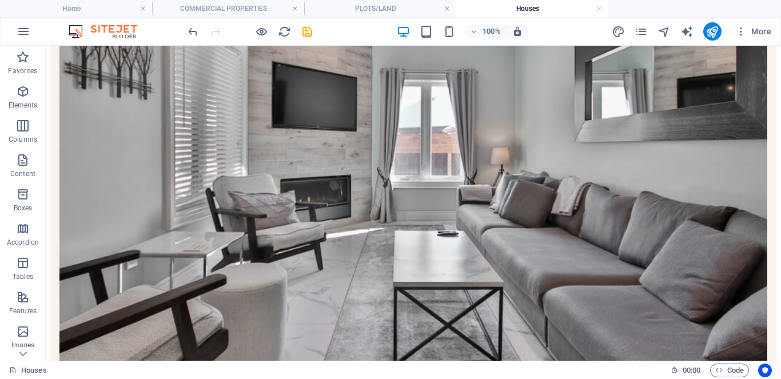
scroll to position [281, 0]
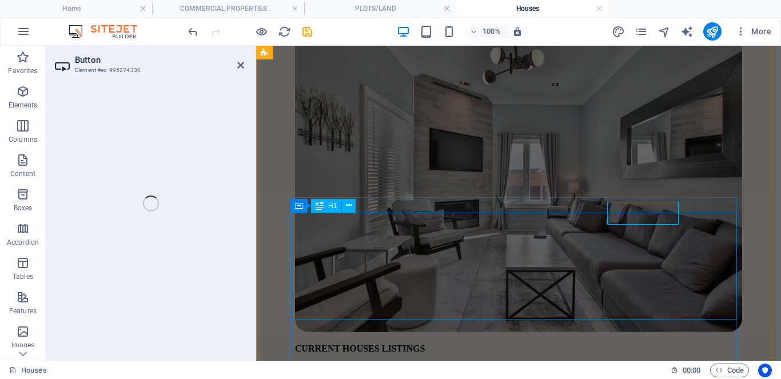
select select "px"
select select
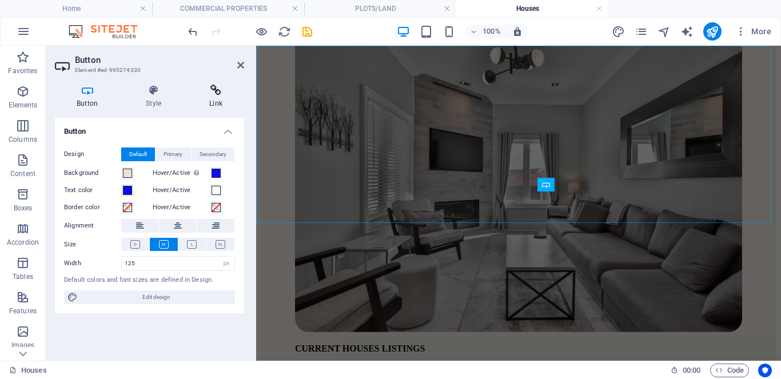
click at [211, 98] on h4 "Link" at bounding box center [215, 97] width 57 height 24
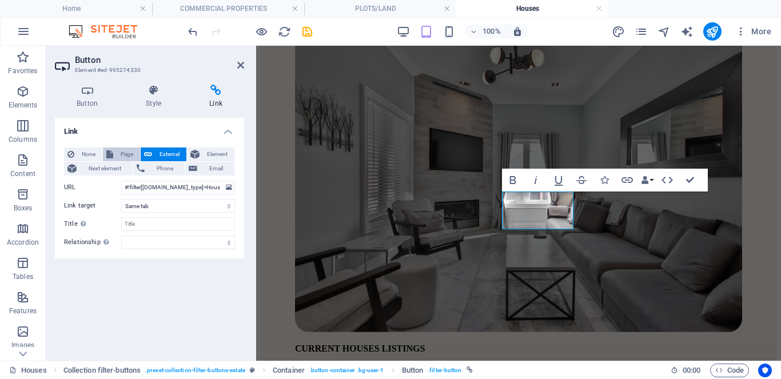
click at [111, 155] on icon at bounding box center [109, 154] width 7 height 14
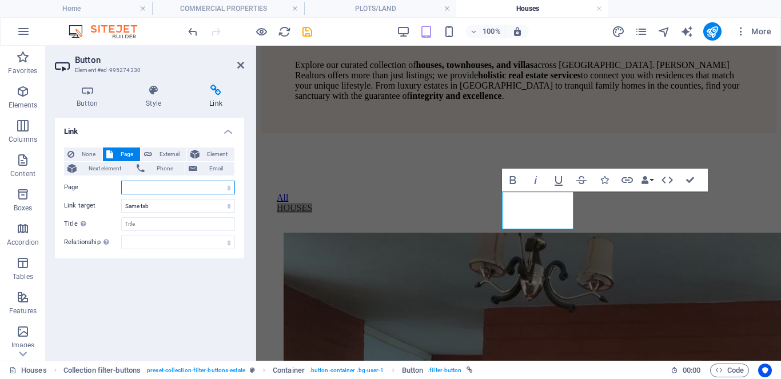
click at [229, 187] on select "Home Listing COMMERCIAL PROPERTIES PLOTS/LAND Houses News Our Team Contact Lega…" at bounding box center [178, 188] width 114 height 14
select select "4"
click at [121, 181] on select "Home Listing COMMERCIAL PROPERTIES PLOTS/LAND Houses News Our Team Contact Lega…" at bounding box center [178, 188] width 114 height 14
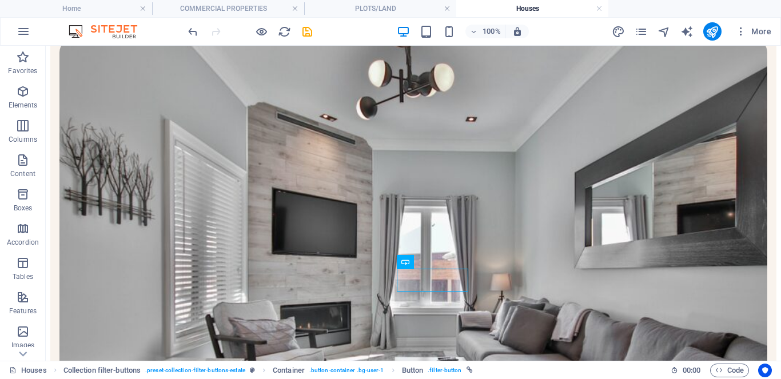
scroll to position [245, 0]
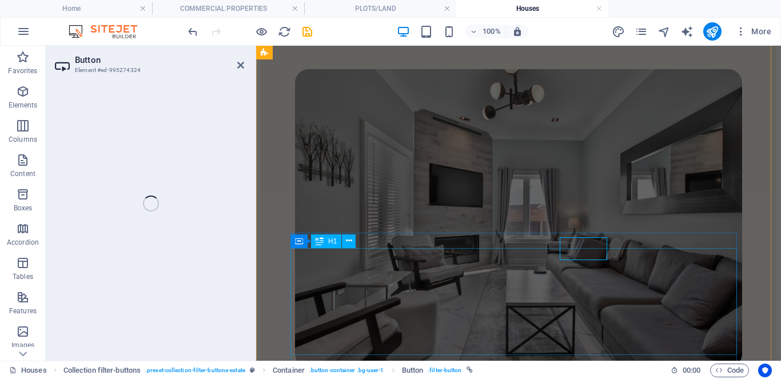
select select
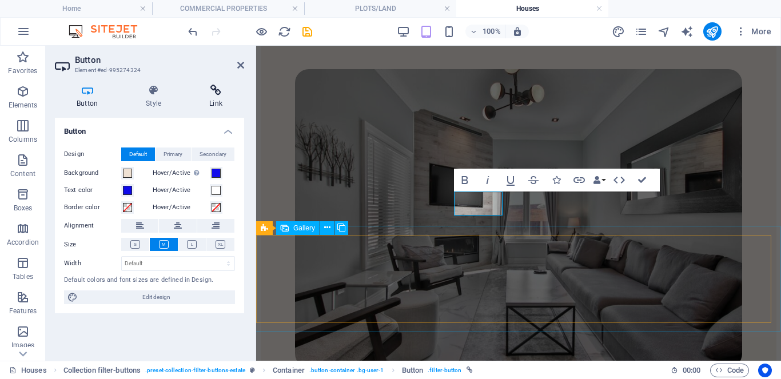
click at [215, 91] on icon at bounding box center [215, 90] width 57 height 11
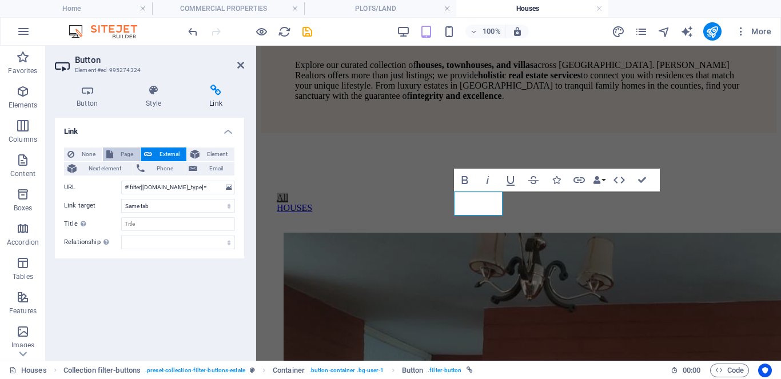
click at [117, 153] on span "Page" at bounding box center [127, 154] width 20 height 14
click at [221, 185] on select "Home Listing COMMERCIAL PROPERTIES PLOTS/LAND Houses News Our Team Contact Lega…" at bounding box center [178, 188] width 114 height 14
select select "1"
click at [121, 181] on select "Home Listing COMMERCIAL PROPERTIES PLOTS/LAND Houses News Our Team Contact Lega…" at bounding box center [178, 188] width 114 height 14
click at [241, 63] on icon at bounding box center [240, 65] width 7 height 9
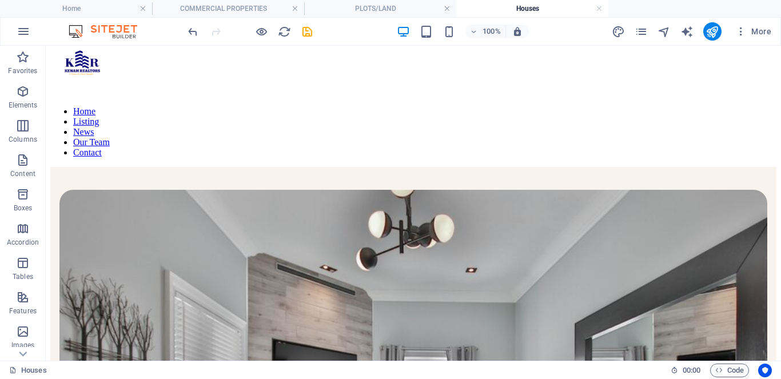
scroll to position [0, 0]
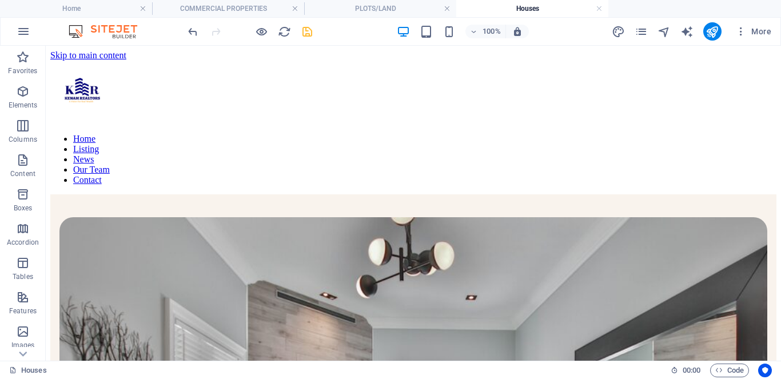
click at [306, 33] on icon "save" at bounding box center [307, 31] width 13 height 13
click at [223, 11] on h4 "COMMERCIAL PROPERTIES" at bounding box center [228, 8] width 152 height 13
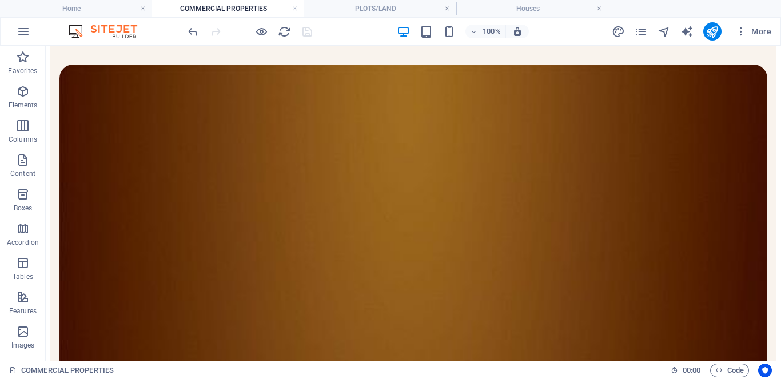
scroll to position [117, 0]
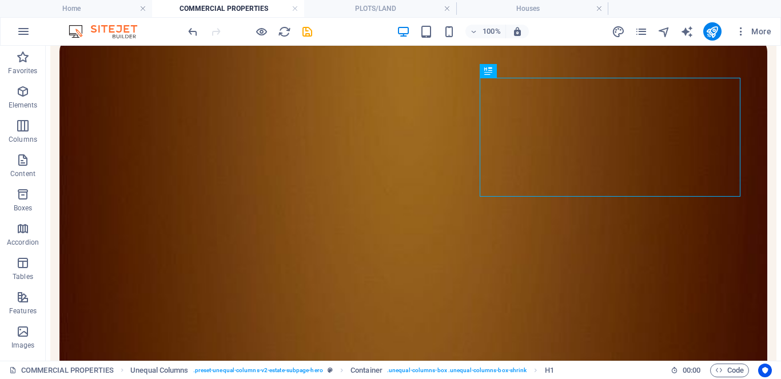
scroll to position [225, 0]
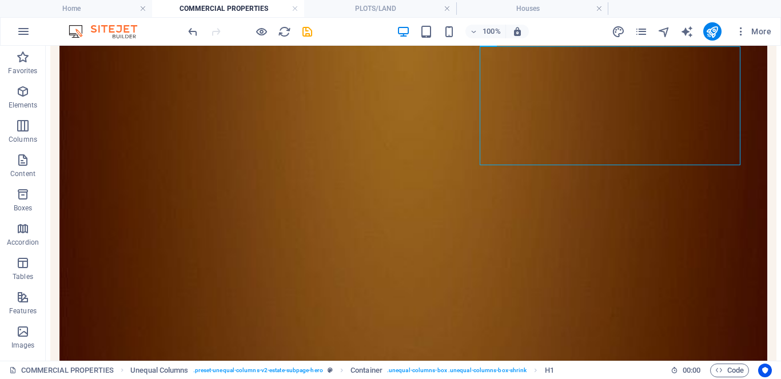
drag, startPoint x: 775, startPoint y: 109, endPoint x: 346, endPoint y: 418, distance: 528.8
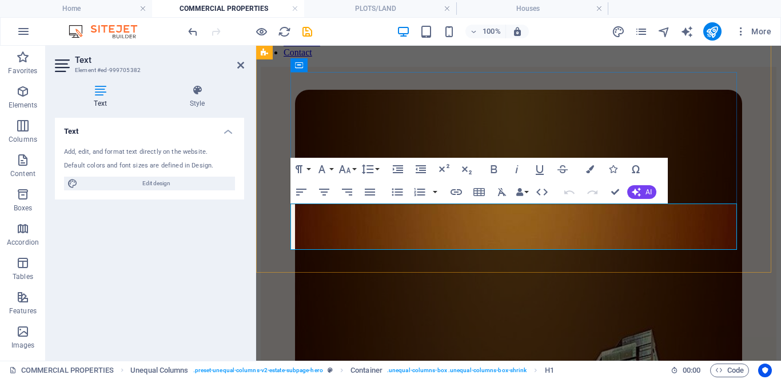
scroll to position [689, 0]
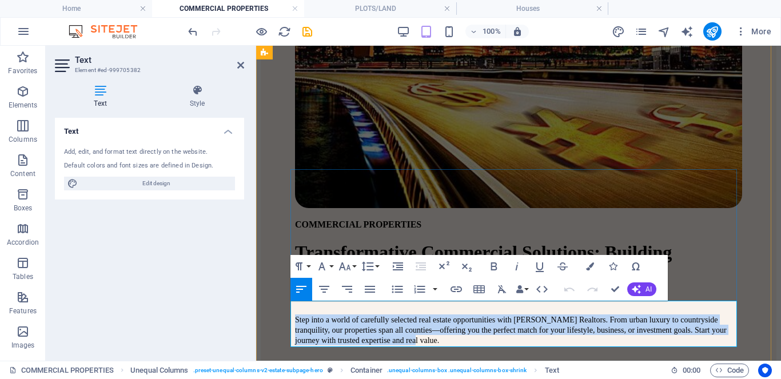
drag, startPoint x: 650, startPoint y: 341, endPoint x: 290, endPoint y: 313, distance: 361.2
click at [295, 314] on p "Step into a world of carefully selected real estate opportunities with [PERSON_…" at bounding box center [518, 329] width 447 height 31
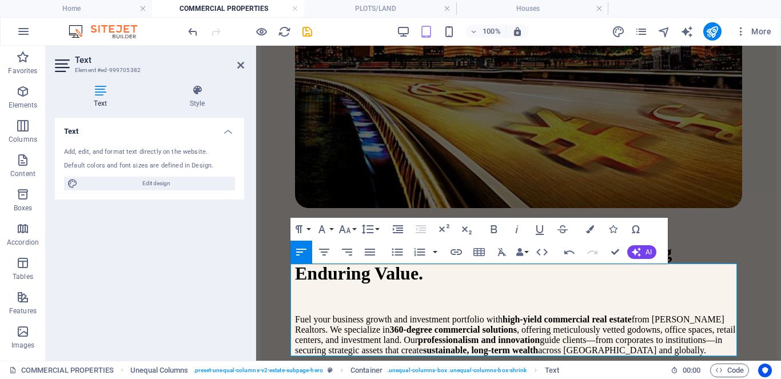
scroll to position [726, 0]
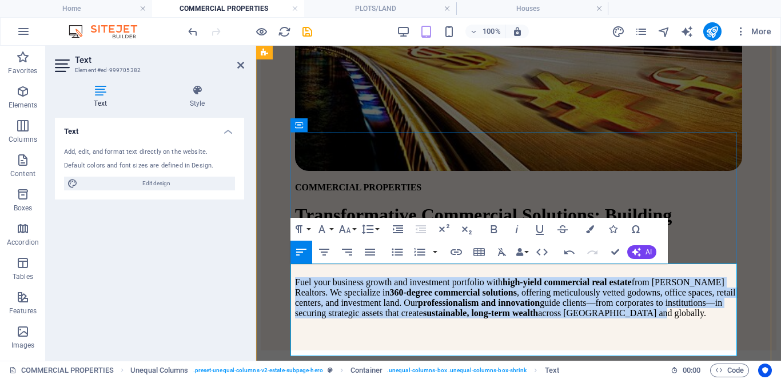
drag, startPoint x: 291, startPoint y: 273, endPoint x: 449, endPoint y: 343, distance: 173.4
click at [449, 318] on p "Fuel your business growth and investment portfolio with high-yield commercial r…" at bounding box center [518, 297] width 447 height 41
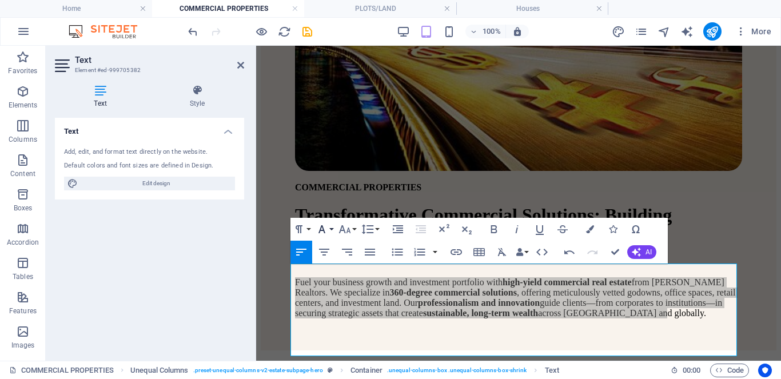
click at [324, 234] on icon "button" at bounding box center [322, 229] width 14 height 14
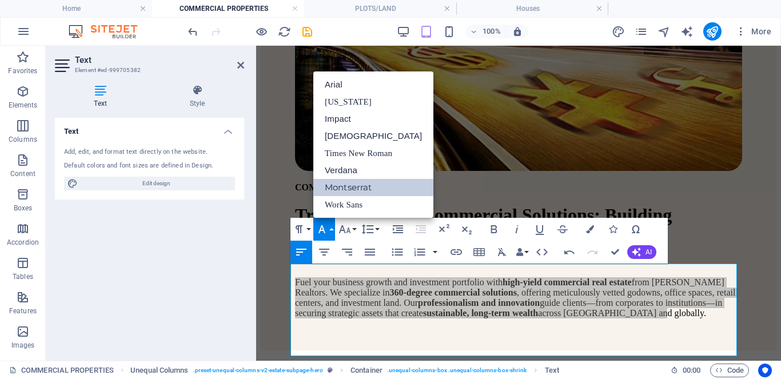
scroll to position [0, 0]
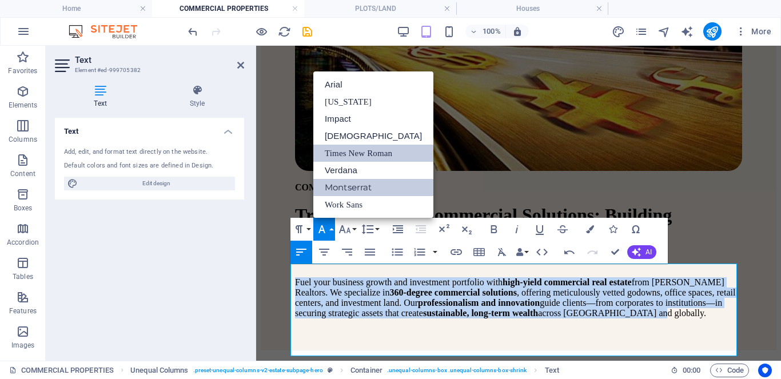
click at [347, 150] on link "Times New Roman" at bounding box center [373, 153] width 120 height 17
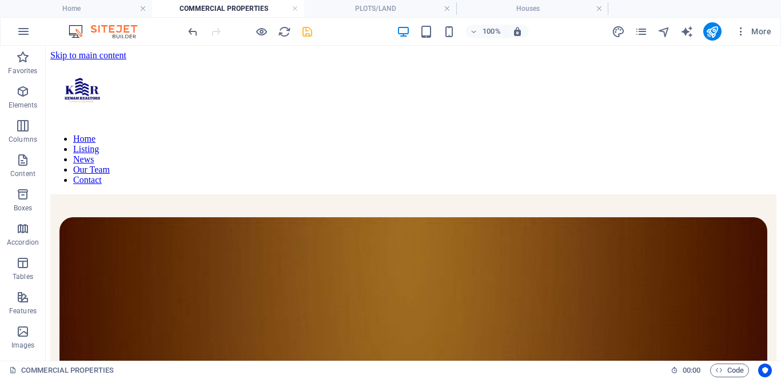
click at [306, 35] on icon "save" at bounding box center [307, 31] width 13 height 13
click at [643, 33] on icon "pages" at bounding box center [640, 31] width 13 height 13
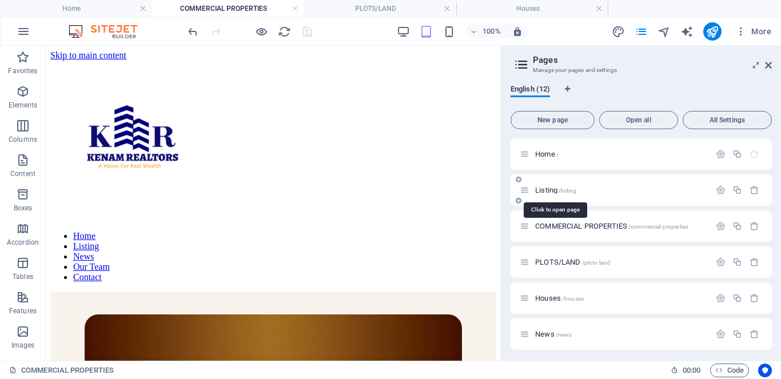
click at [554, 189] on span "Listing /listing" at bounding box center [555, 190] width 41 height 9
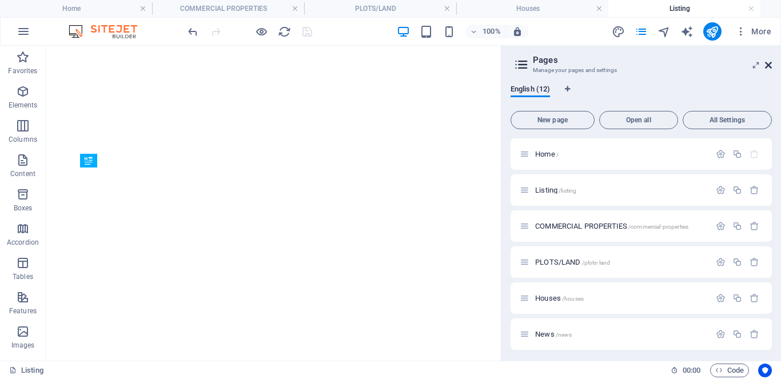
click at [768, 62] on icon at bounding box center [768, 65] width 7 height 9
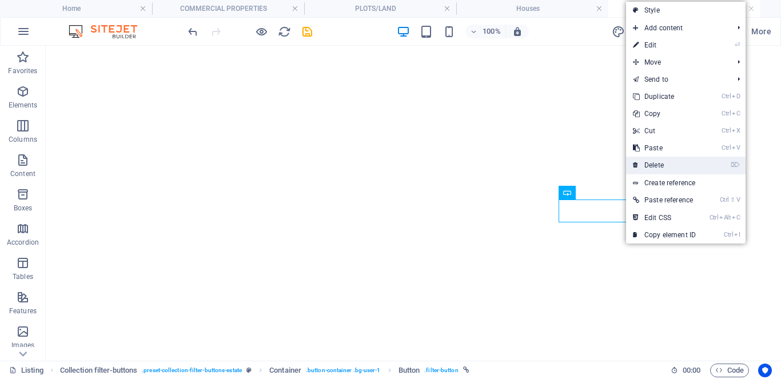
click at [663, 164] on link "⌦ Delete" at bounding box center [664, 165] width 77 height 17
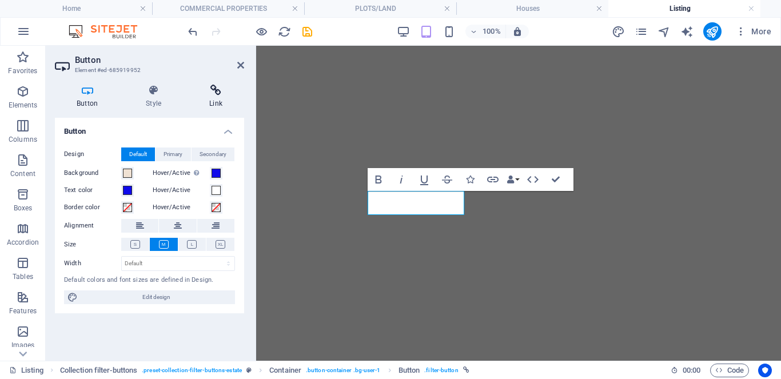
click at [214, 93] on icon at bounding box center [215, 90] width 57 height 11
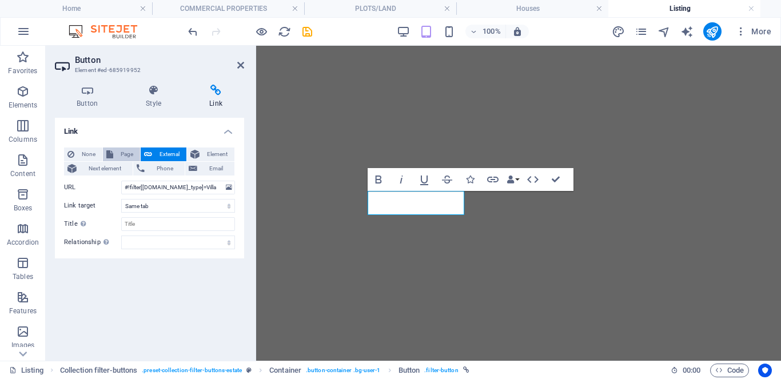
click at [120, 150] on span "Page" at bounding box center [127, 154] width 20 height 14
click at [220, 189] on select "Home Listing COMMERCIAL PROPERTIES PLOTS/LAND Houses News Our Team Contact Lega…" at bounding box center [178, 188] width 114 height 14
select select "3"
click at [121, 181] on select "Home Listing COMMERCIAL PROPERTIES PLOTS/LAND Houses News Our Team Contact Lega…" at bounding box center [178, 188] width 114 height 14
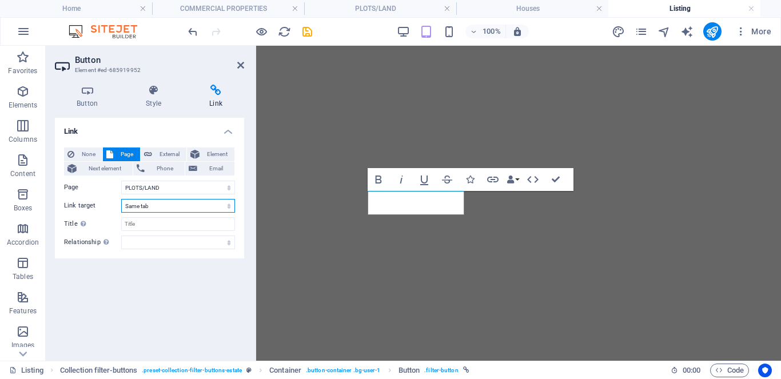
click at [221, 209] on select "New tab Same tab Overlay" at bounding box center [178, 206] width 114 height 14
select select "blank"
click at [121, 199] on select "New tab Same tab Overlay" at bounding box center [178, 206] width 114 height 14
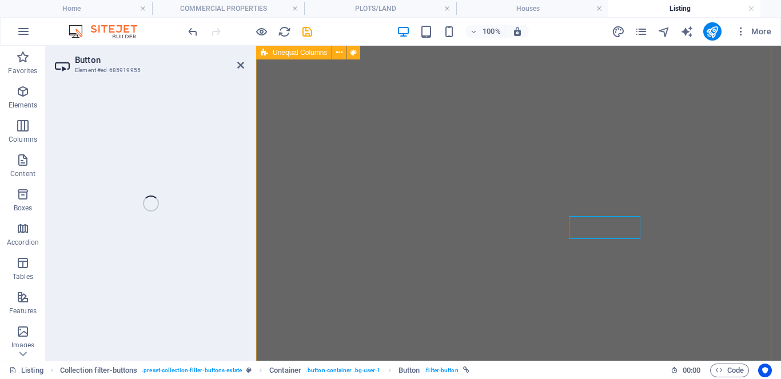
select select "4"
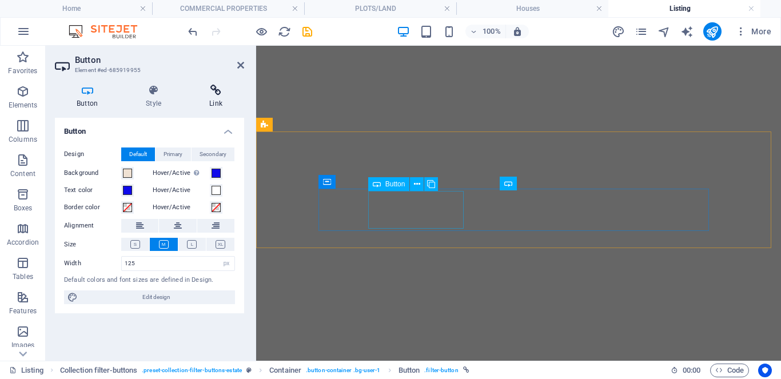
click at [215, 92] on icon at bounding box center [215, 90] width 57 height 11
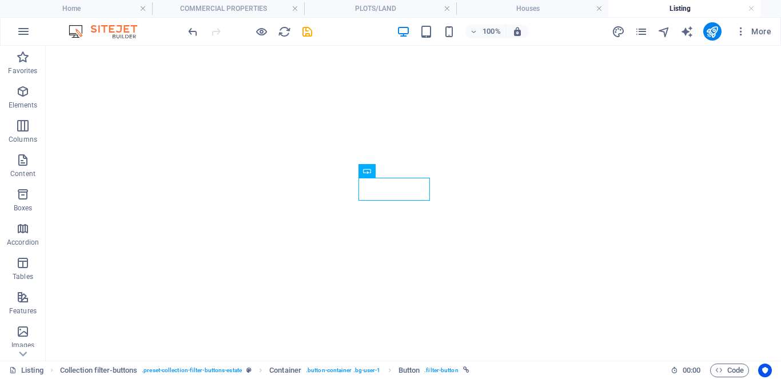
select select
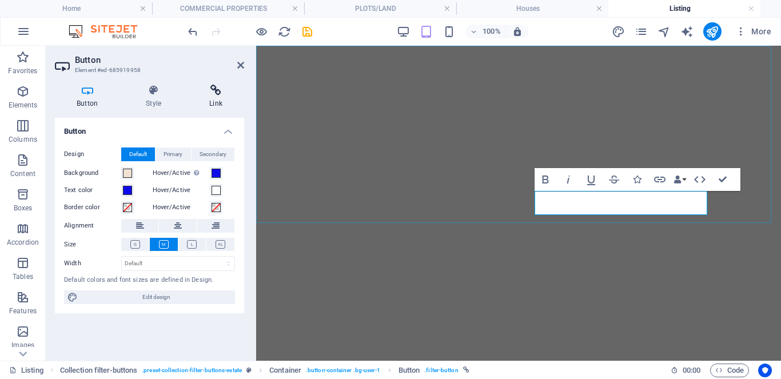
click at [218, 95] on icon at bounding box center [215, 90] width 57 height 11
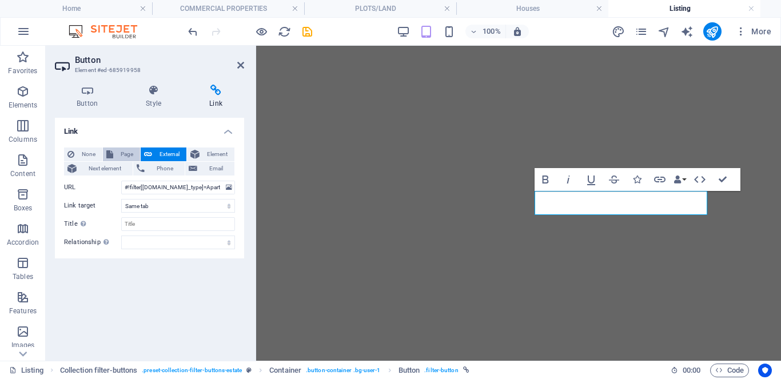
click at [120, 160] on span "Page" at bounding box center [127, 154] width 20 height 14
click at [229, 183] on select "Home Listing COMMERCIAL PROPERTIES PLOTS/LAND Houses News Our Team Contact Lega…" at bounding box center [178, 188] width 114 height 14
select select "2"
click at [121, 181] on select "Home Listing COMMERCIAL PROPERTIES PLOTS/LAND Houses News Our Team Contact Lega…" at bounding box center [178, 188] width 114 height 14
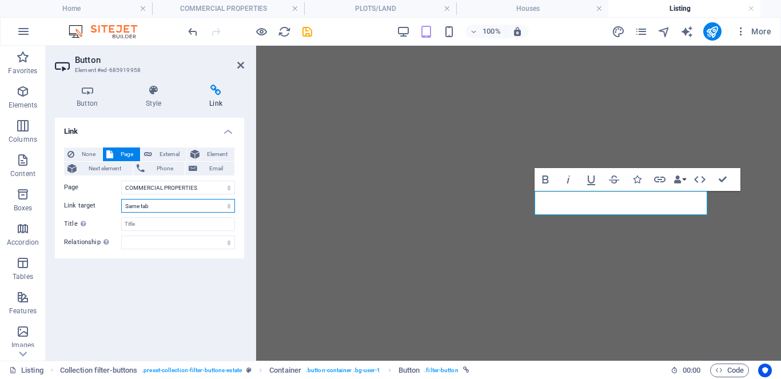
click at [226, 203] on select "New tab Same tab Overlay" at bounding box center [178, 206] width 114 height 14
select select "blank"
click at [121, 199] on select "New tab Same tab Overlay" at bounding box center [178, 206] width 114 height 14
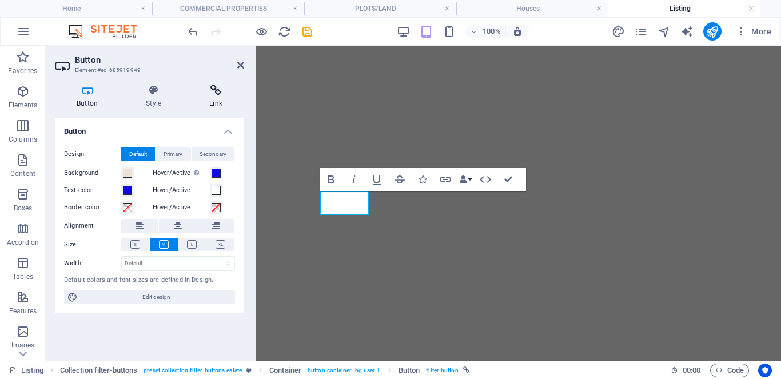
click at [219, 93] on icon at bounding box center [215, 90] width 57 height 11
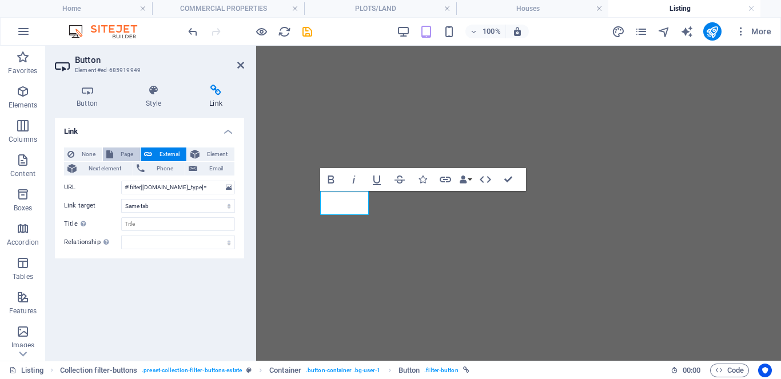
click at [123, 155] on span "Page" at bounding box center [127, 154] width 20 height 14
click at [228, 187] on select "Home Listing COMMERCIAL PROPERTIES PLOTS/LAND Houses News Our Team Contact Lega…" at bounding box center [178, 188] width 114 height 14
select select "1"
click at [121, 181] on select "Home Listing COMMERCIAL PROPERTIES PLOTS/LAND Houses News Our Team Contact Lega…" at bounding box center [178, 188] width 114 height 14
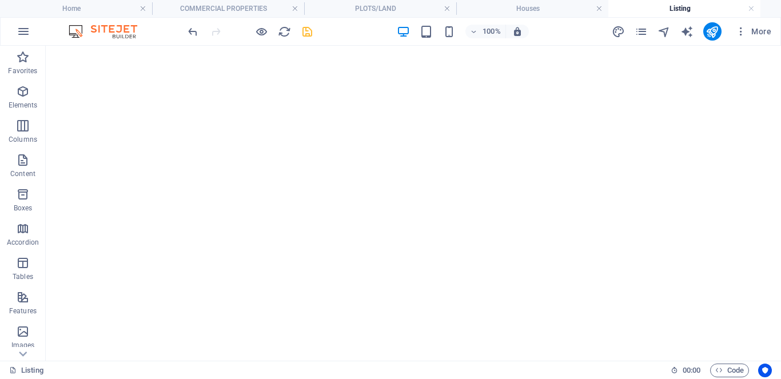
click at [307, 34] on icon "save" at bounding box center [307, 31] width 13 height 13
click at [158, 238] on div "H1 Unequal Columns Container Reference Image with text Collection filter-button…" at bounding box center [413, 203] width 735 height 315
click at [78, 167] on div "Drag here to replace the existing content. Press “Ctrl” if you want to create a…" at bounding box center [413, 203] width 735 height 315
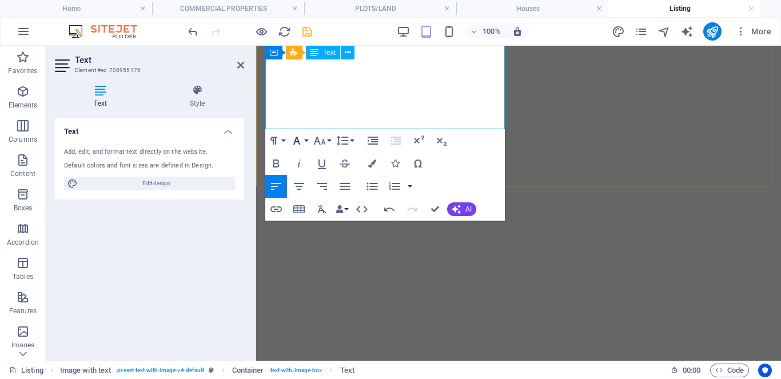
click at [300, 142] on icon "button" at bounding box center [297, 141] width 14 height 14
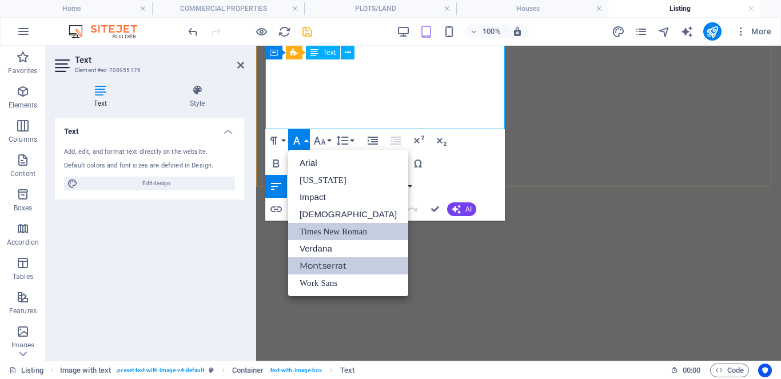
click at [320, 228] on link "Times New Roman" at bounding box center [348, 231] width 120 height 17
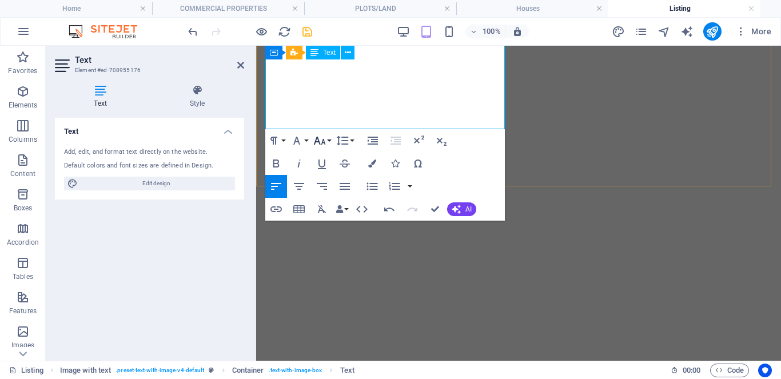
click at [318, 146] on icon "button" at bounding box center [320, 141] width 14 height 14
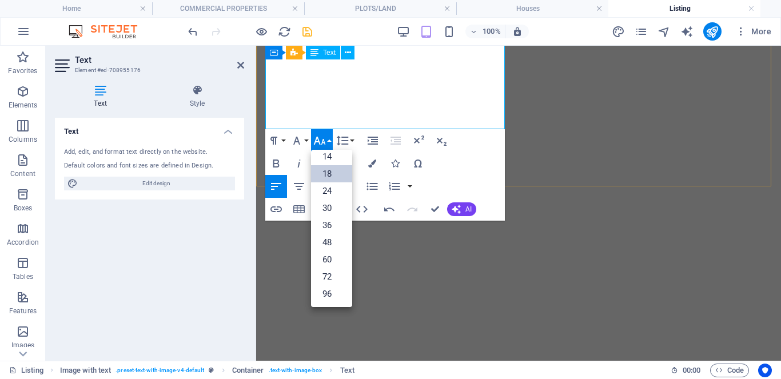
scroll to position [92, 0]
click at [326, 159] on link "14" at bounding box center [331, 156] width 41 height 17
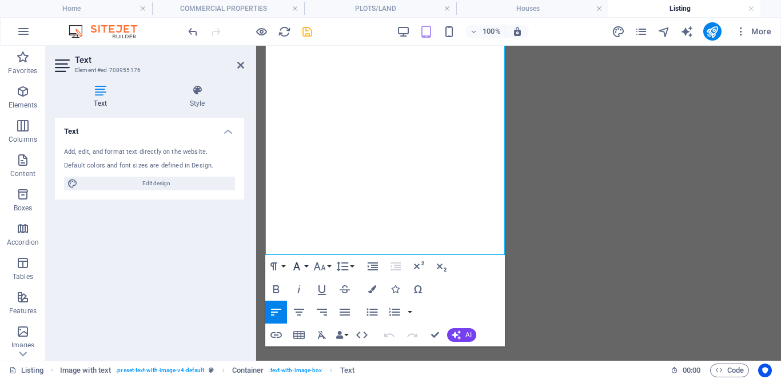
click at [302, 269] on icon "button" at bounding box center [297, 266] width 14 height 14
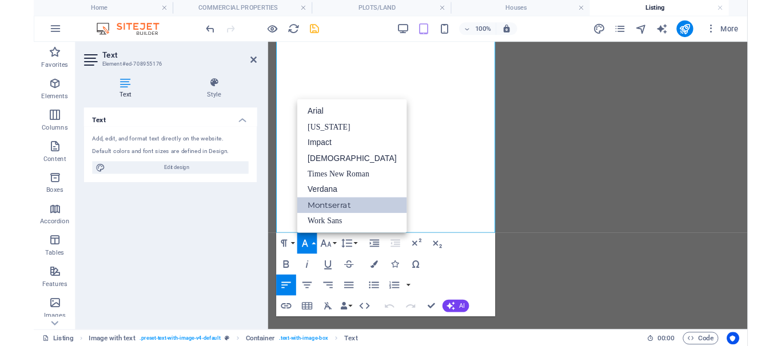
scroll to position [0, 0]
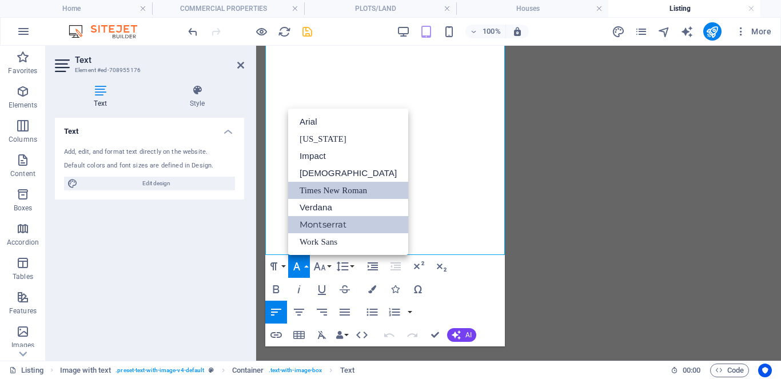
click at [323, 191] on link "Times New Roman" at bounding box center [348, 190] width 120 height 17
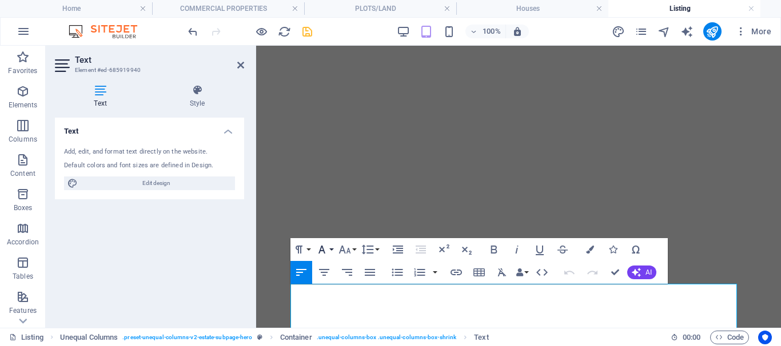
click at [321, 252] on icon "button" at bounding box center [322, 250] width 14 height 14
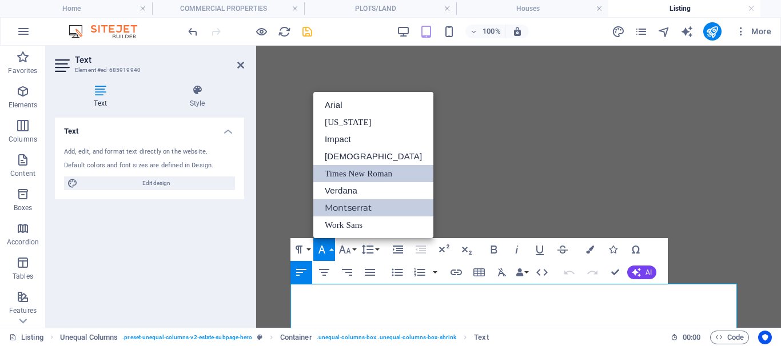
click at [349, 174] on link "Times New Roman" at bounding box center [373, 173] width 120 height 17
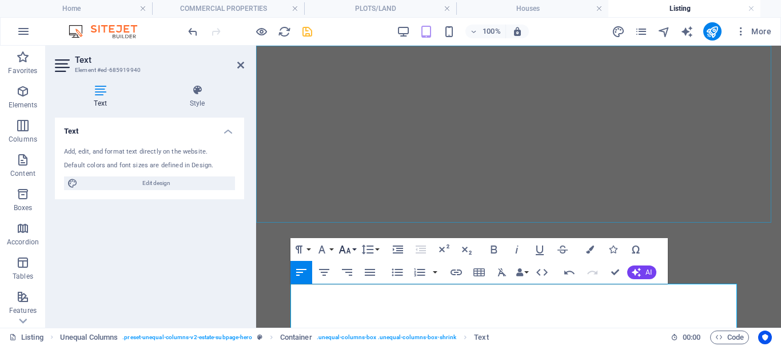
click at [342, 247] on icon "button" at bounding box center [345, 250] width 12 height 8
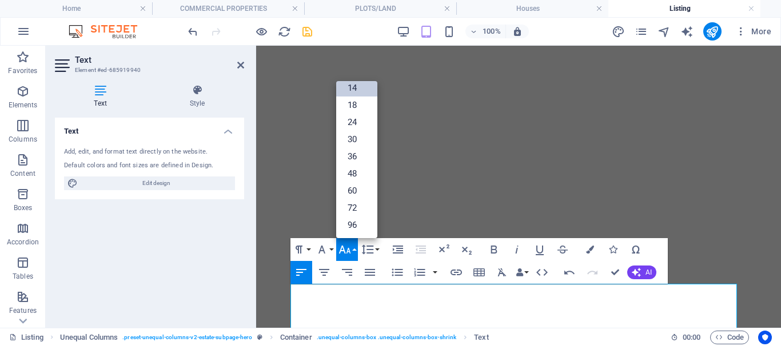
scroll to position [92, 0]
click at [353, 104] on link "18" at bounding box center [356, 105] width 41 height 17
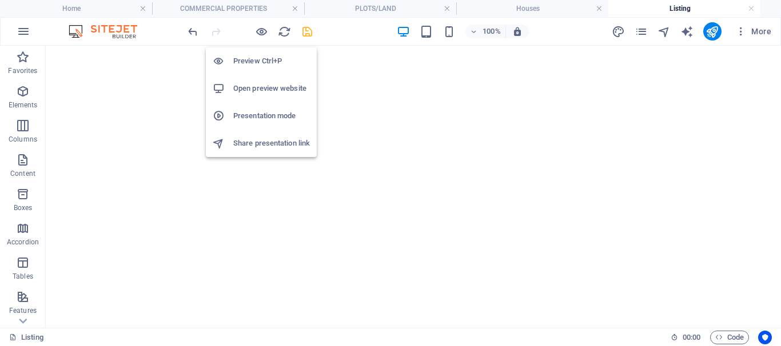
click at [307, 34] on icon "save" at bounding box center [307, 31] width 13 height 13
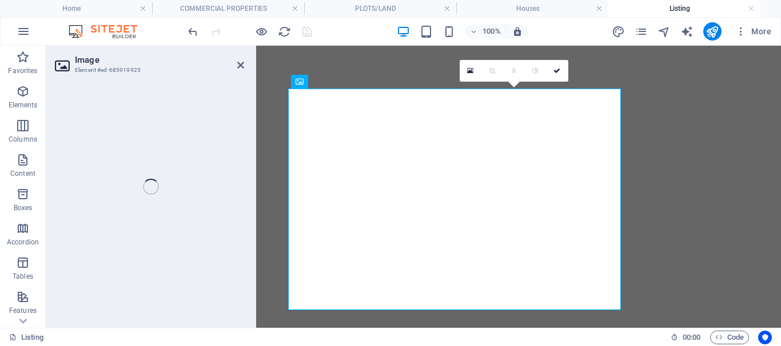
select select "%"
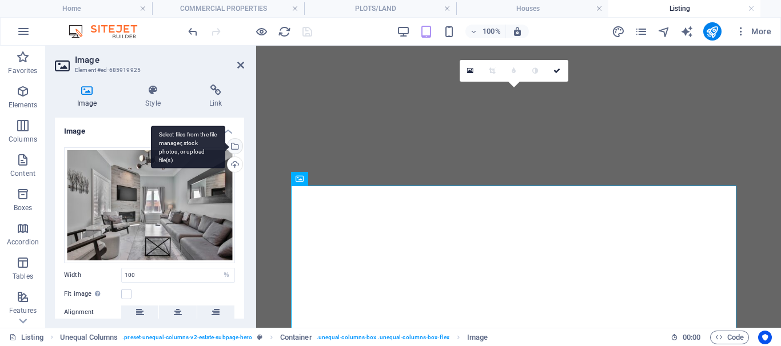
click at [232, 142] on div "Select files from the file manager, stock photos, or upload file(s)" at bounding box center [233, 147] width 17 height 17
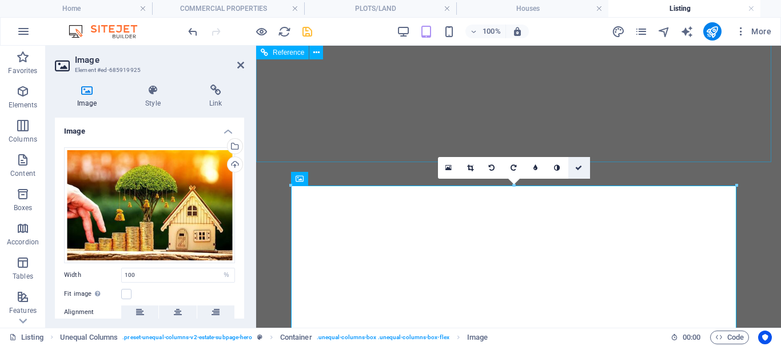
click at [578, 167] on icon at bounding box center [578, 168] width 7 height 7
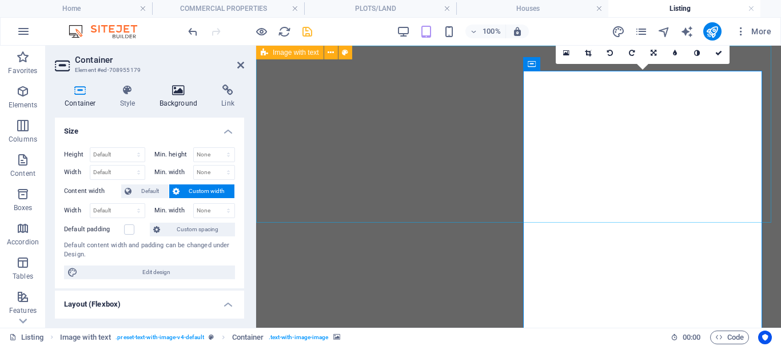
click at [177, 86] on icon at bounding box center [179, 90] width 58 height 11
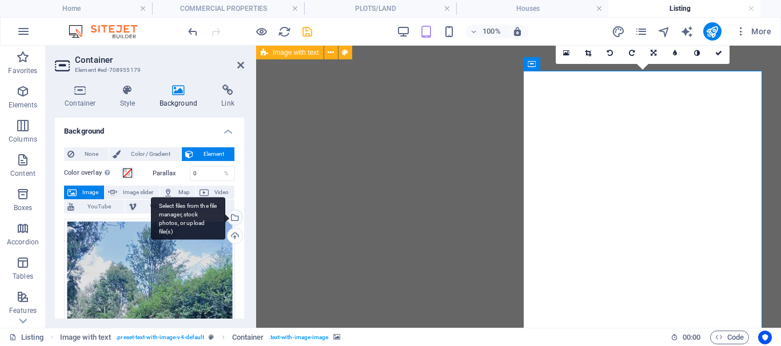
click at [232, 222] on div "Select files from the file manager, stock photos, or upload file(s)" at bounding box center [233, 218] width 17 height 17
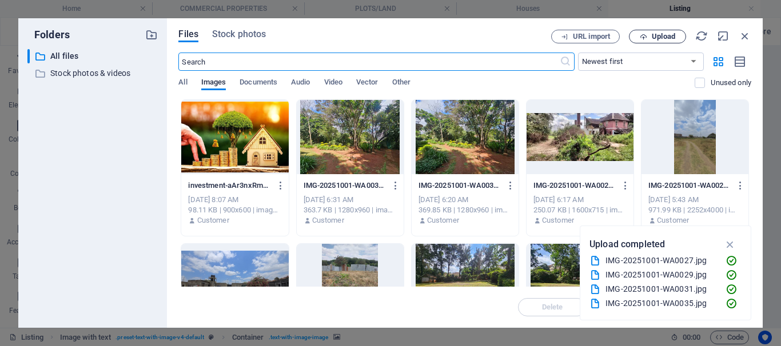
click at [654, 33] on span "Upload" at bounding box center [662, 36] width 23 height 7
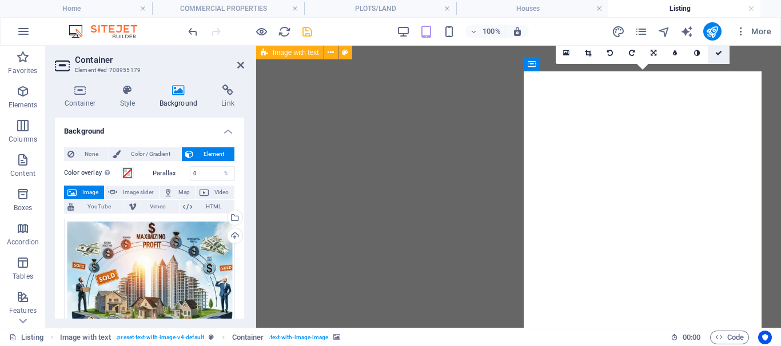
click at [717, 51] on icon at bounding box center [718, 53] width 7 height 7
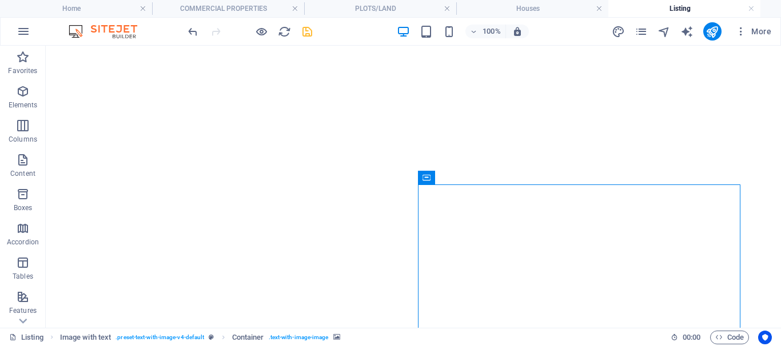
click at [306, 30] on icon "save" at bounding box center [307, 31] width 13 height 13
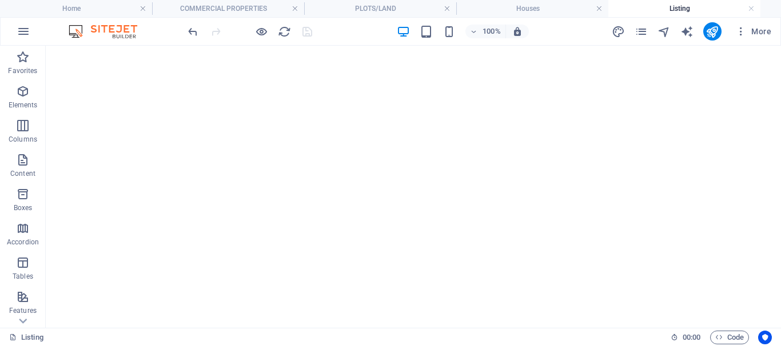
click at [449, 34] on icon "button" at bounding box center [448, 31] width 13 height 13
click at [82, 9] on h4 "Home" at bounding box center [76, 8] width 152 height 13
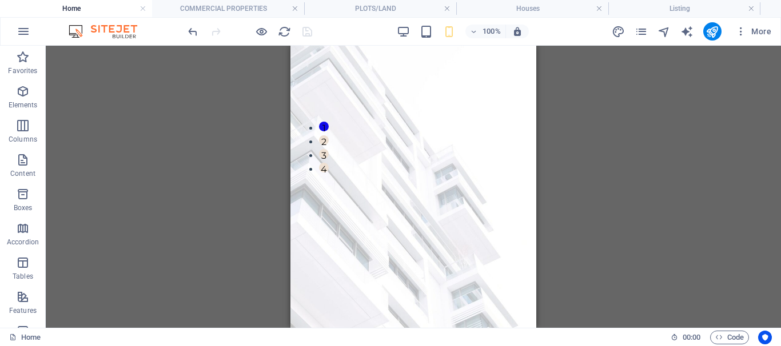
scroll to position [0, 0]
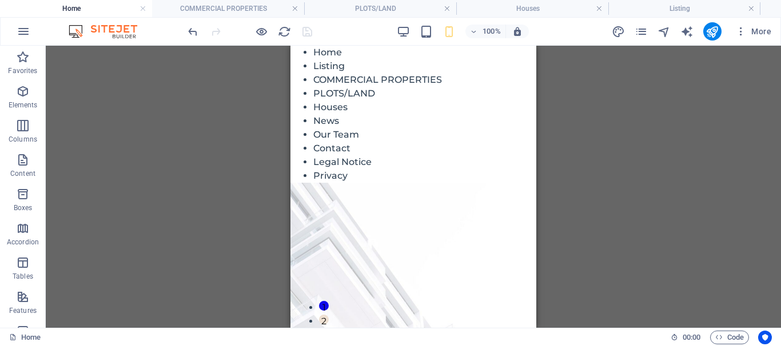
drag, startPoint x: 530, startPoint y: 67, endPoint x: 827, endPoint y: 101, distance: 298.4
click at [350, 82] on nav "Home Listing COMMERCIAL PROPERTIES PLOTS/LAND Houses News Our Team Contact Lega…" at bounding box center [413, 114] width 246 height 137
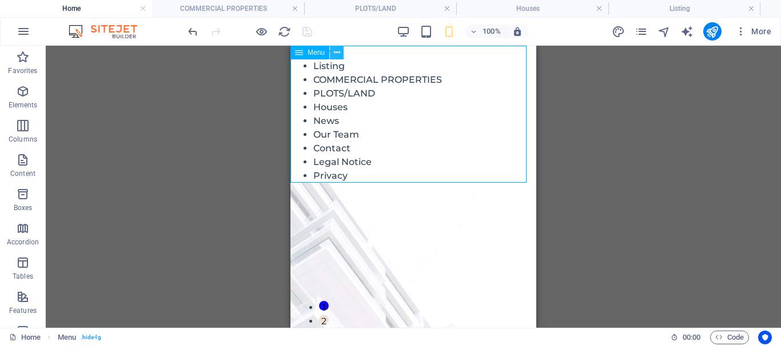
click at [335, 54] on icon at bounding box center [337, 53] width 6 height 12
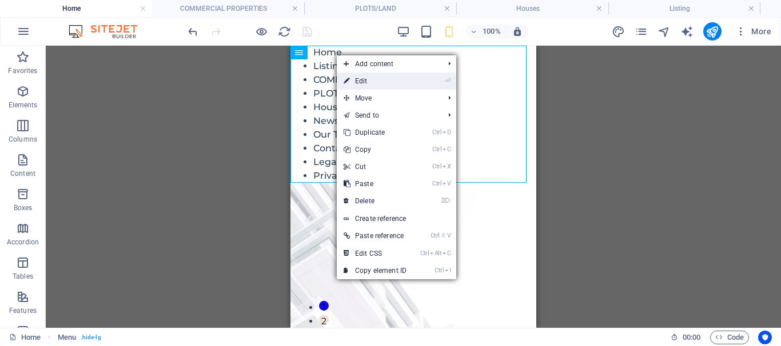
click at [361, 79] on link "⏎ Edit" at bounding box center [375, 81] width 77 height 17
